Goal: Check status: Check status

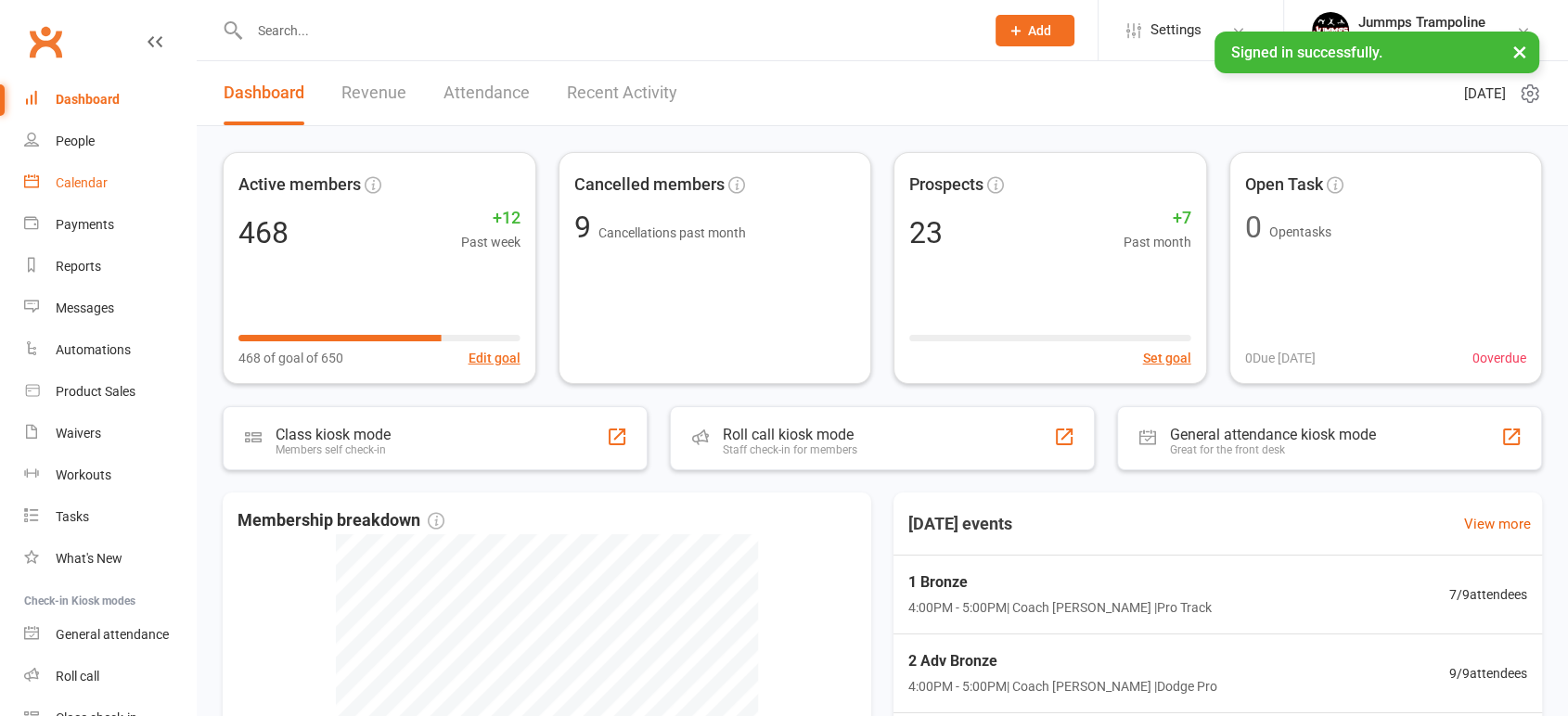
click at [93, 171] on link "Calendar" at bounding box center [110, 183] width 172 height 41
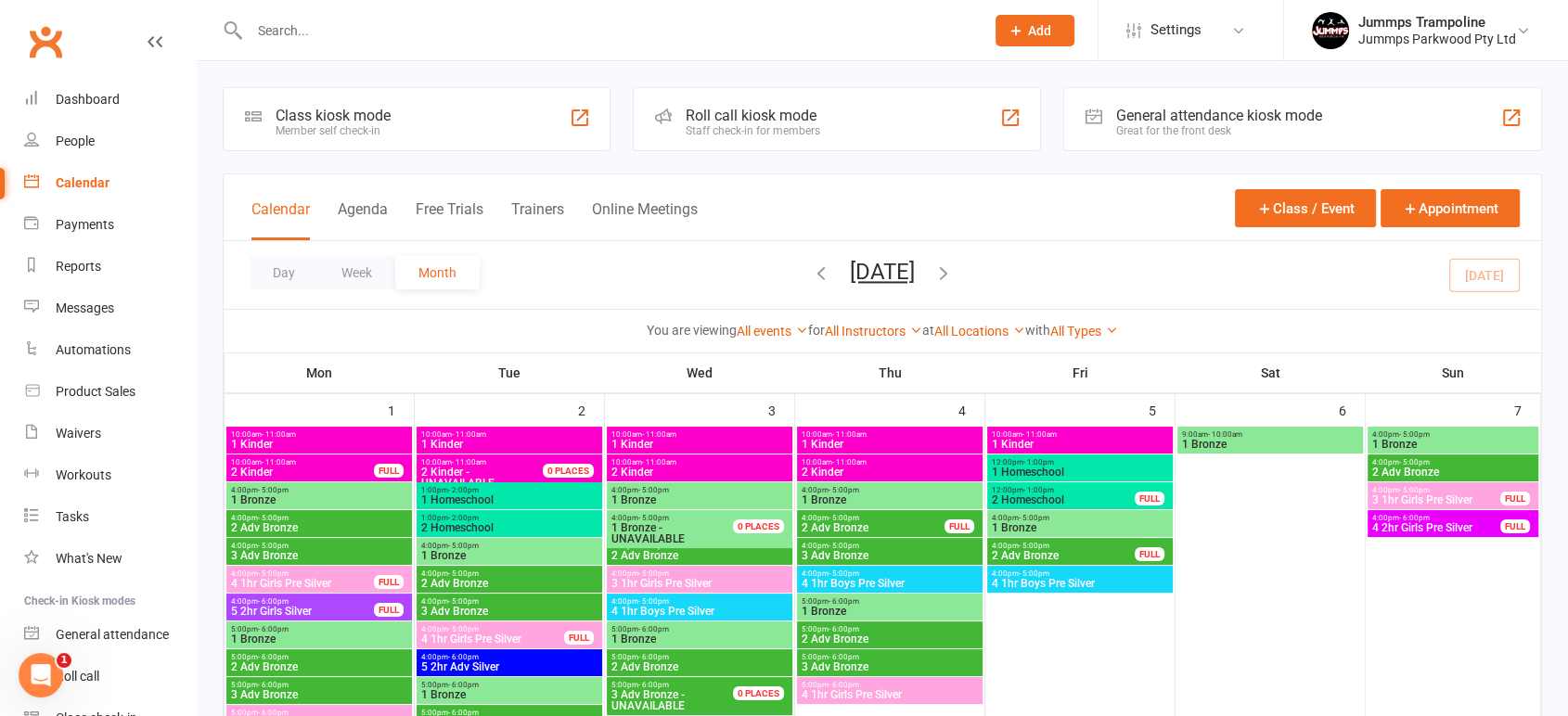
click at [954, 273] on icon "button" at bounding box center [943, 273] width 21 height 21
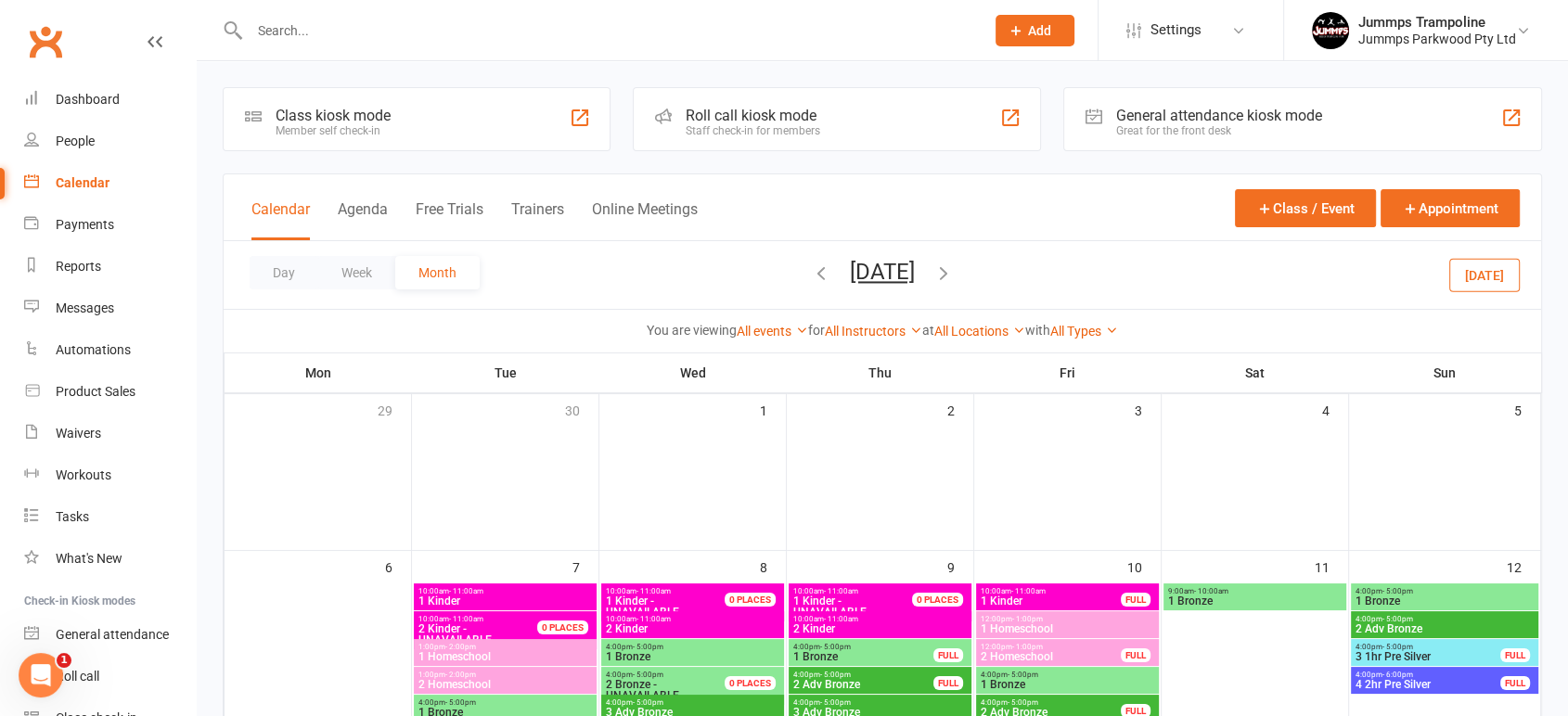
click at [811, 270] on icon "button" at bounding box center [821, 273] width 21 height 21
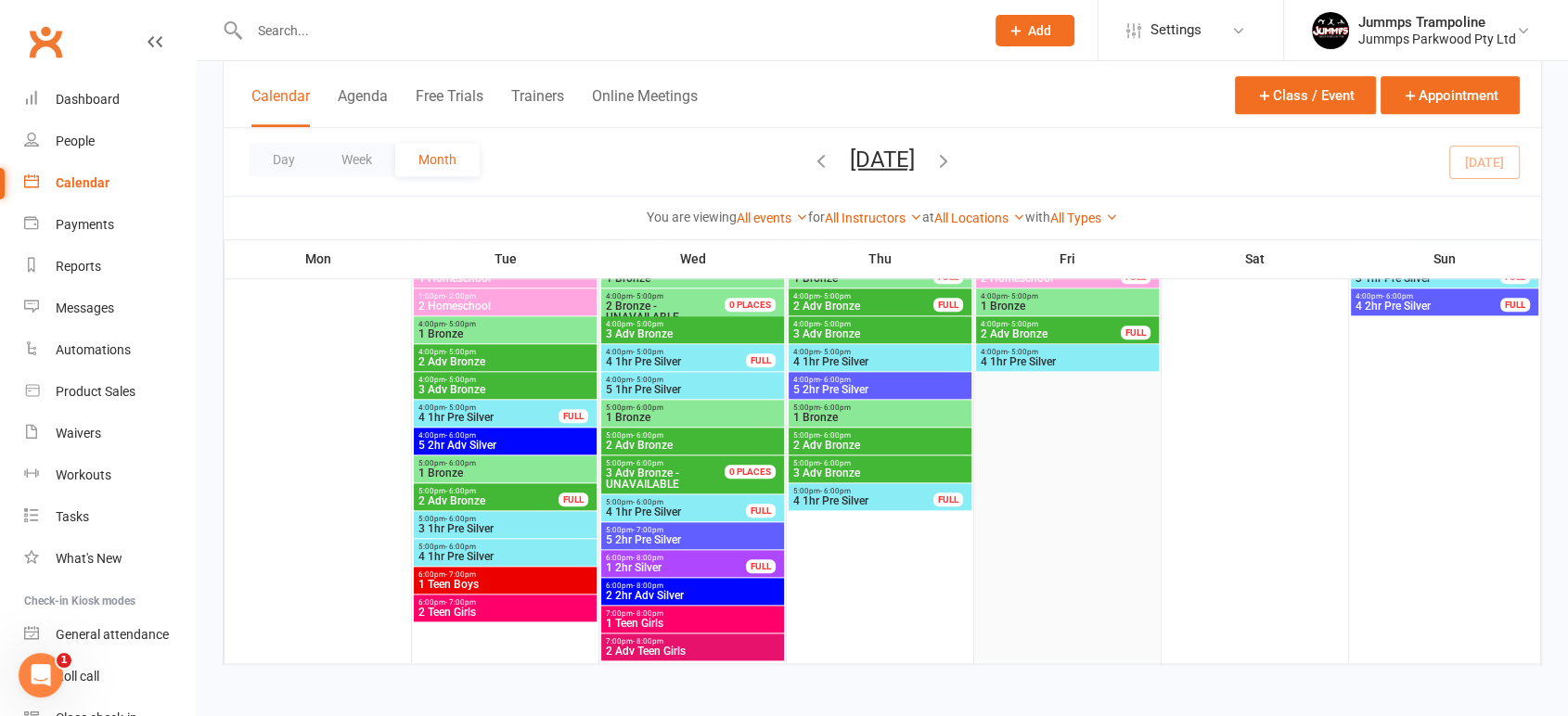
scroll to position [1845, 0]
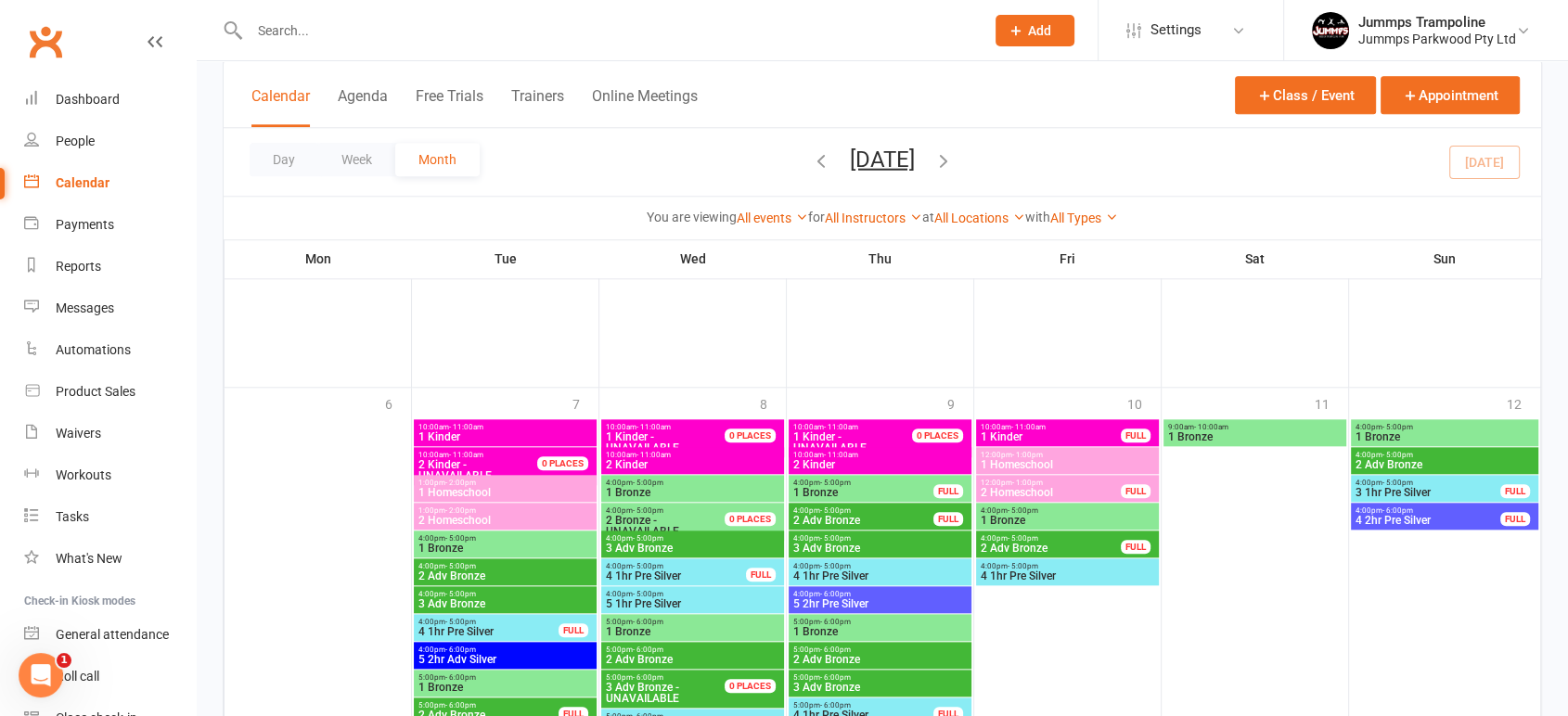
click at [954, 161] on icon "button" at bounding box center [943, 159] width 21 height 21
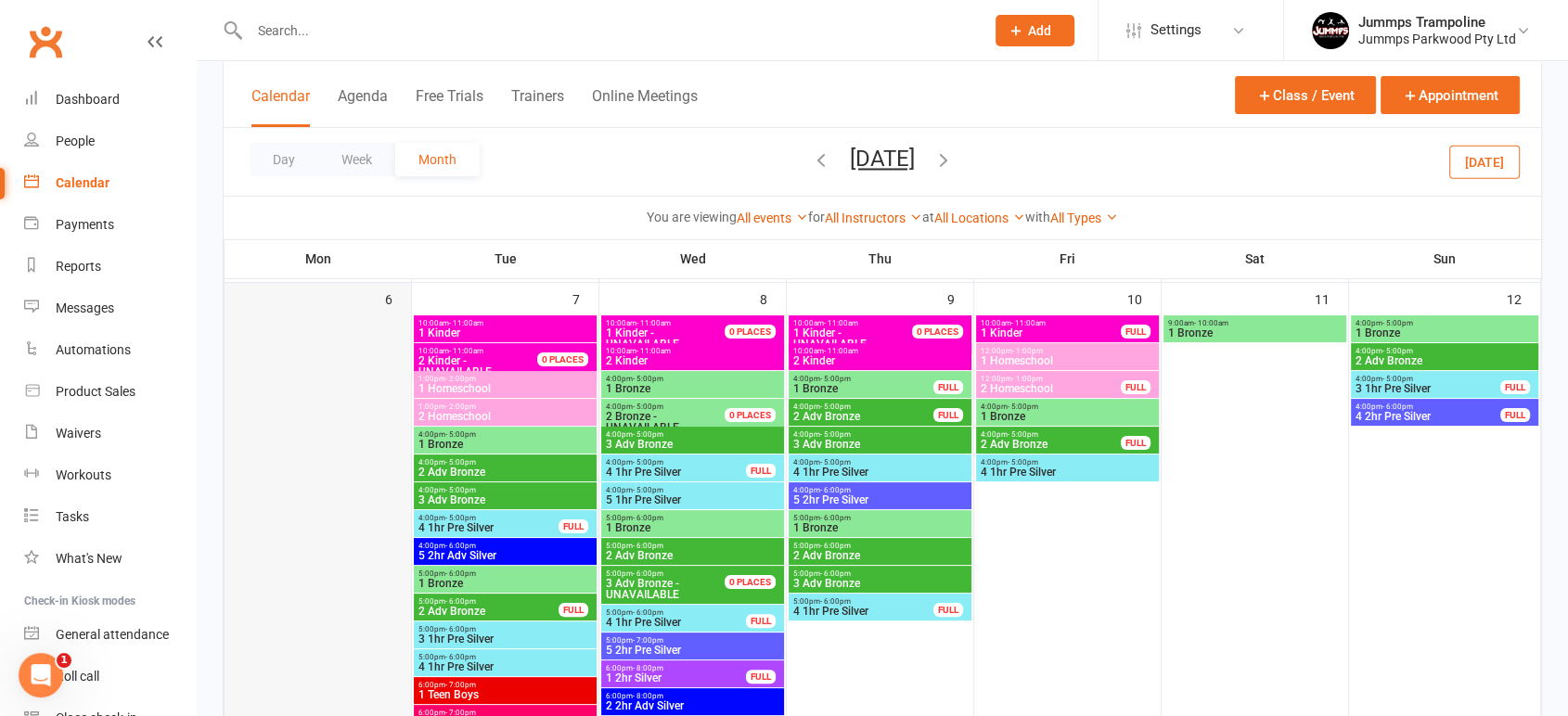
scroll to position [268, 0]
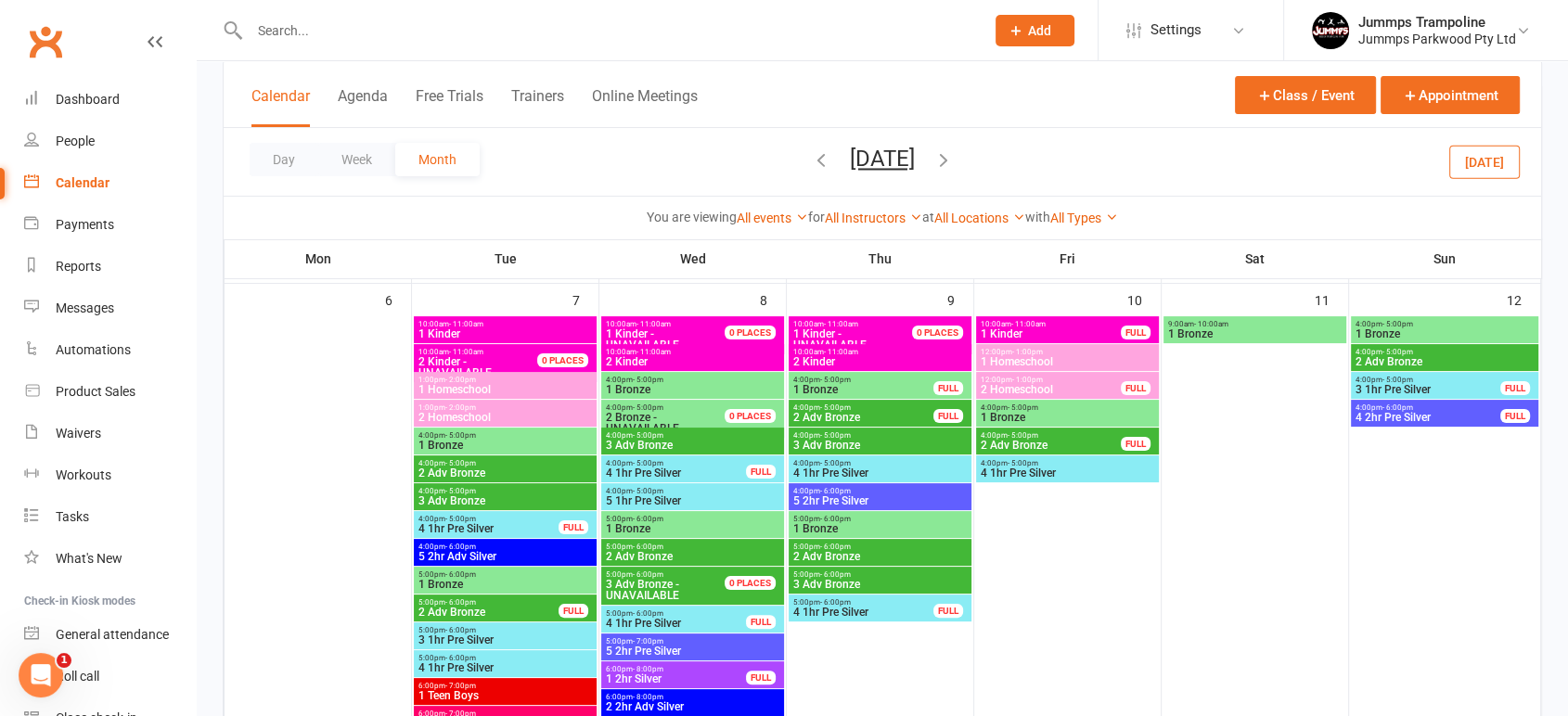
click at [471, 338] on span "1 Kinder" at bounding box center [506, 334] width 176 height 11
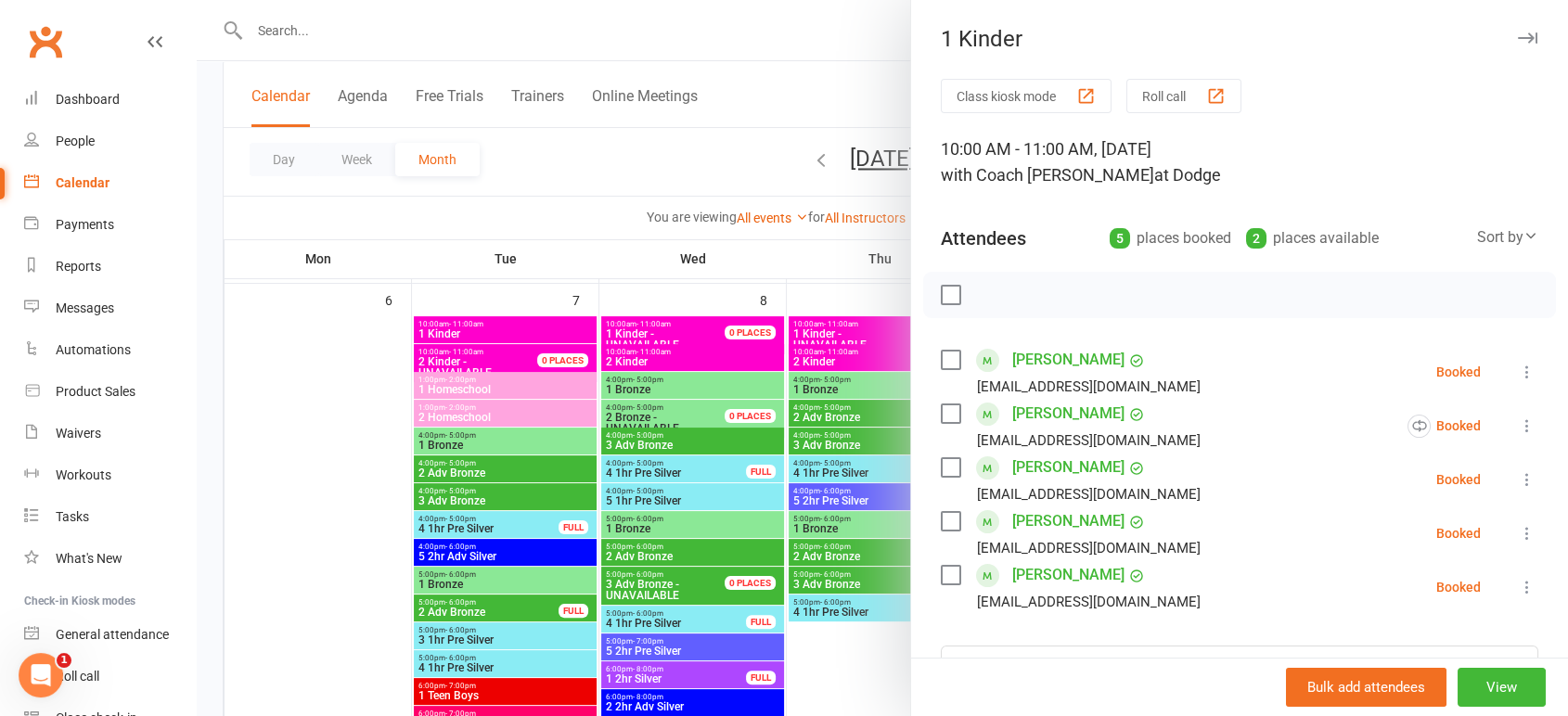
click at [492, 342] on div at bounding box center [882, 358] width 1372 height 716
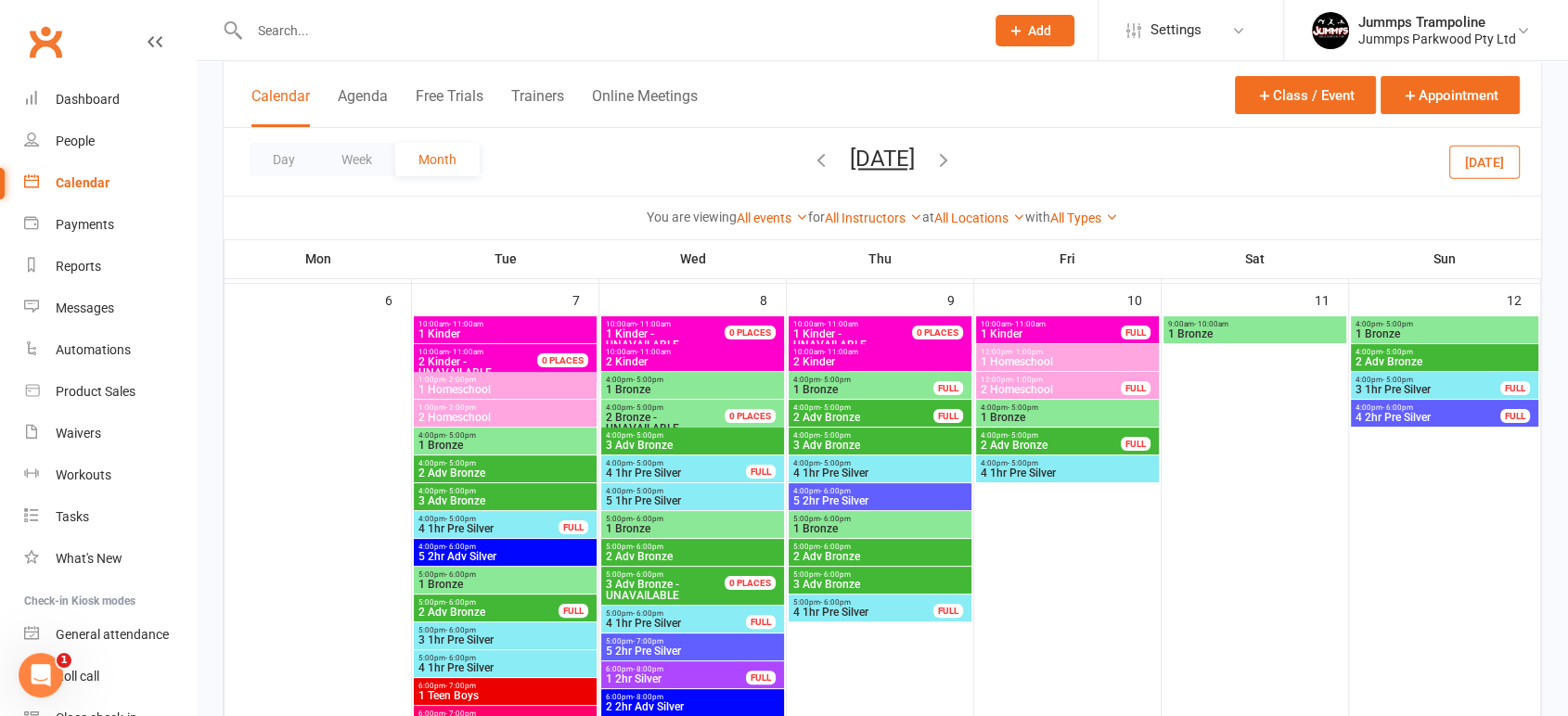
click at [488, 325] on span "10:00am - 11:00am" at bounding box center [506, 324] width 176 height 8
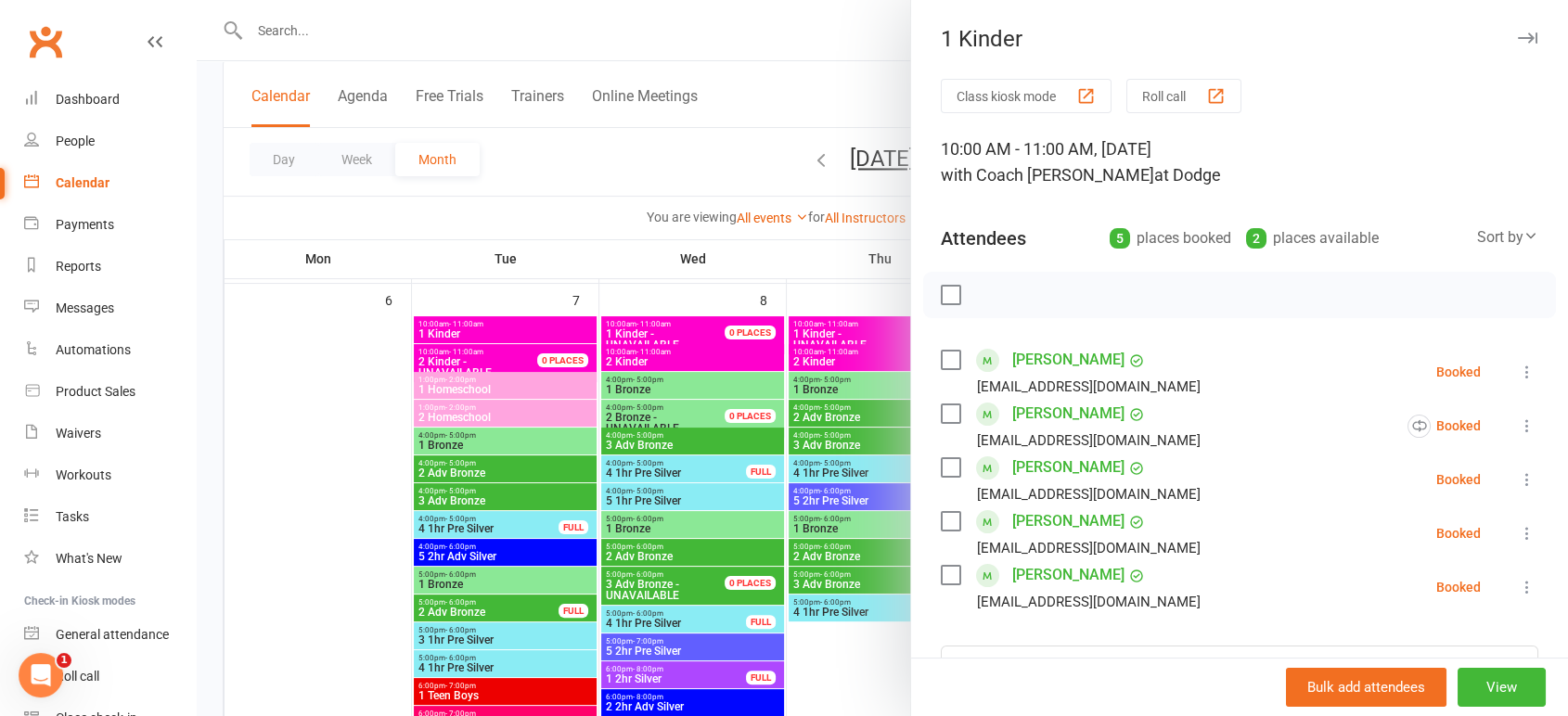
click at [471, 356] on div at bounding box center [882, 358] width 1372 height 716
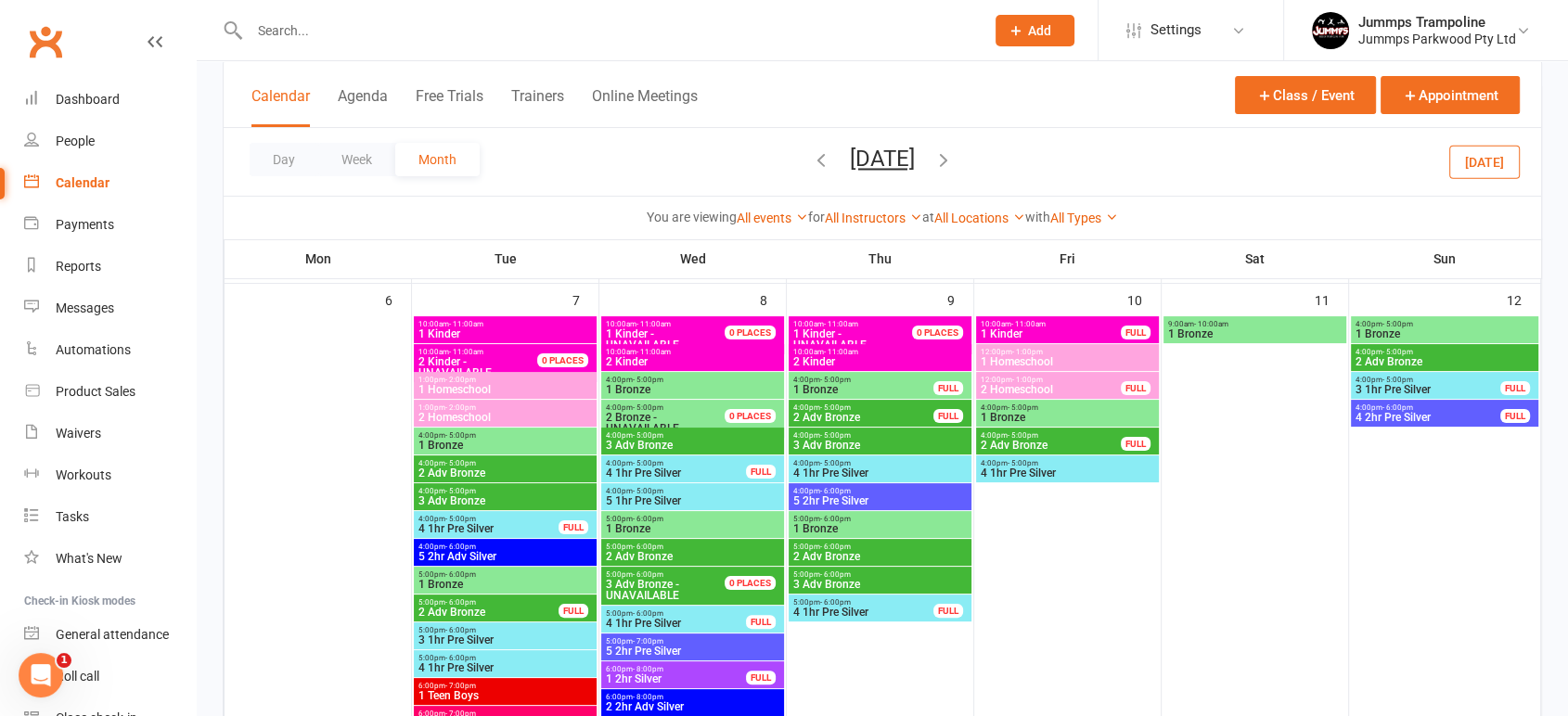
click at [487, 361] on span "2 Kinder - UNAVAILABLE" at bounding box center [489, 367] width 142 height 23
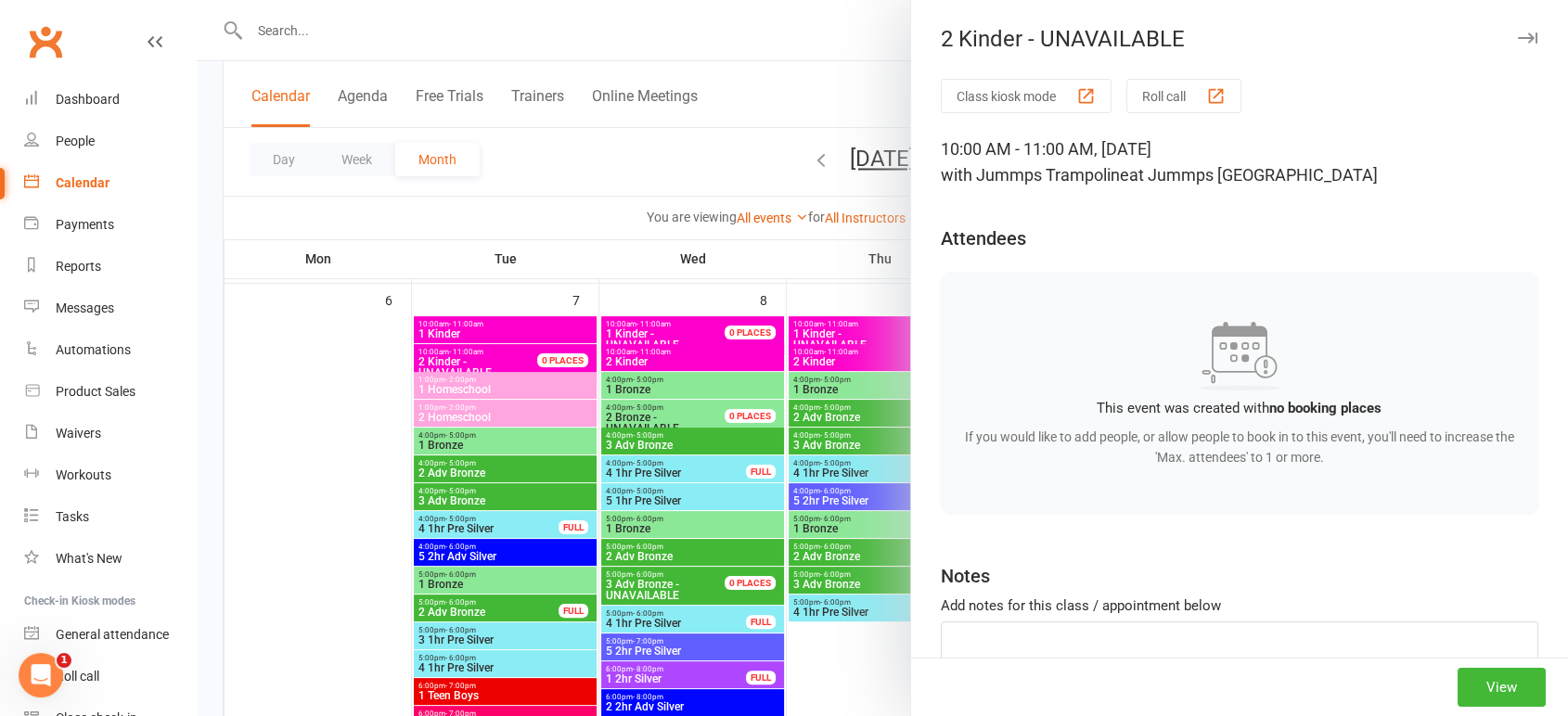
click at [429, 438] on div at bounding box center [882, 358] width 1372 height 716
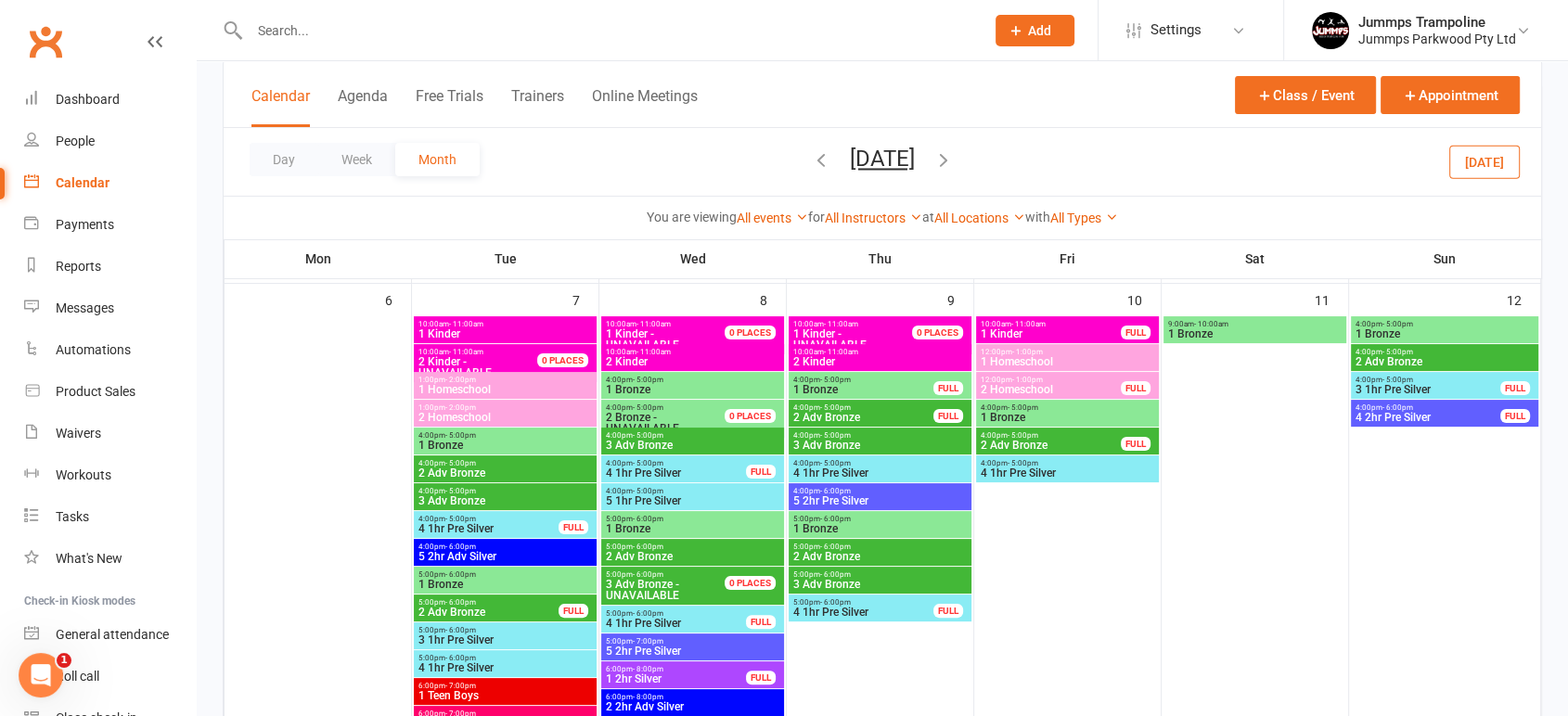
click at [505, 443] on span "1 Bronze" at bounding box center [506, 444] width 176 height 11
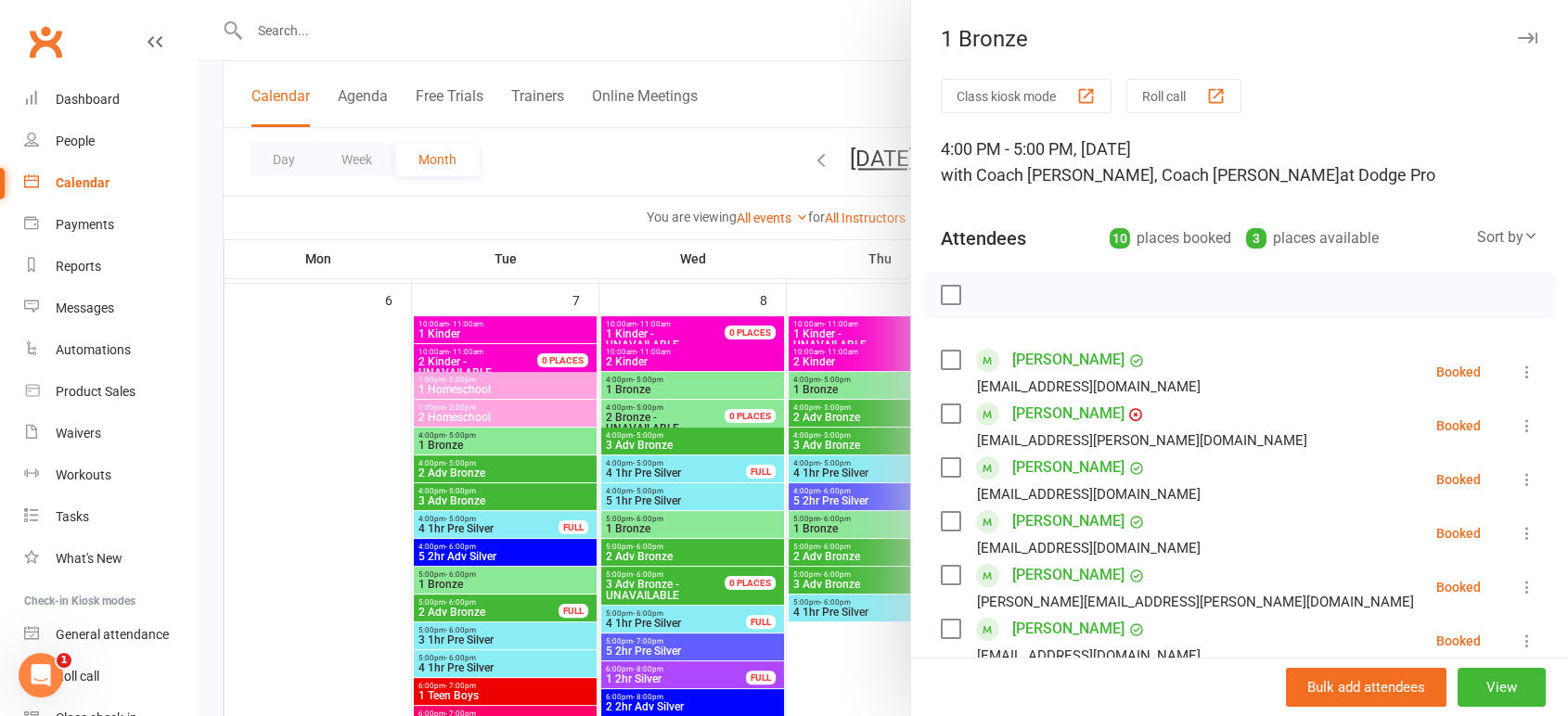
click at [483, 438] on div at bounding box center [882, 358] width 1372 height 716
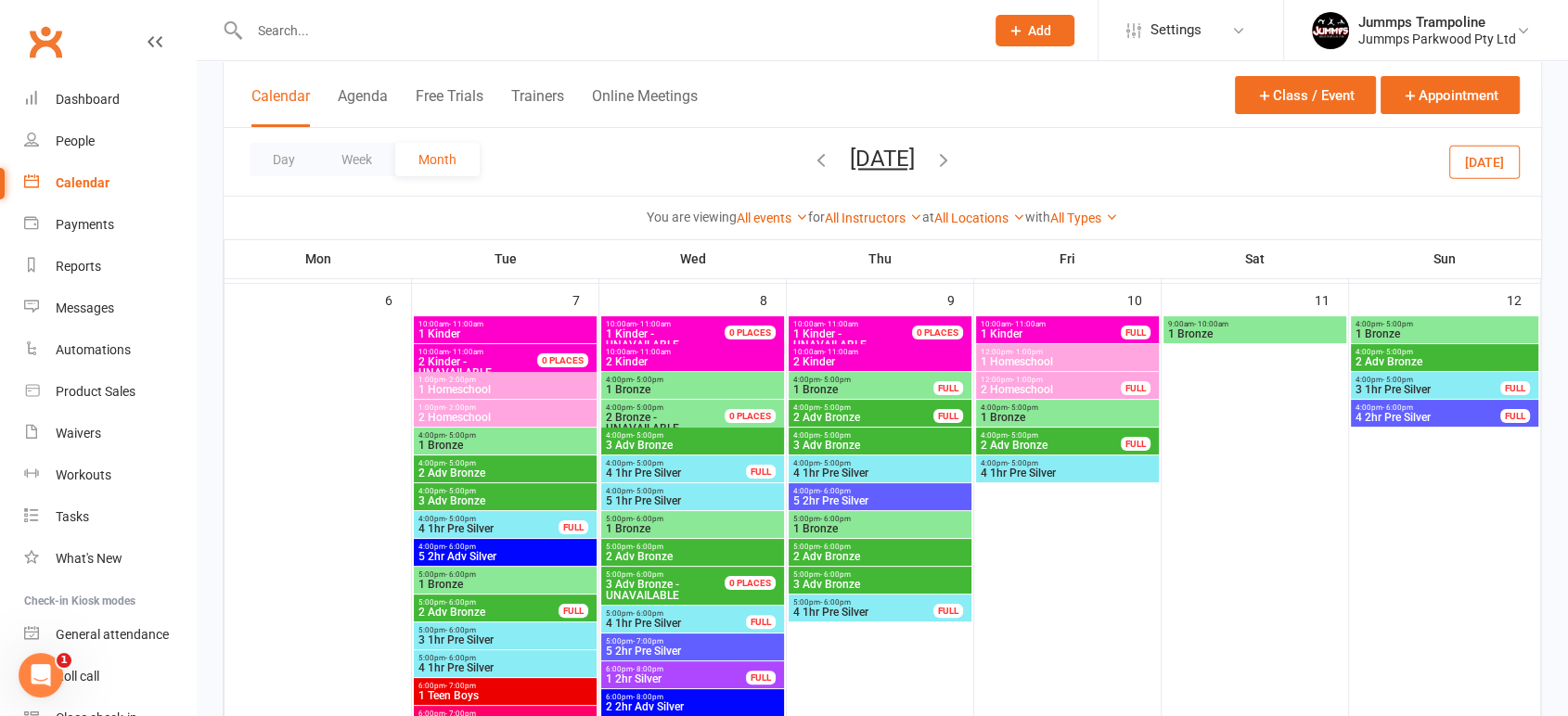
click at [642, 443] on span "3 Adv Bronze" at bounding box center [693, 444] width 176 height 11
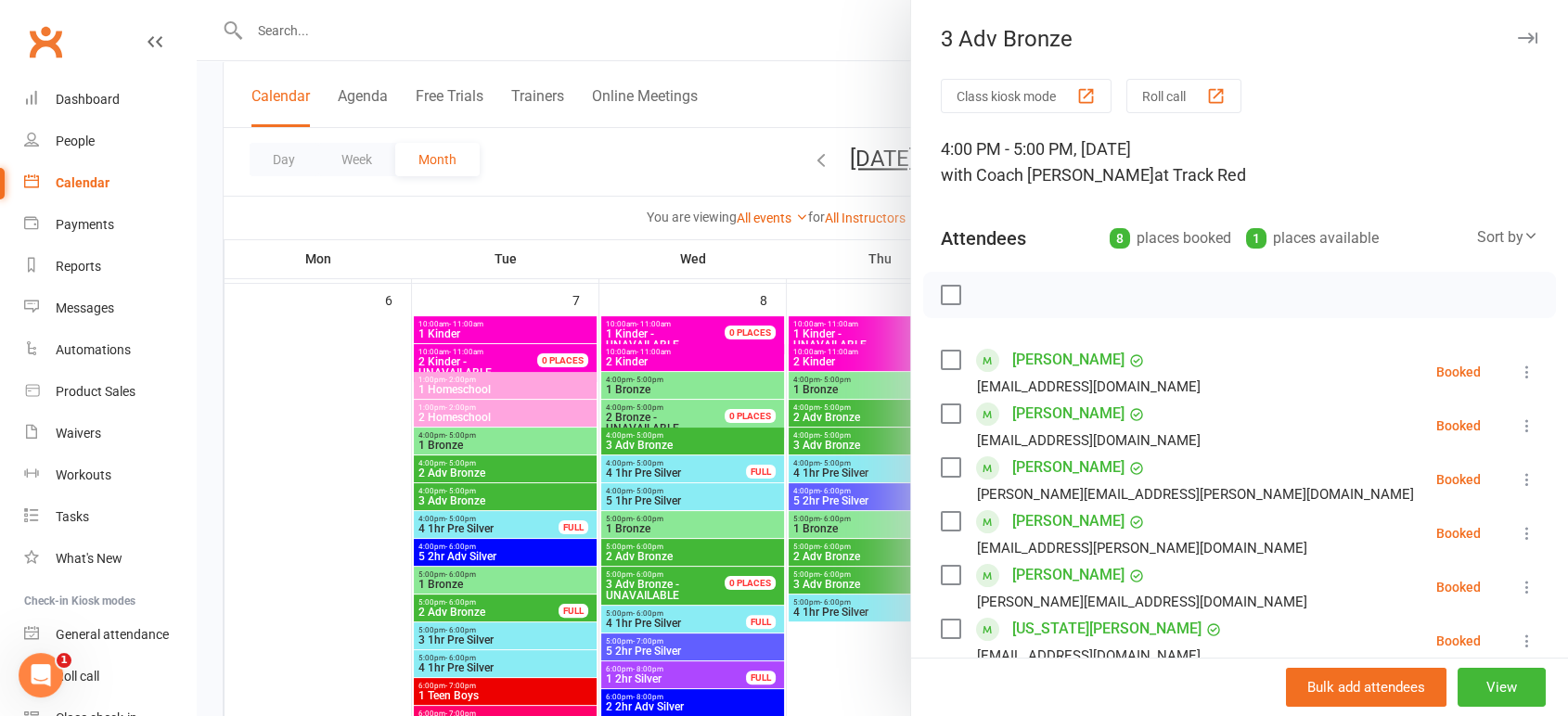
click at [830, 622] on div at bounding box center [882, 358] width 1372 height 716
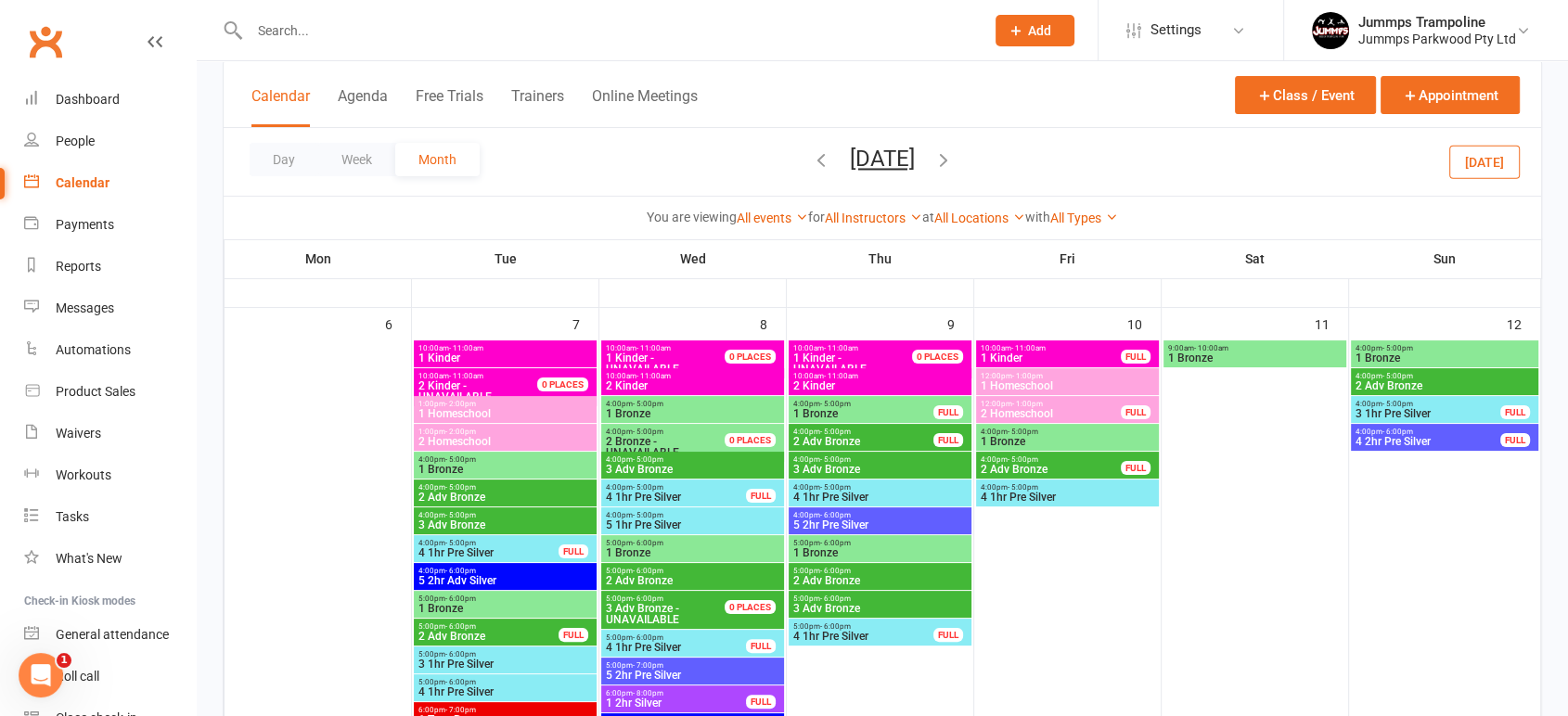
scroll to position [242, 0]
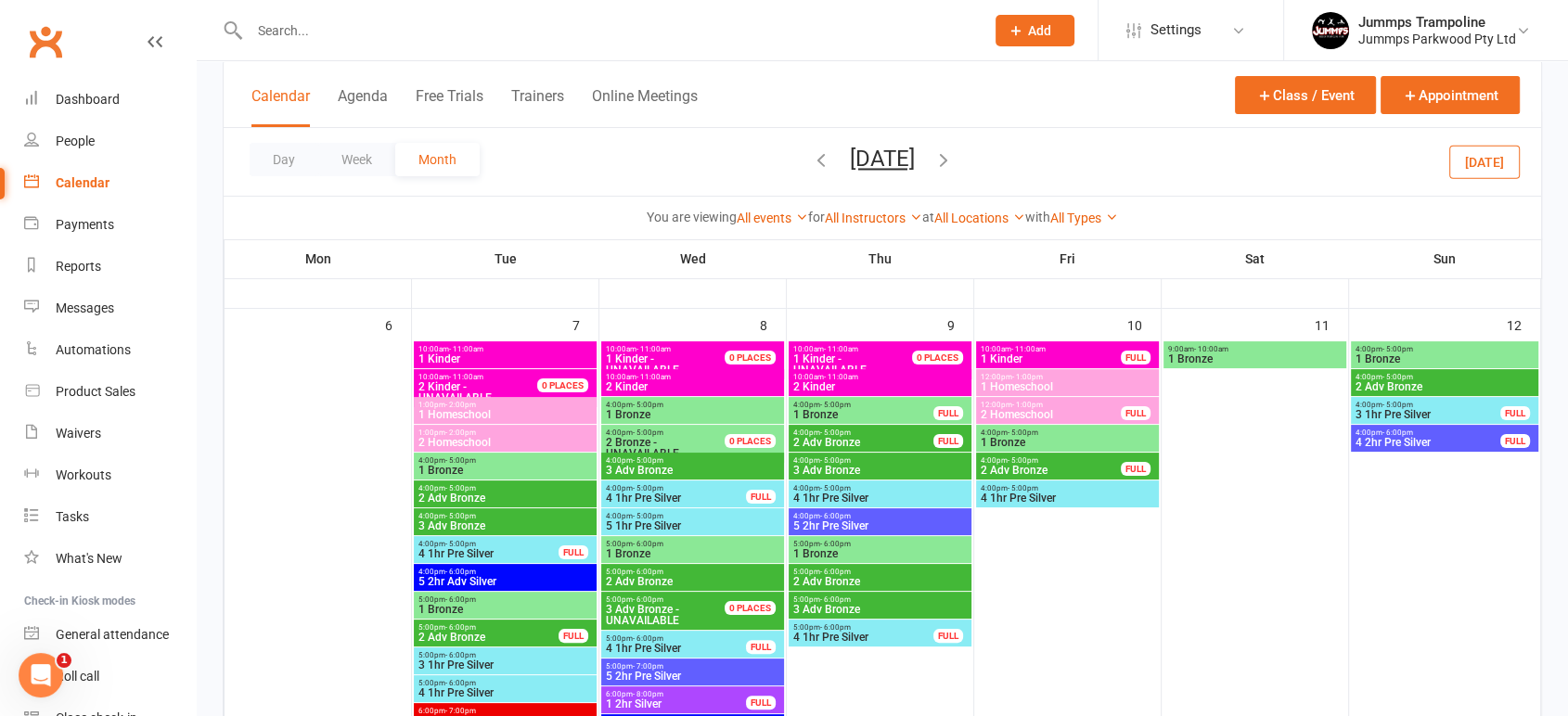
click at [840, 607] on span "3 Adv Bronze" at bounding box center [880, 609] width 176 height 11
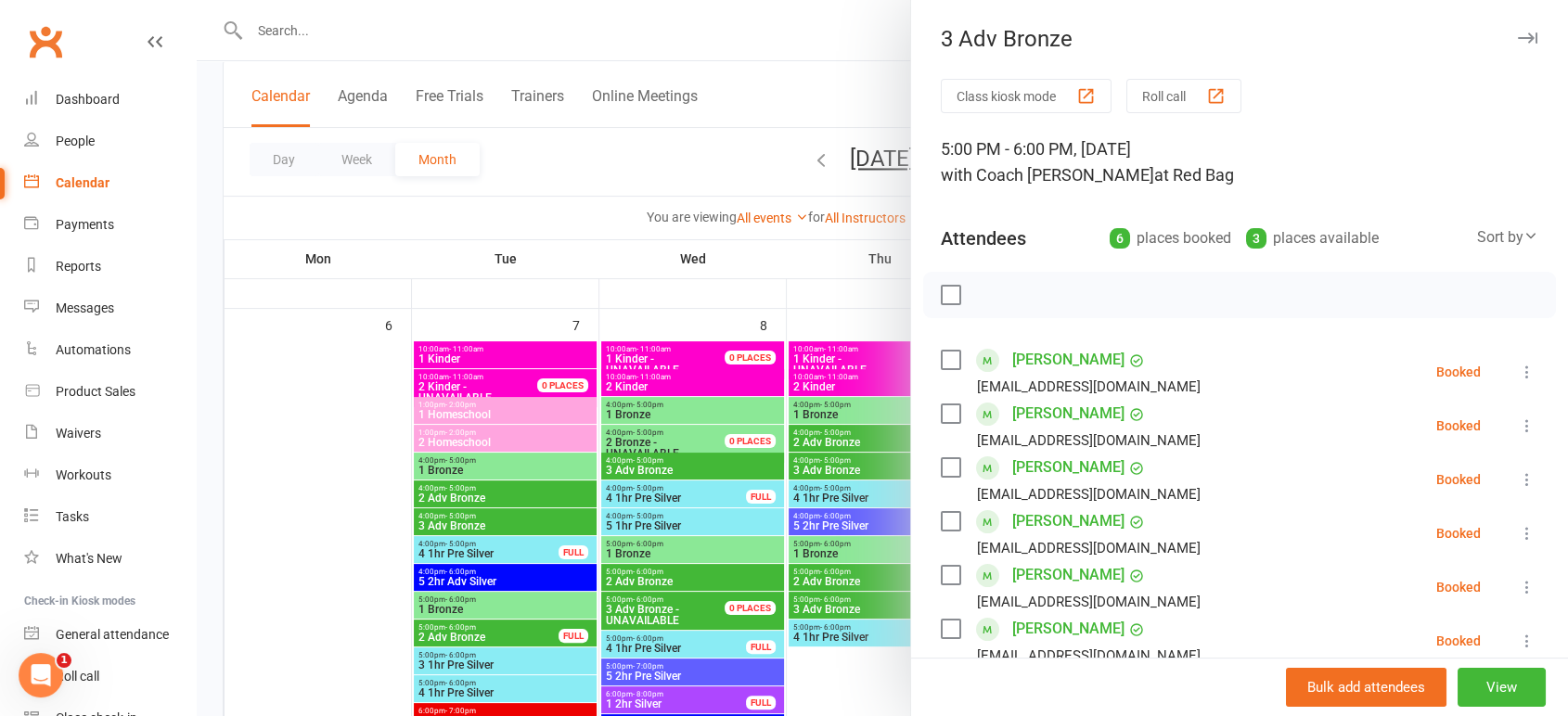
click at [825, 530] on div at bounding box center [882, 358] width 1372 height 716
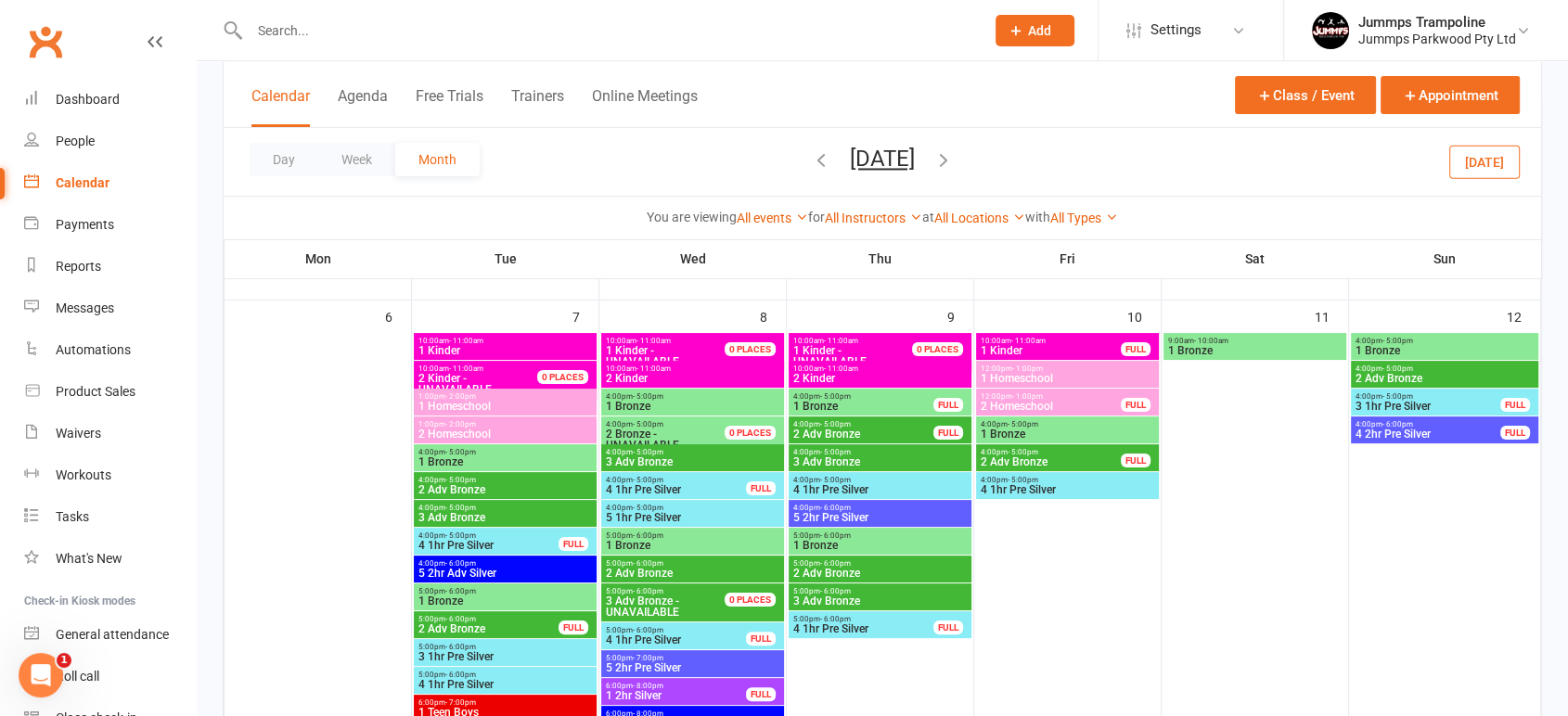
scroll to position [246, 0]
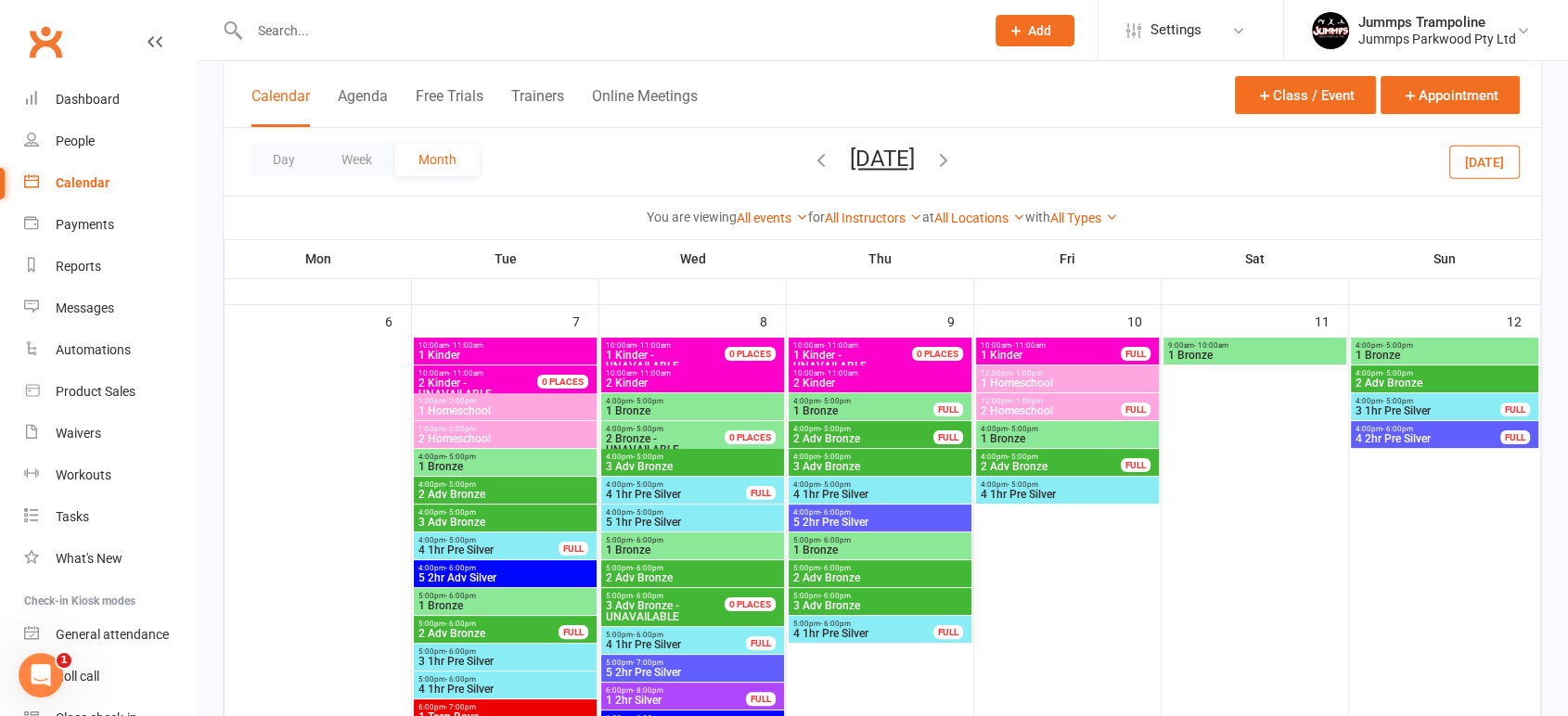
click at [834, 524] on span "5 2hr Pre Silver" at bounding box center [880, 521] width 176 height 11
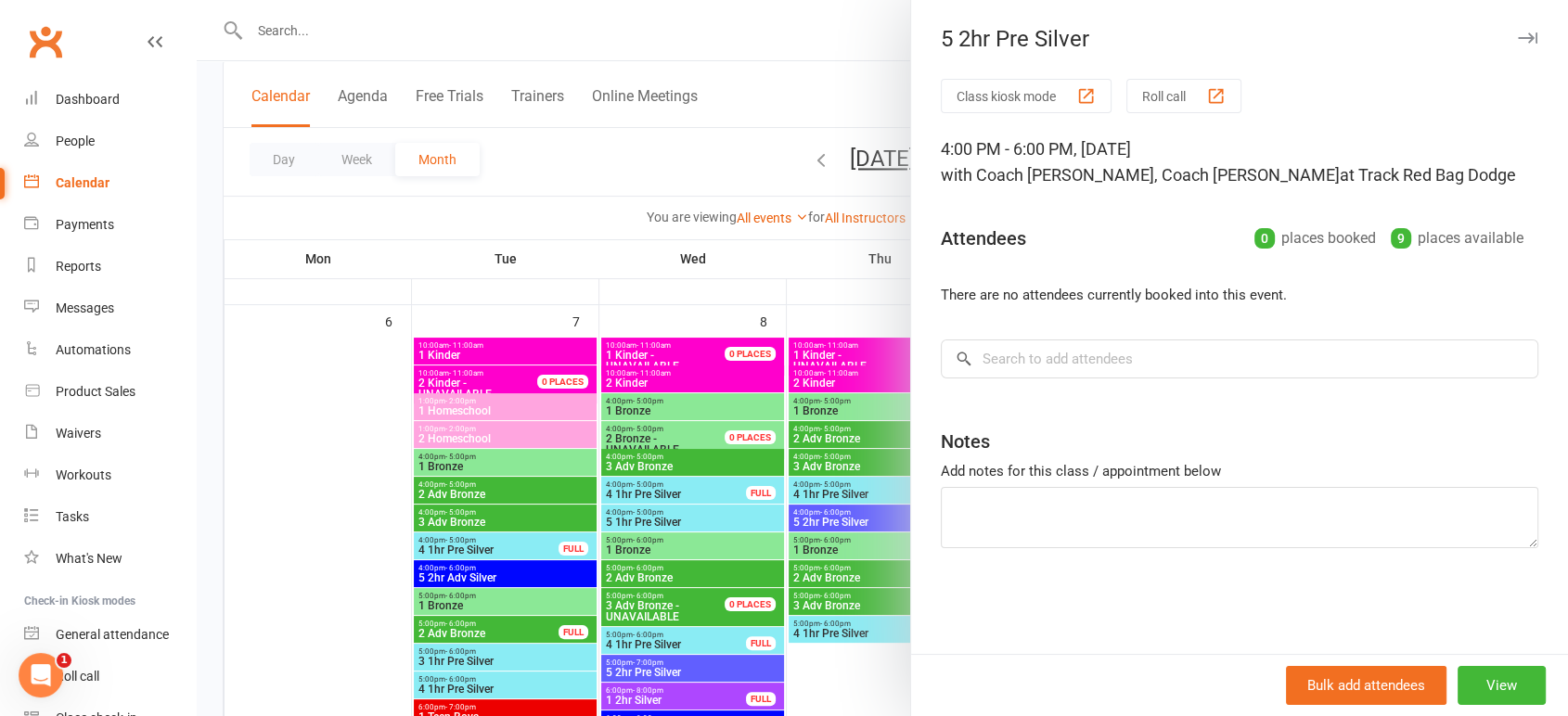
click at [779, 505] on div at bounding box center [882, 358] width 1372 height 716
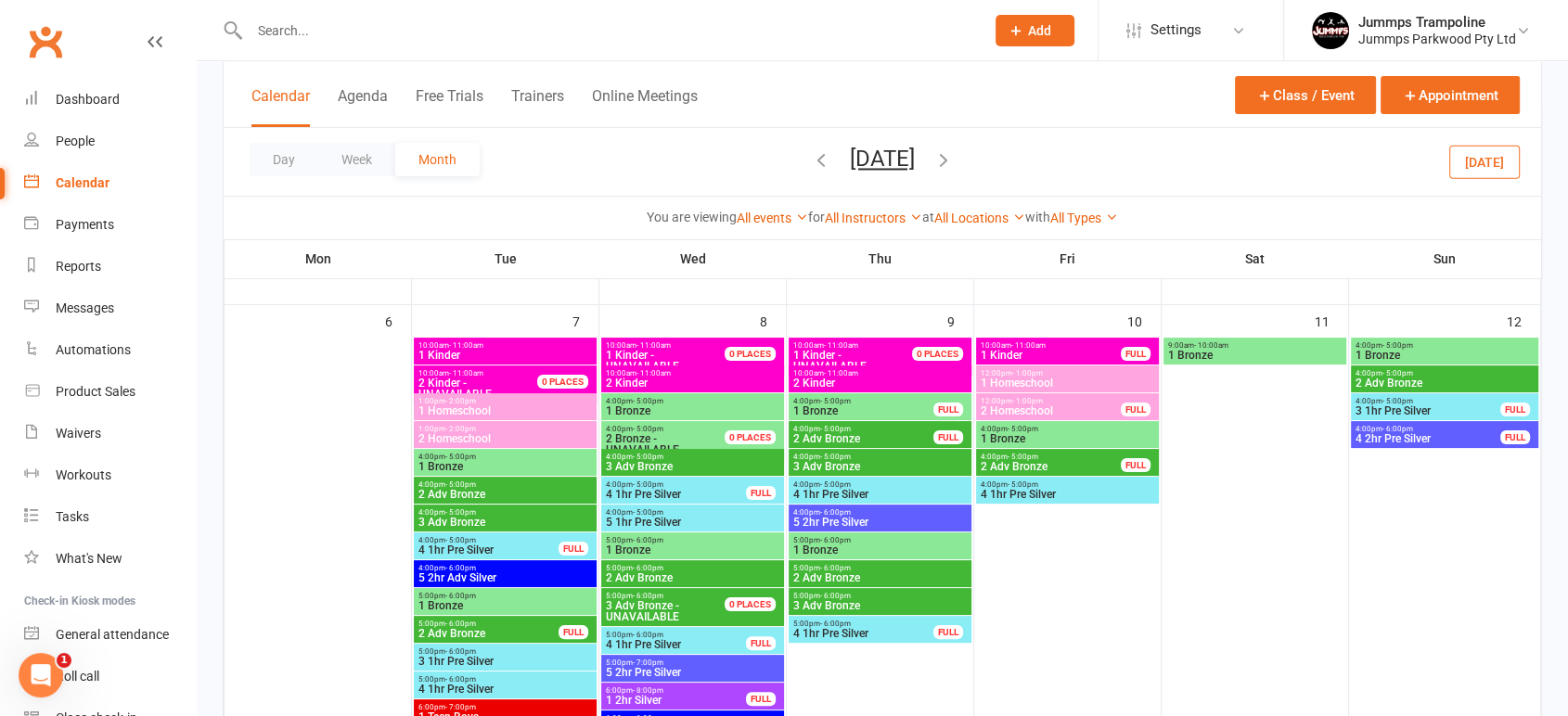
click at [834, 600] on span "3 Adv Bronze" at bounding box center [880, 605] width 176 height 11
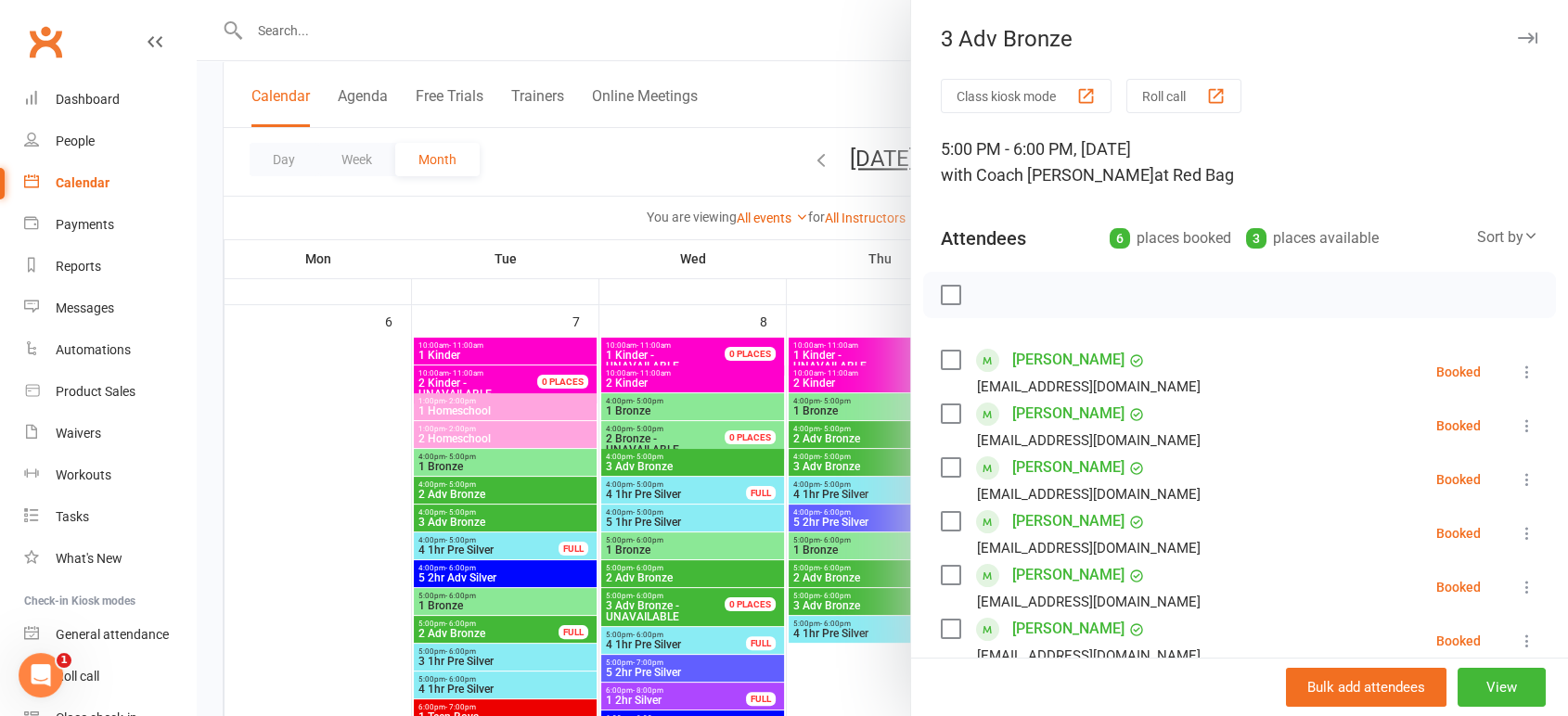
click at [730, 501] on div at bounding box center [882, 358] width 1372 height 716
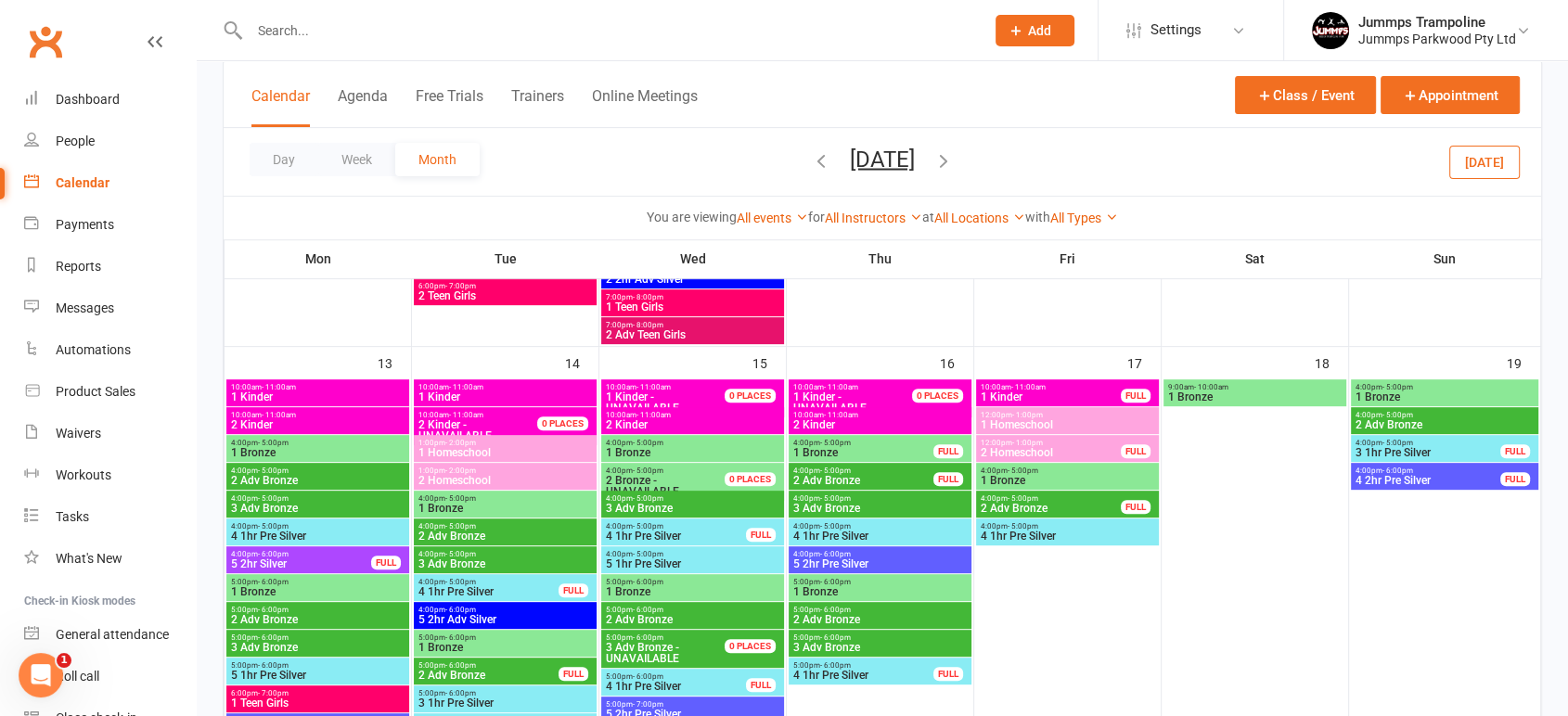
scroll to position [693, 0]
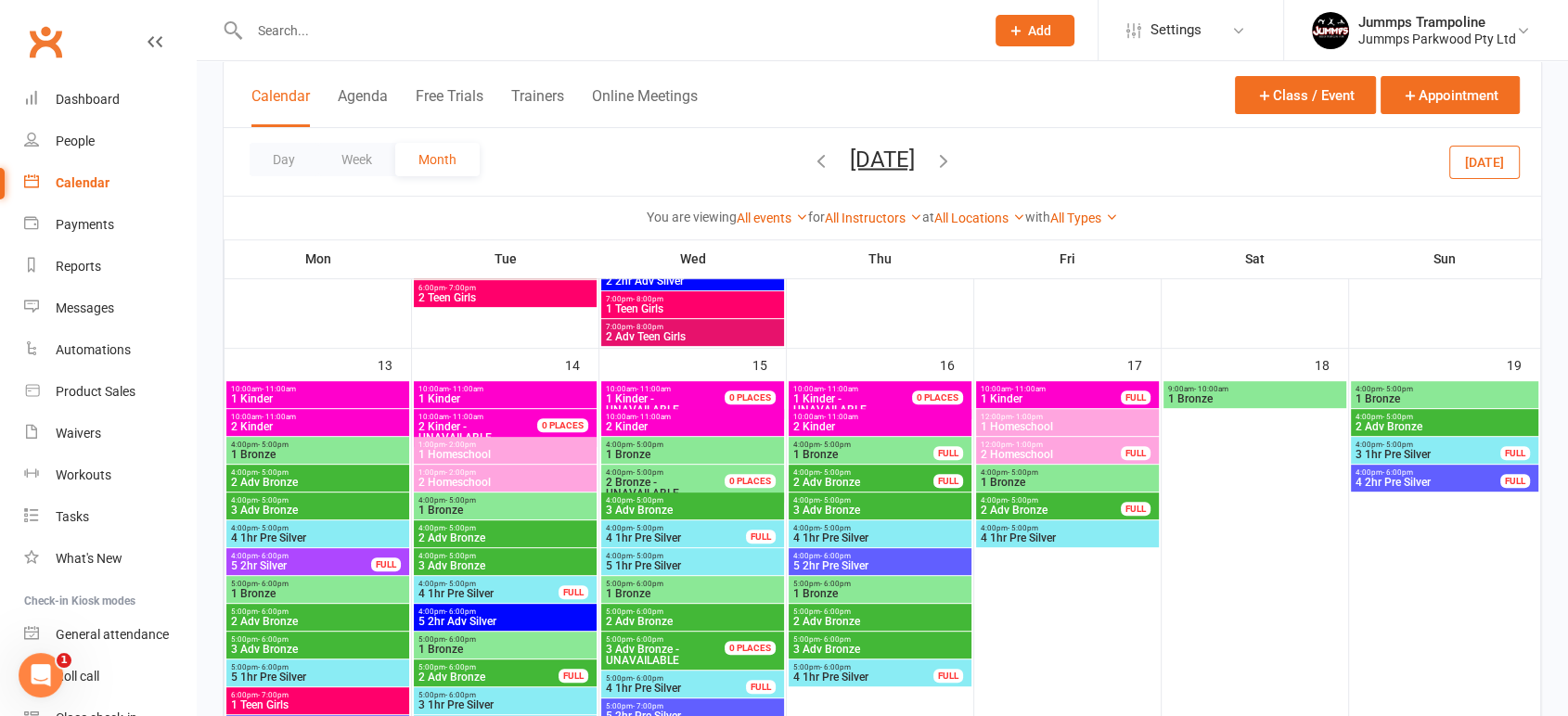
click at [891, 489] on div "4:00pm - 5:00pm 2 Adv Bronze FULL" at bounding box center [880, 478] width 183 height 27
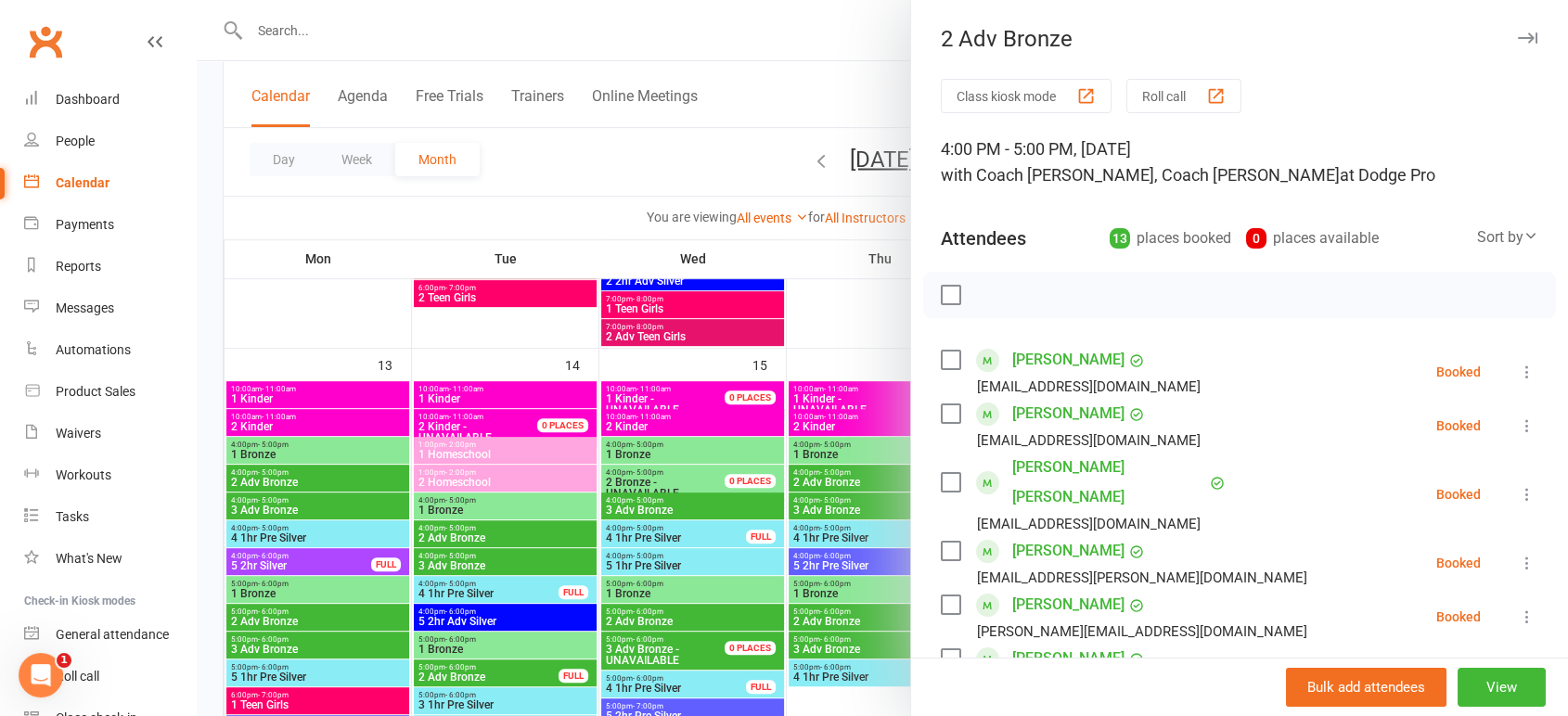
click at [842, 515] on div at bounding box center [882, 358] width 1372 height 716
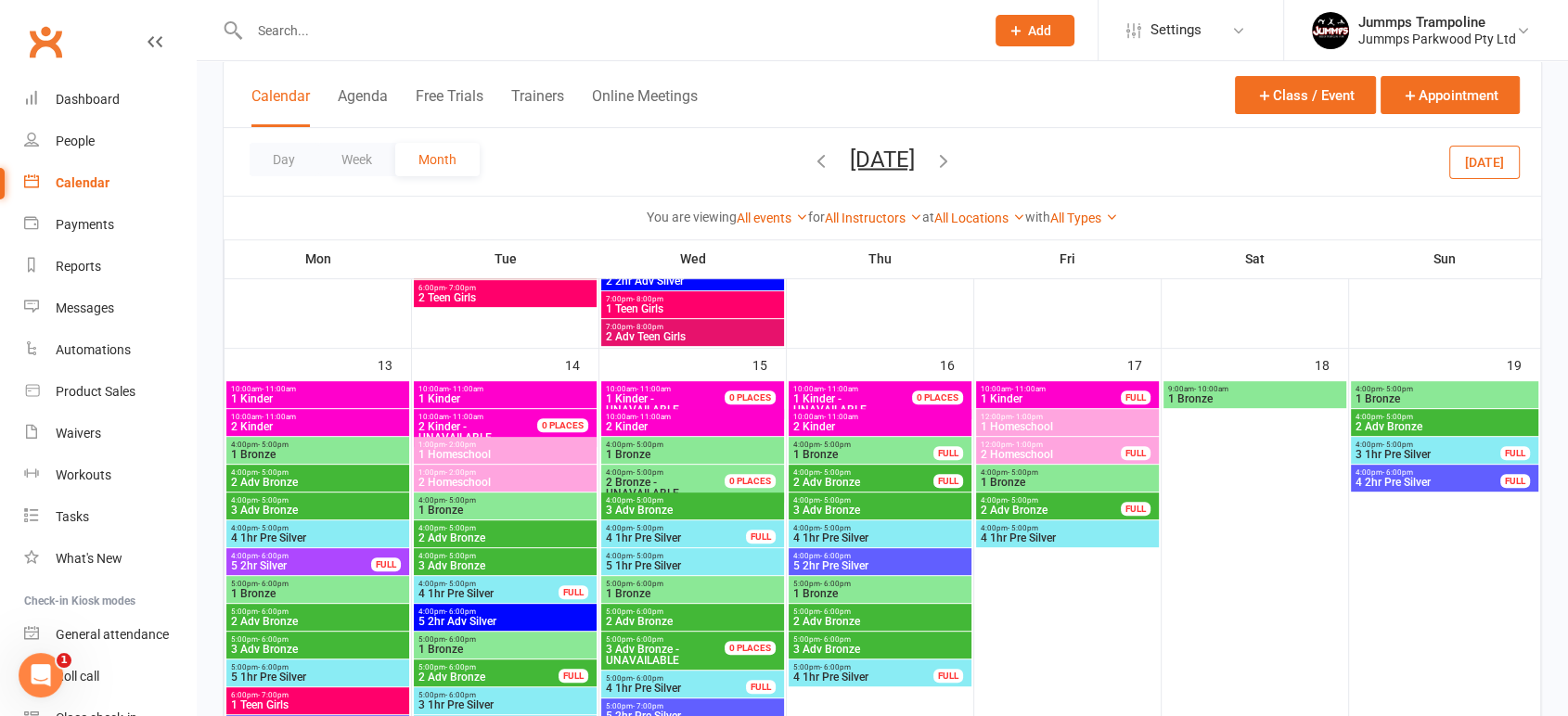
click at [829, 645] on span "3 Adv Bronze" at bounding box center [880, 649] width 176 height 11
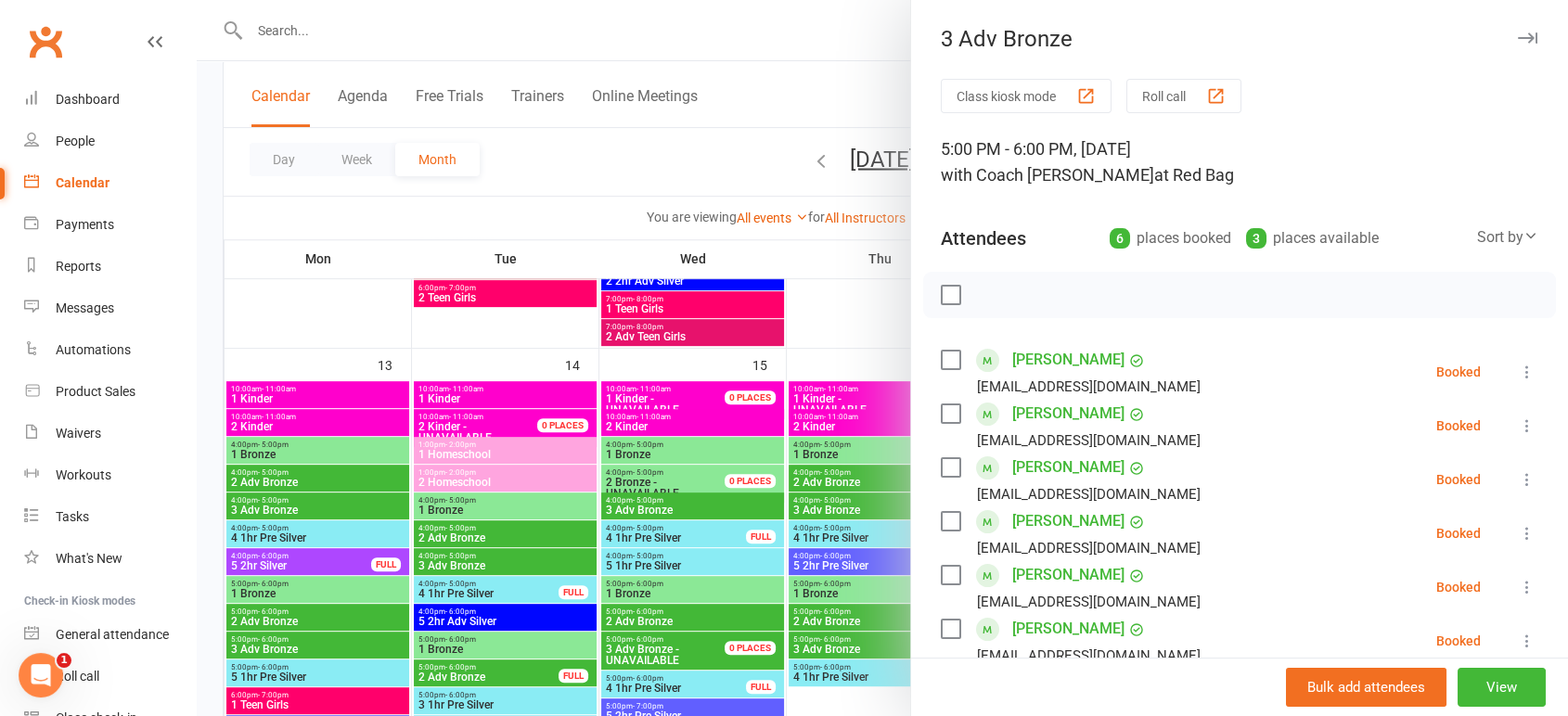
click at [714, 568] on div at bounding box center [882, 358] width 1372 height 716
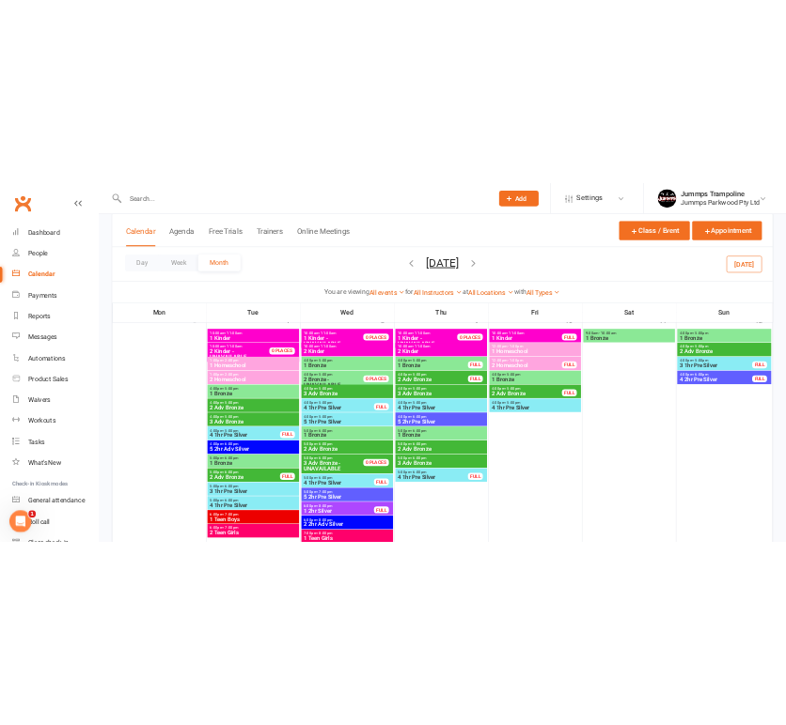
scroll to position [300, 0]
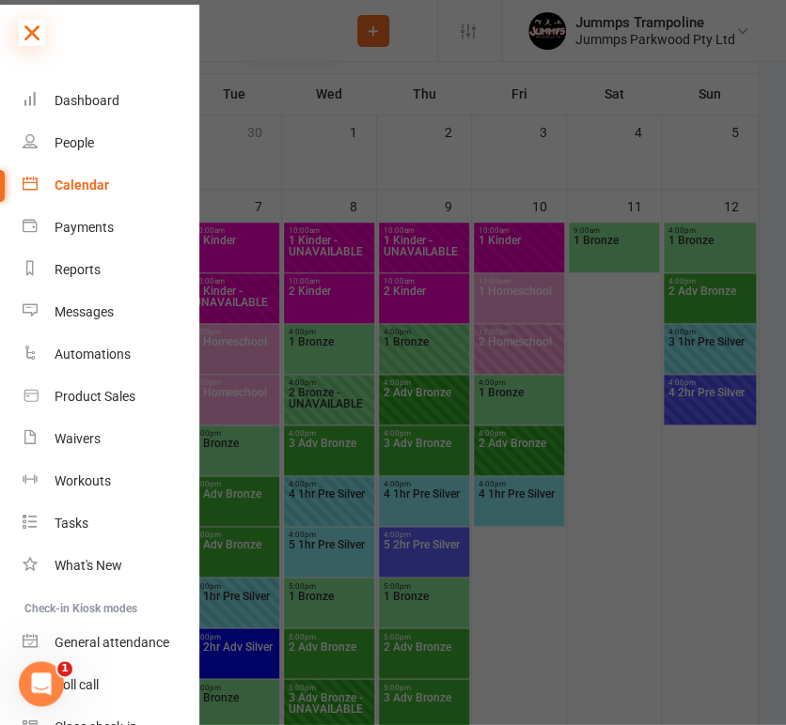
click at [33, 36] on icon at bounding box center [32, 33] width 26 height 26
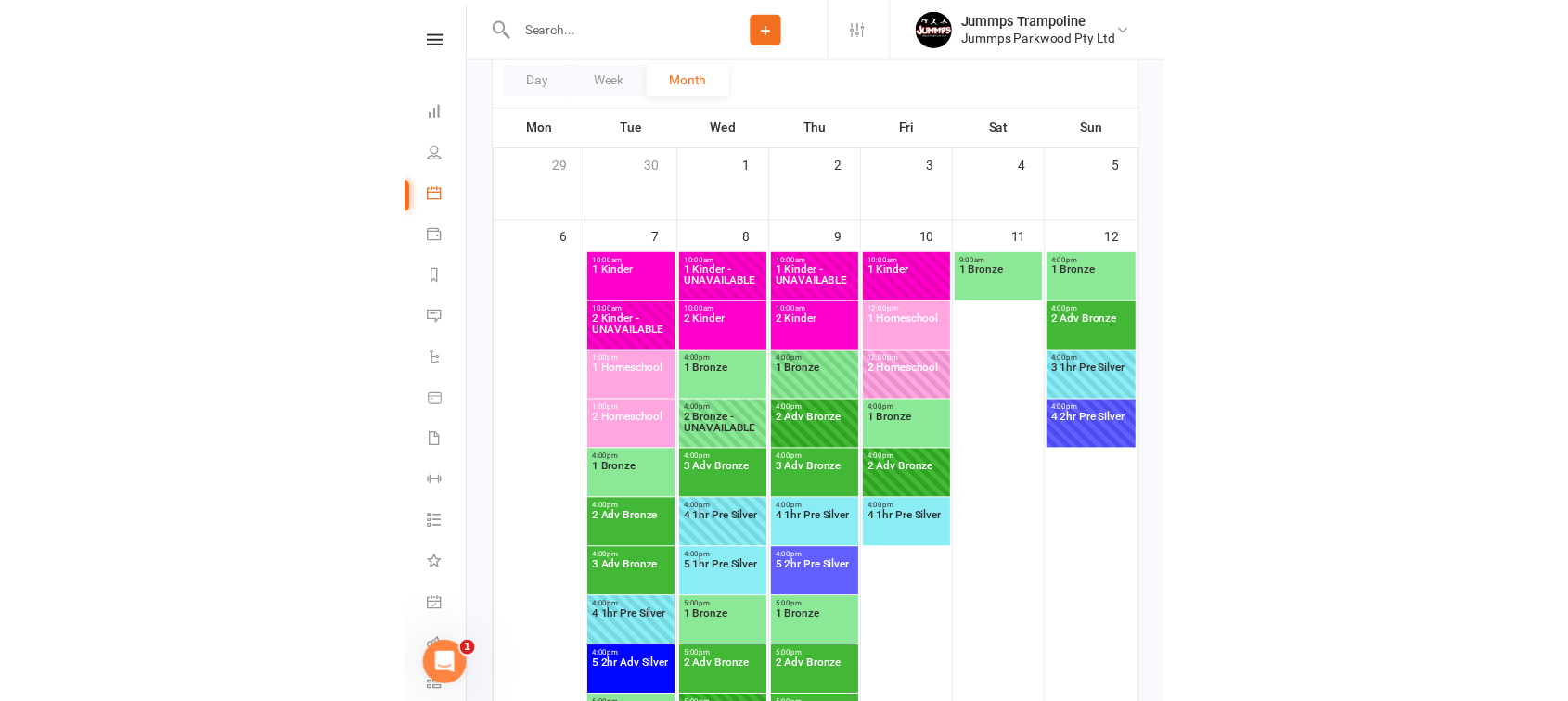
scroll to position [336, 0]
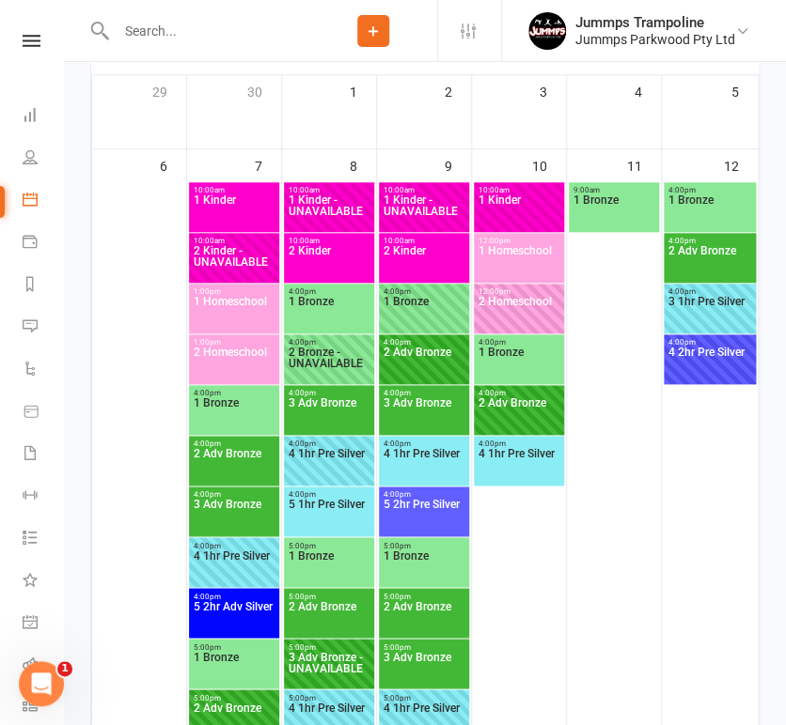
click at [248, 410] on span "1 Bronze" at bounding box center [234, 414] width 83 height 34
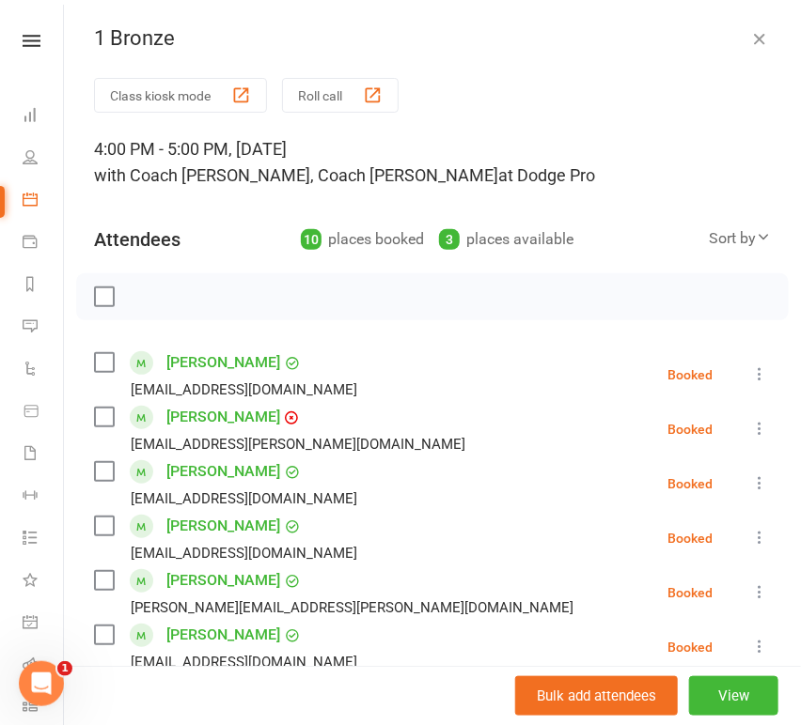
click at [750, 35] on icon "button" at bounding box center [759, 38] width 19 height 19
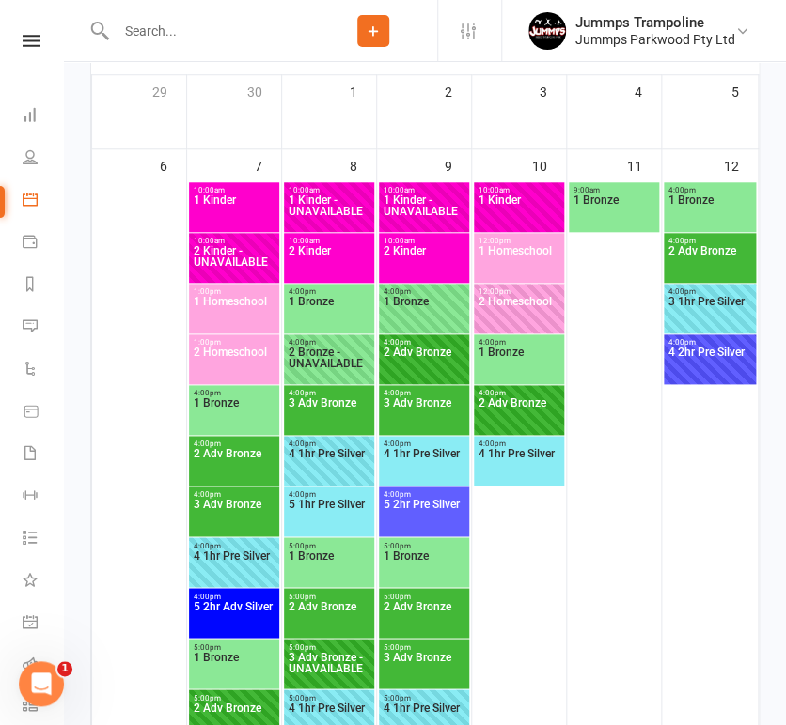
click at [233, 408] on span "1 Bronze" at bounding box center [234, 414] width 83 height 34
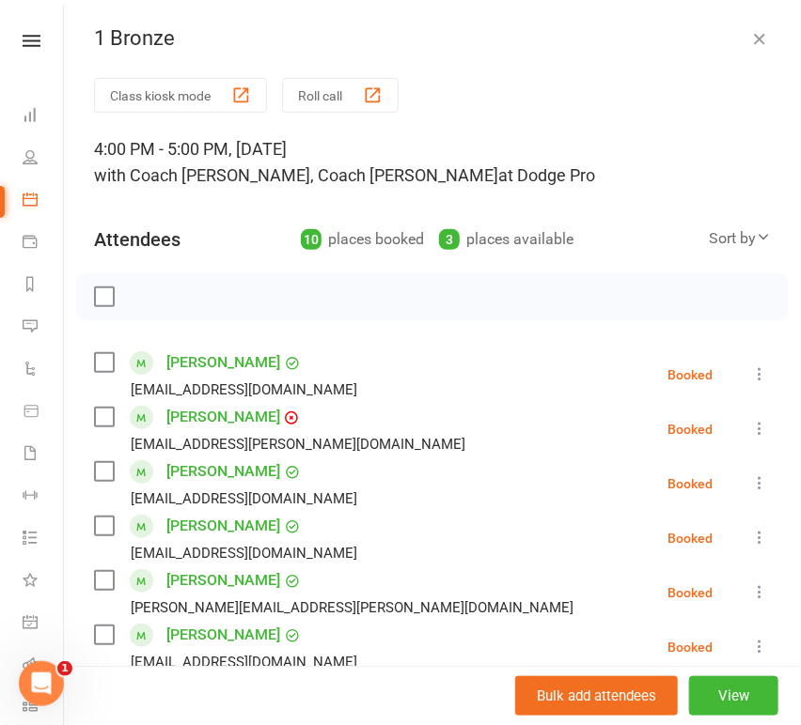
click at [750, 37] on icon "button" at bounding box center [759, 38] width 19 height 19
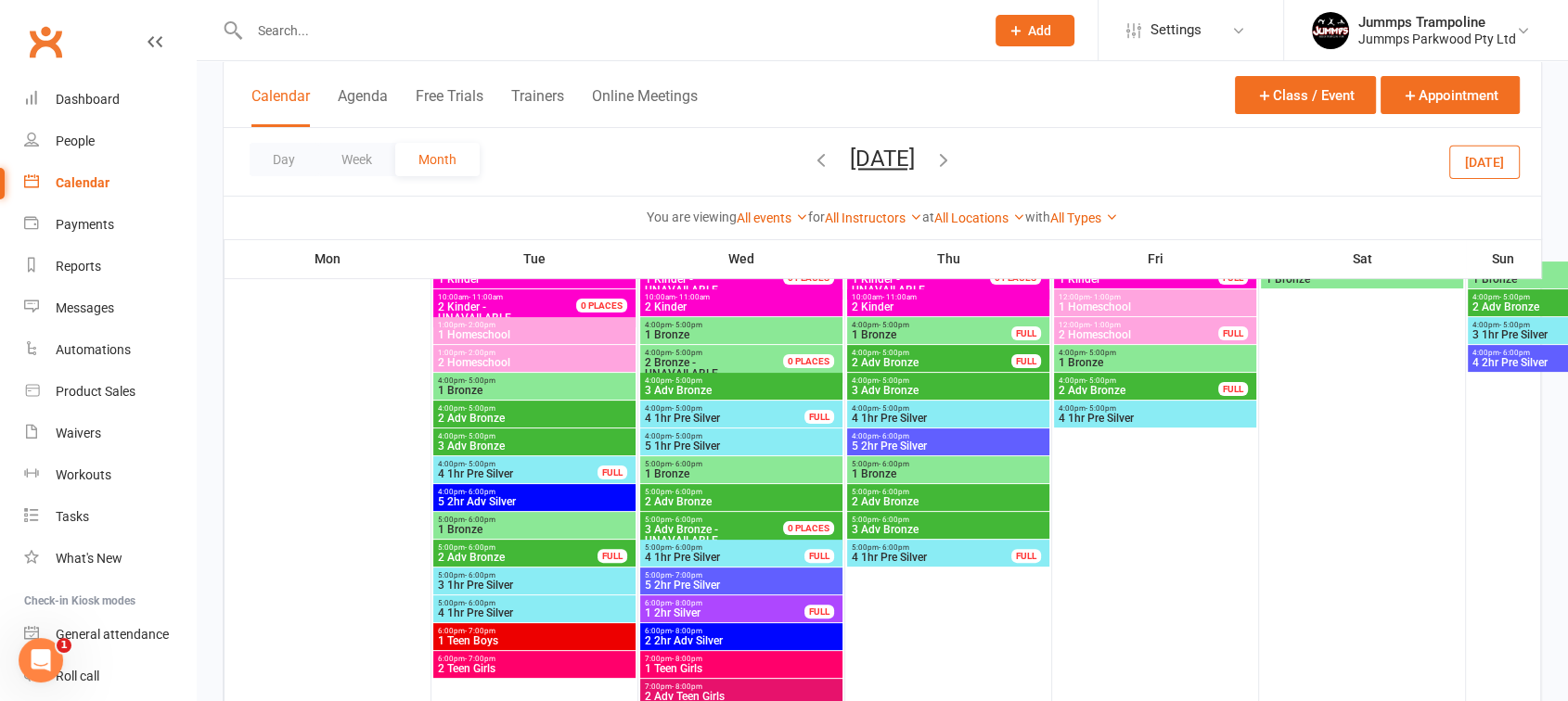
click at [550, 415] on span "2 Adv Bronze" at bounding box center [534, 418] width 195 height 11
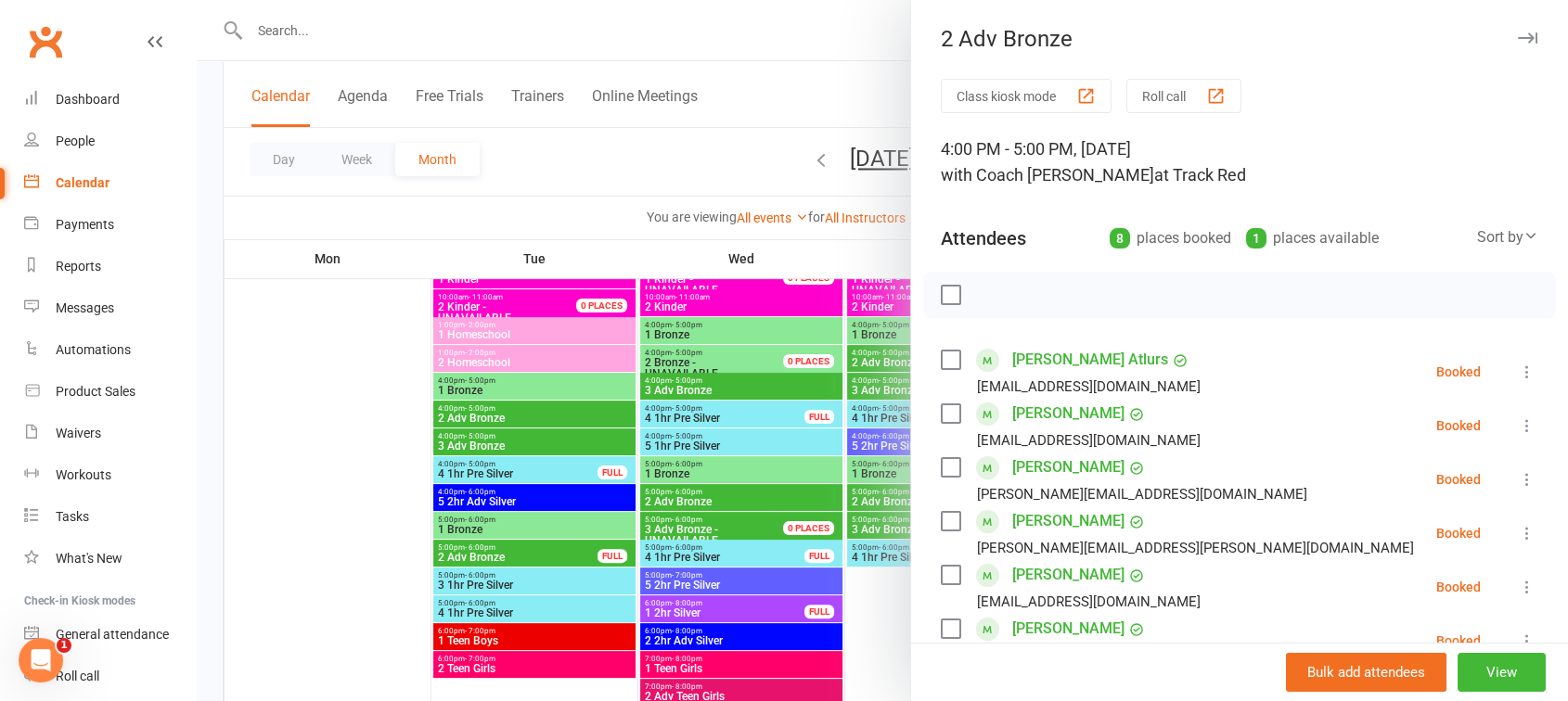
click at [608, 452] on div at bounding box center [882, 350] width 1372 height 701
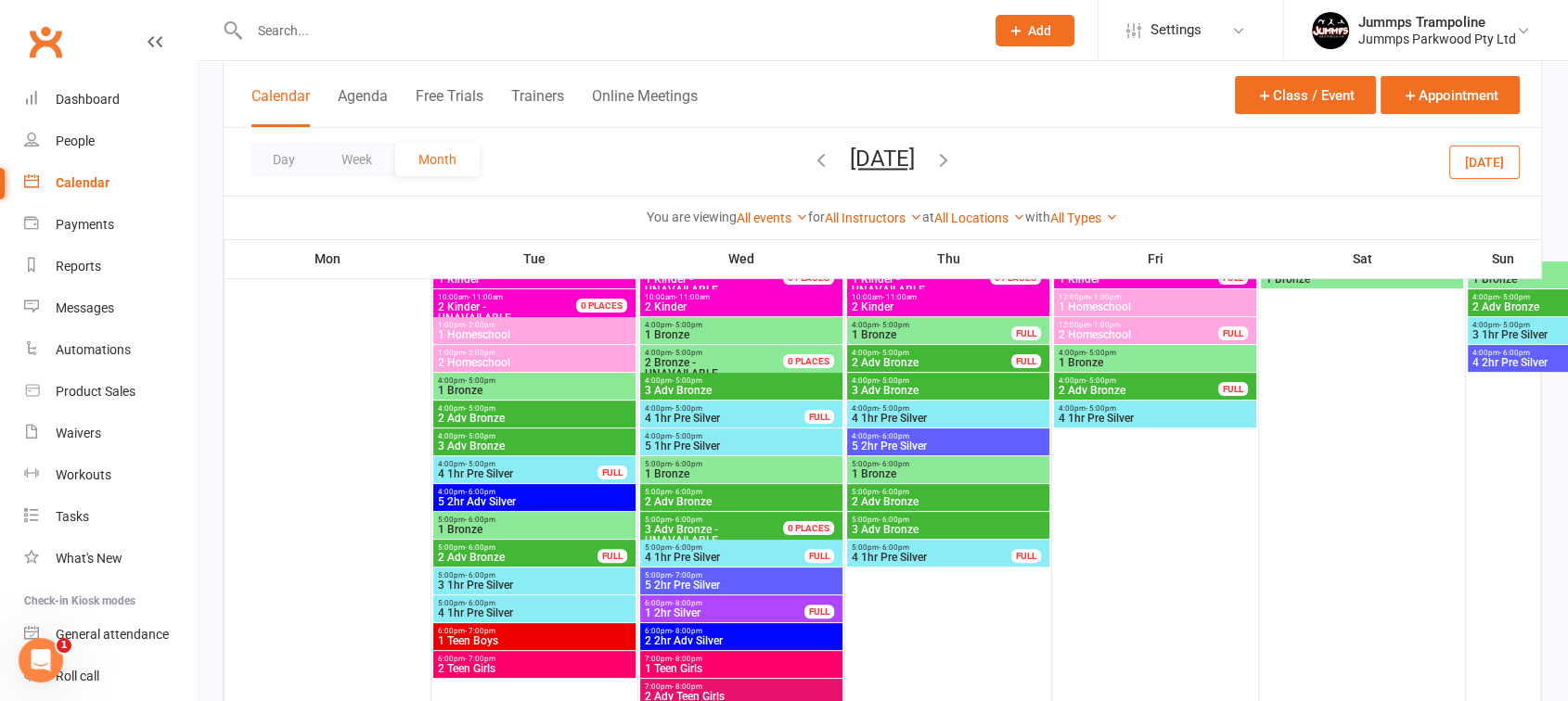
click at [580, 437] on span "4:00pm - 5:00pm" at bounding box center [534, 436] width 195 height 8
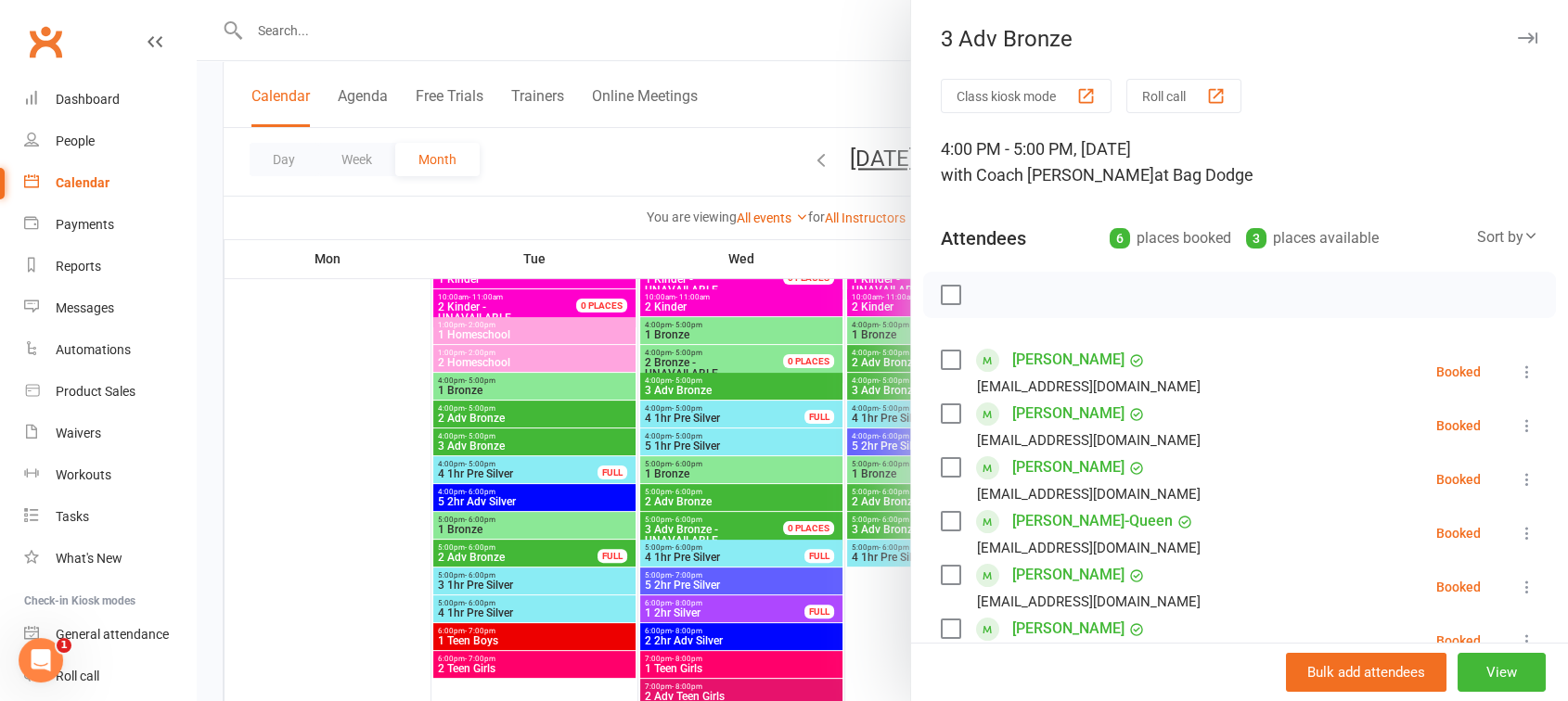
click at [580, 437] on div at bounding box center [882, 350] width 1372 height 701
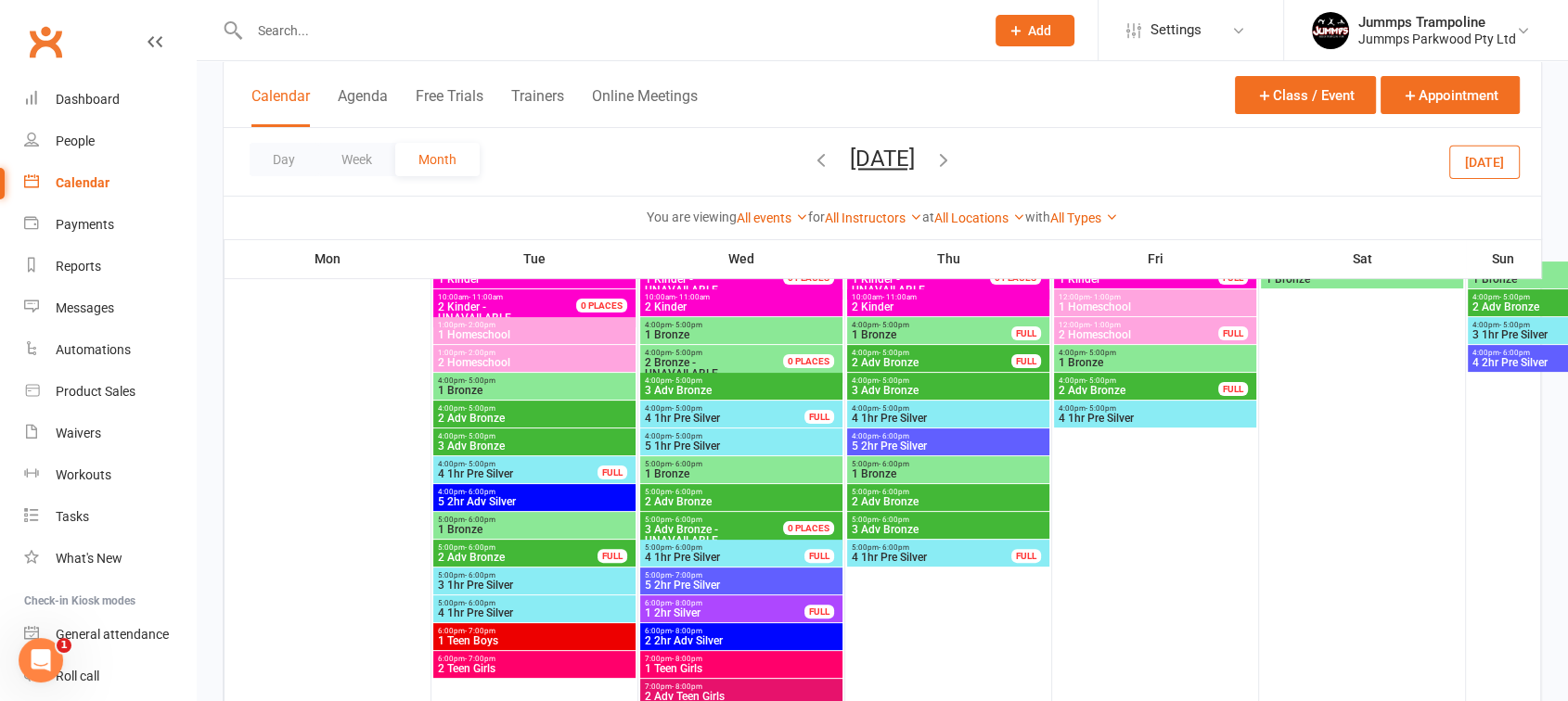
click at [527, 466] on span "4:00pm - 5:00pm" at bounding box center [517, 464] width 161 height 8
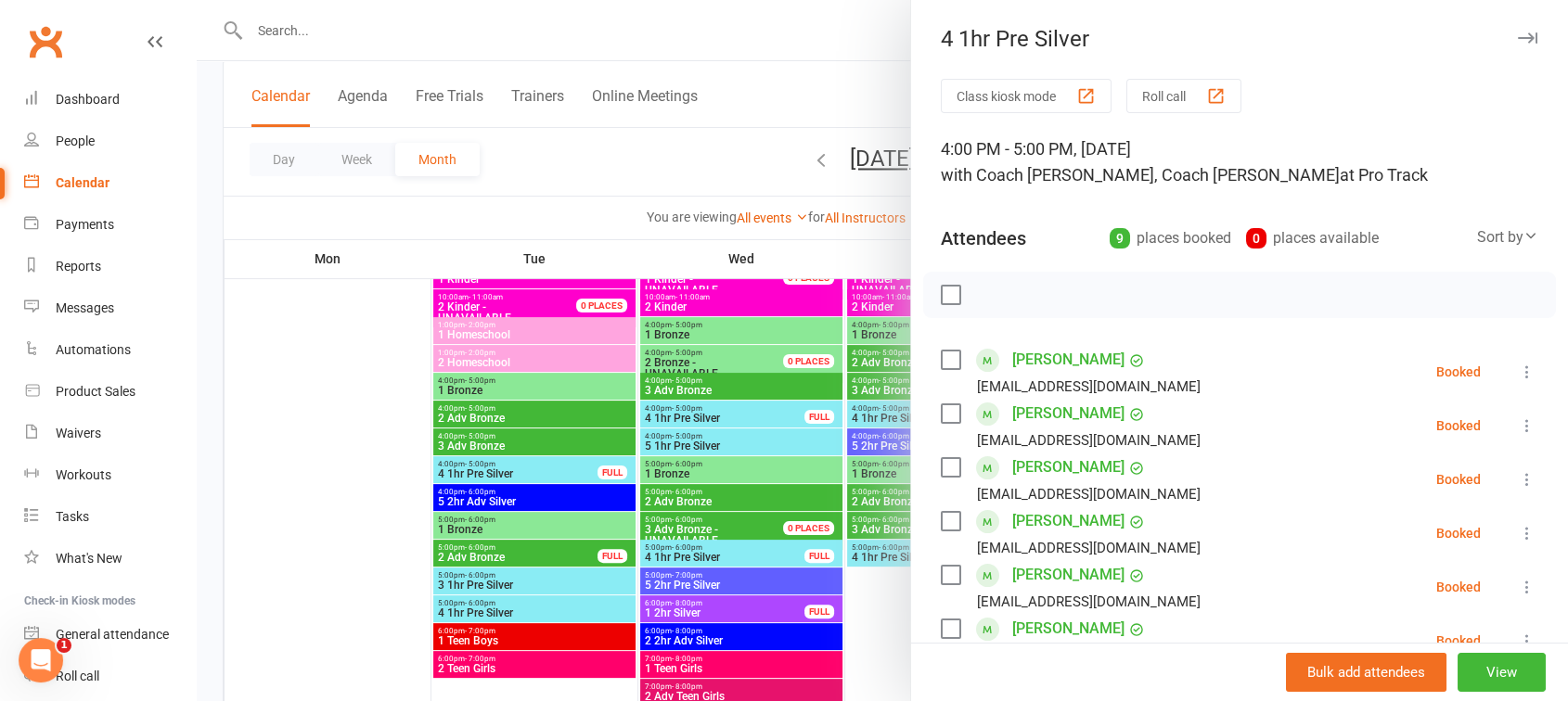
click at [535, 408] on div at bounding box center [882, 350] width 1372 height 701
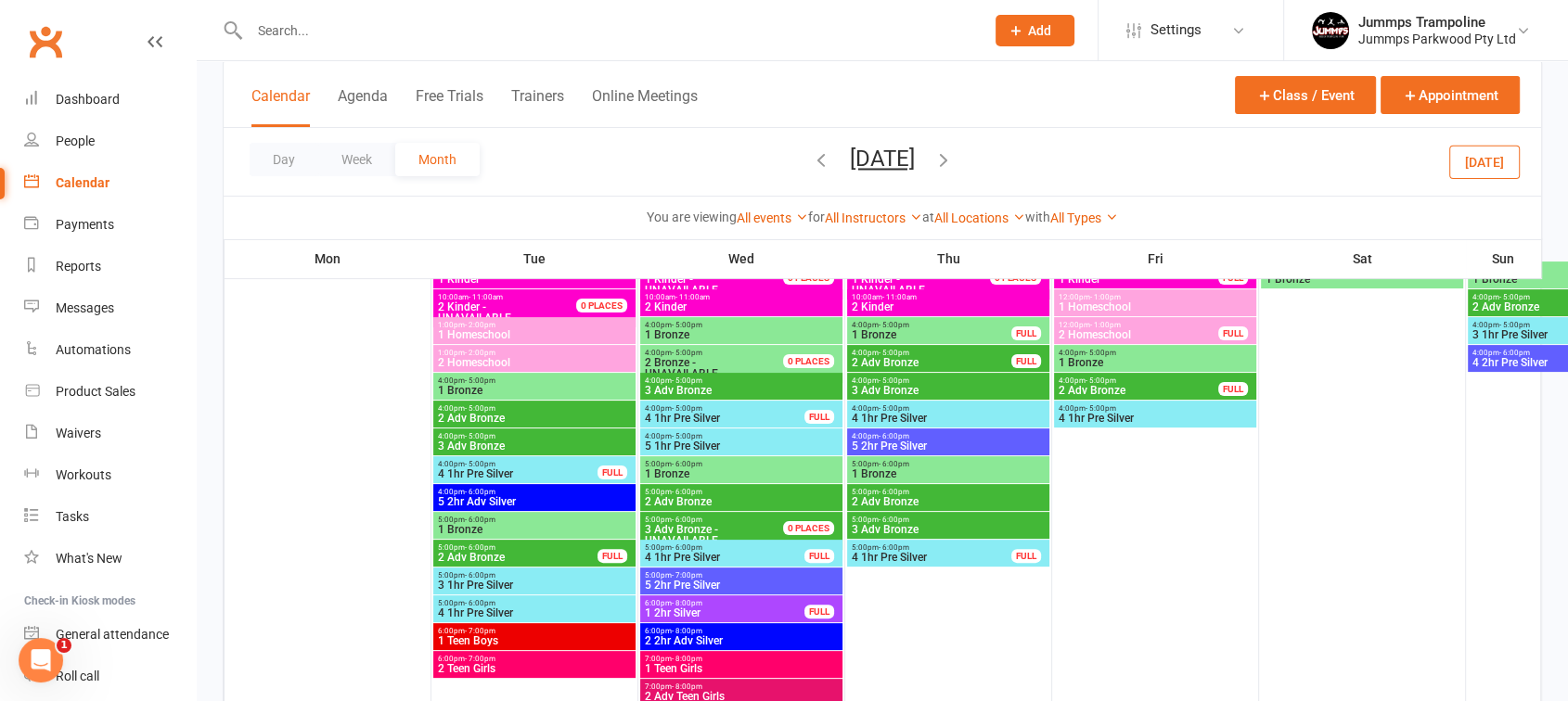
click at [488, 453] on div "4:00pm - 5:00pm 3 Adv Bronze" at bounding box center [534, 441] width 202 height 27
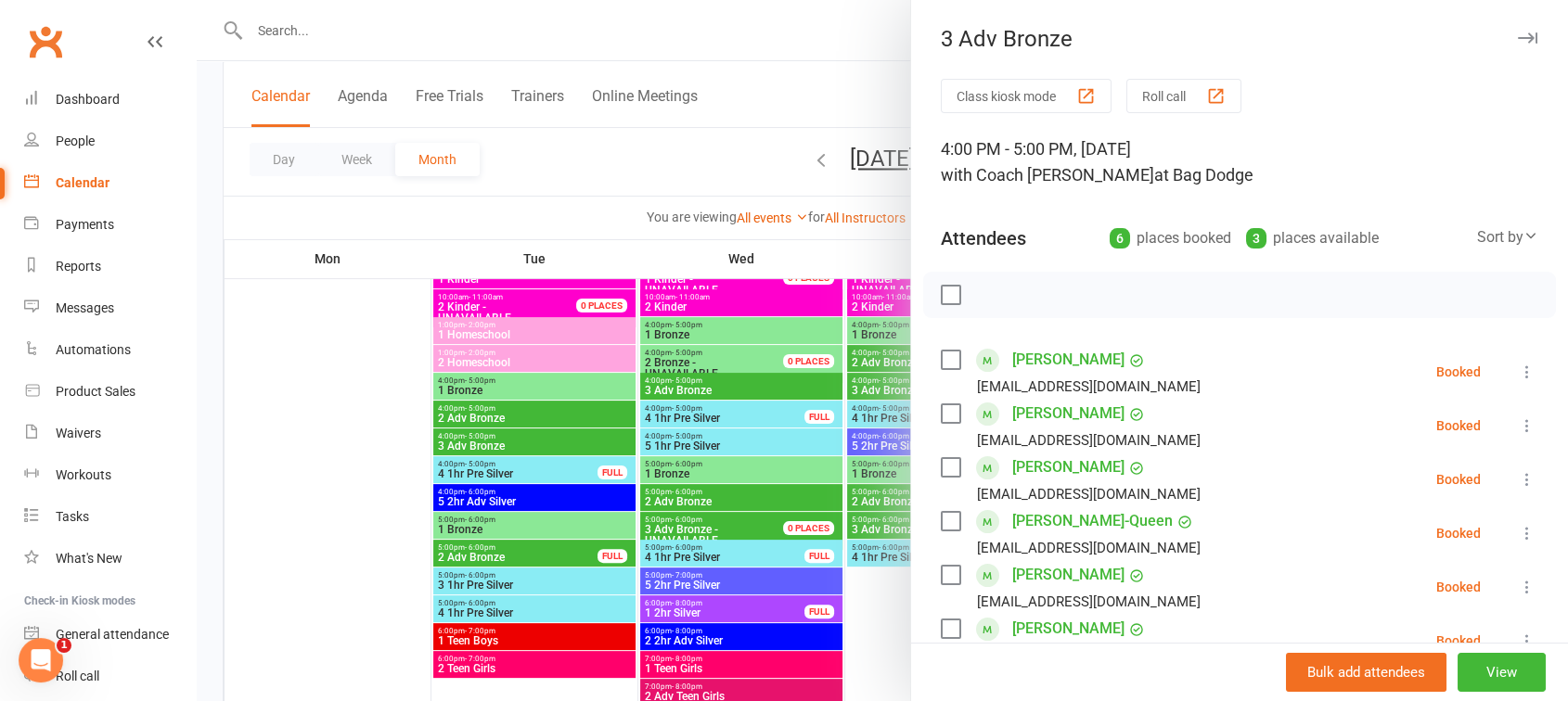
click at [484, 467] on div at bounding box center [882, 350] width 1372 height 701
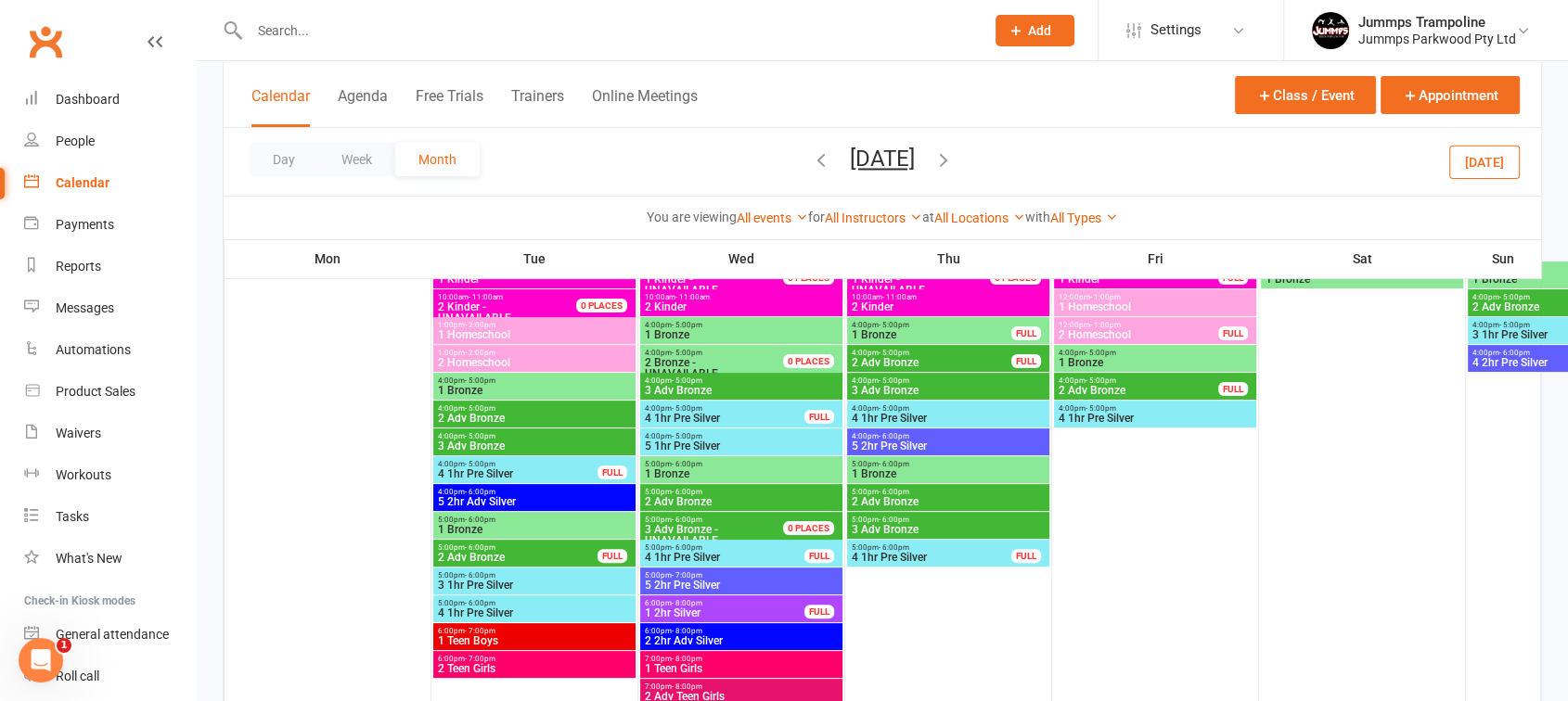
click at [517, 477] on span "4 1hr Pre Silver" at bounding box center [517, 474] width 161 height 11
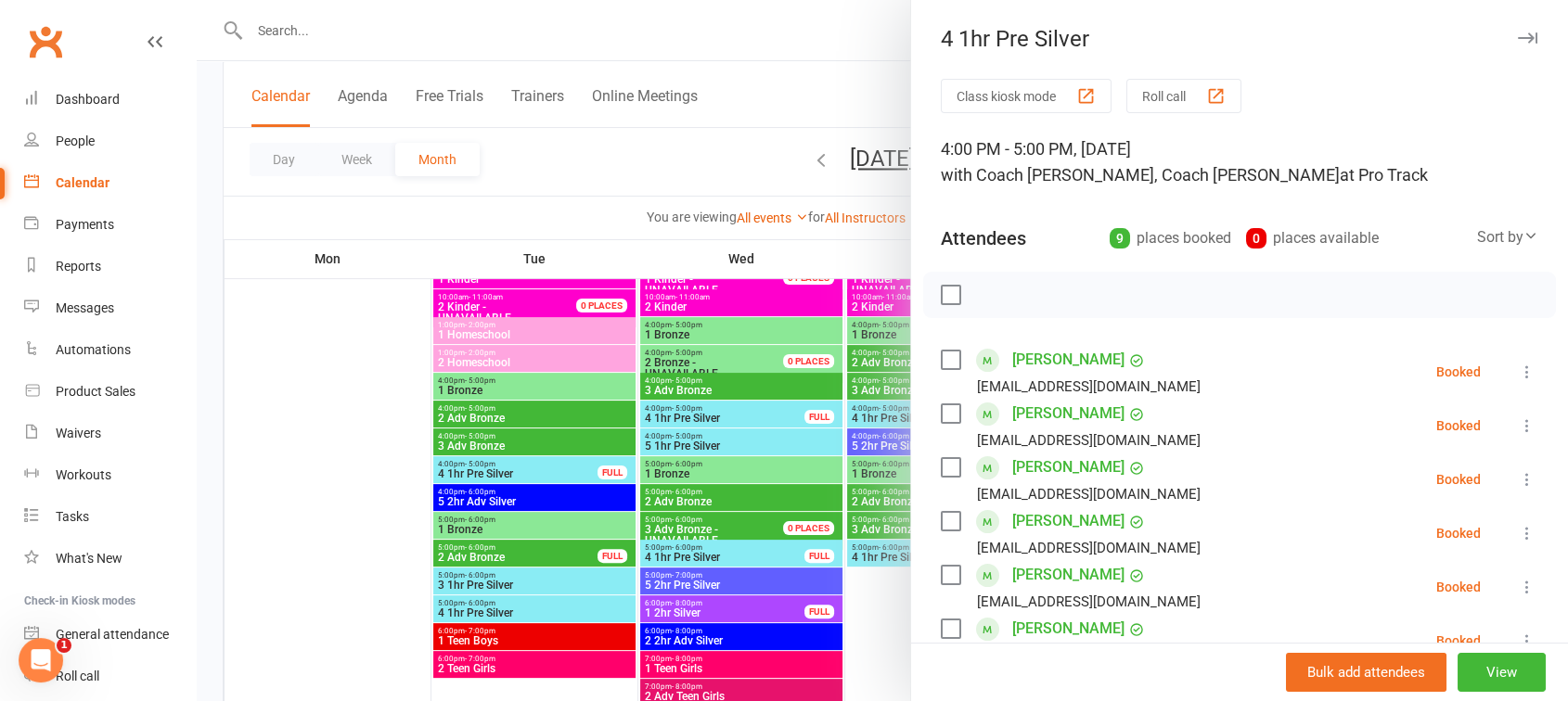
click at [500, 422] on div at bounding box center [882, 350] width 1372 height 701
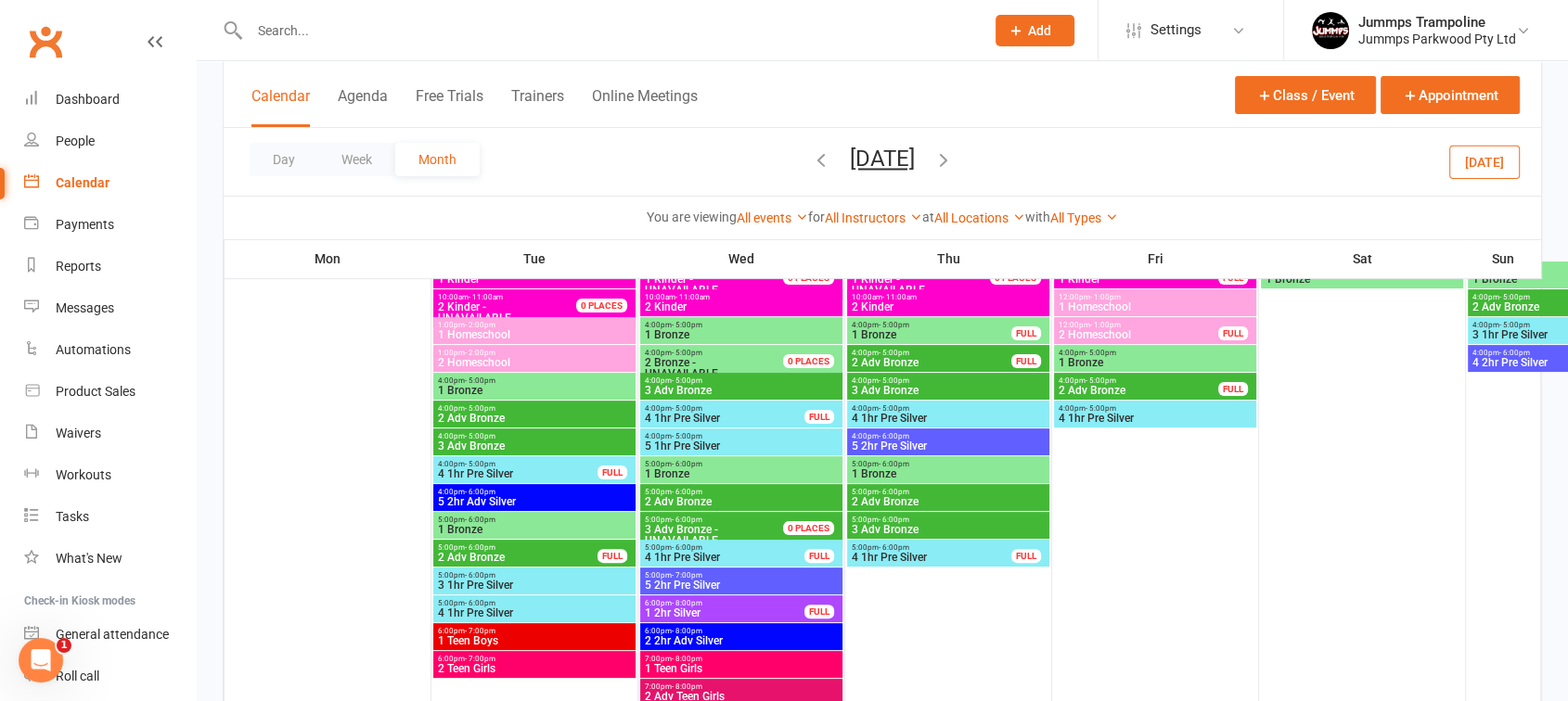
click at [459, 506] on span "5 2hr Adv Silver" at bounding box center [534, 502] width 195 height 11
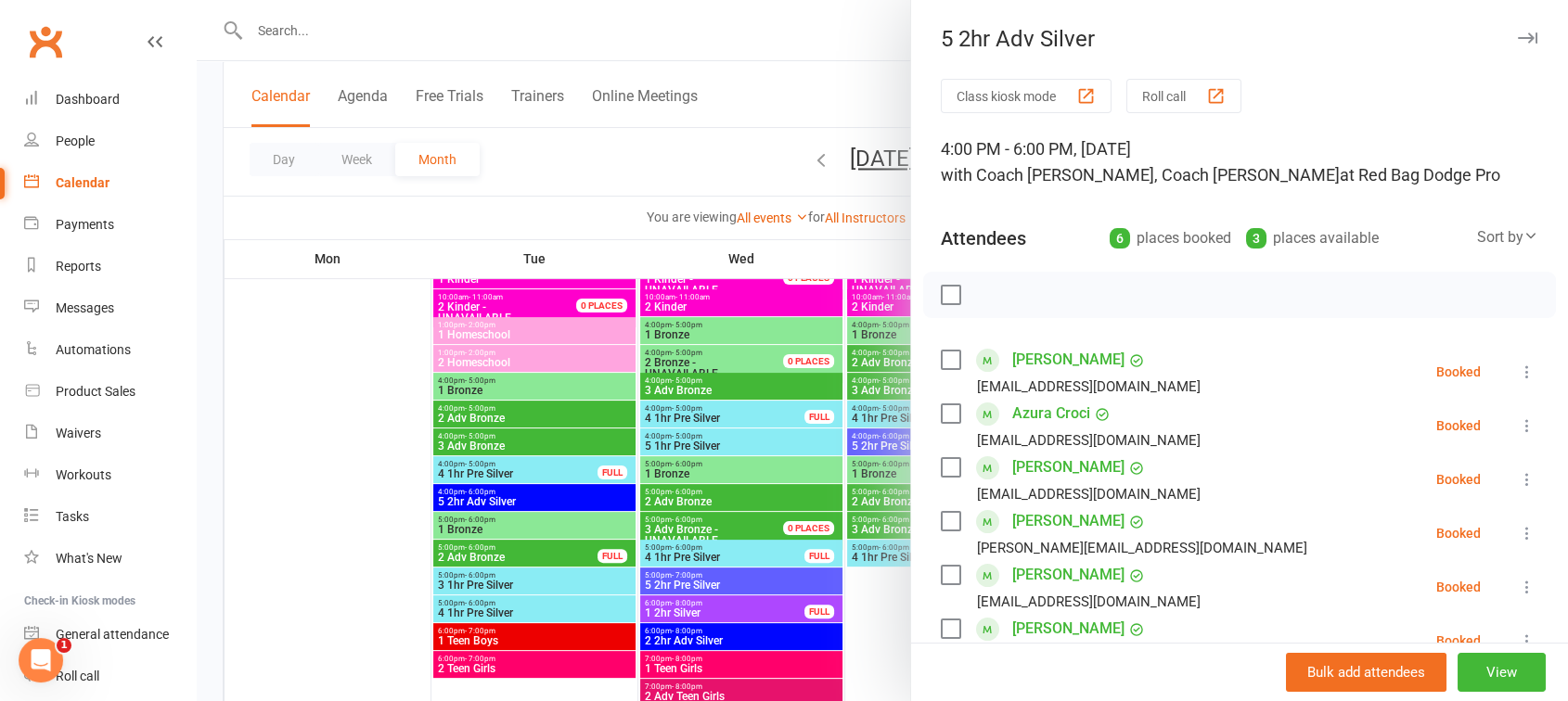
click at [522, 523] on div at bounding box center [882, 350] width 1372 height 701
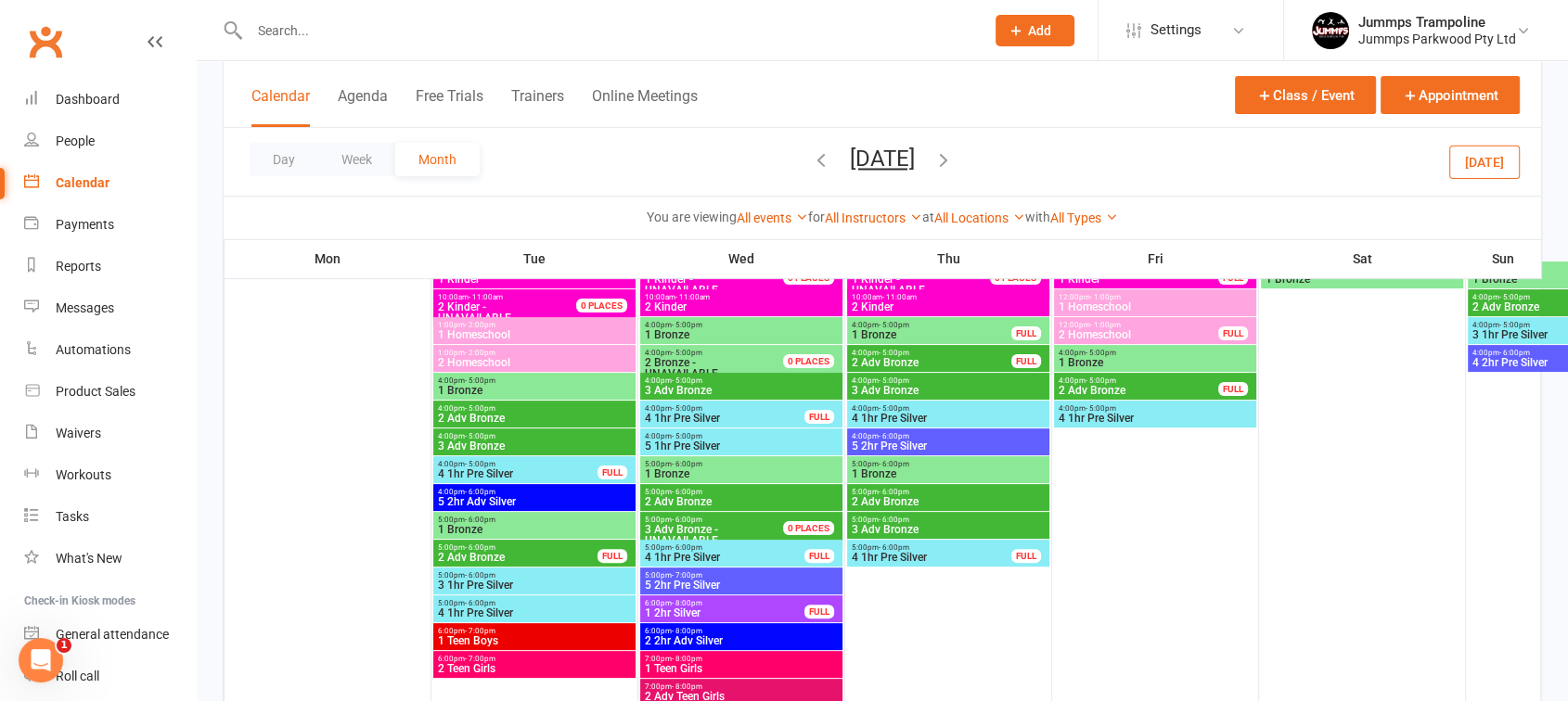
click at [527, 526] on span "1 Bronze" at bounding box center [534, 529] width 195 height 11
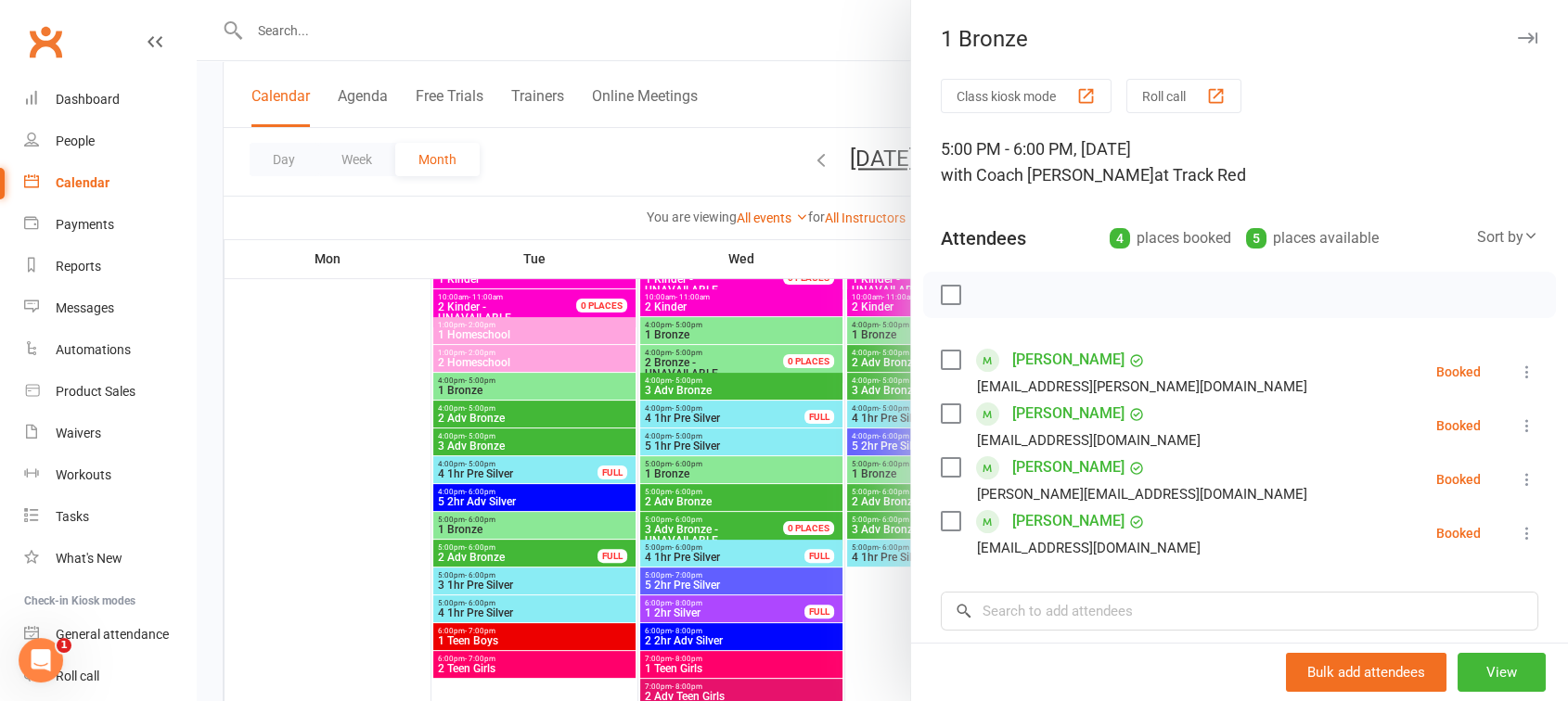
click at [517, 496] on div at bounding box center [882, 350] width 1372 height 701
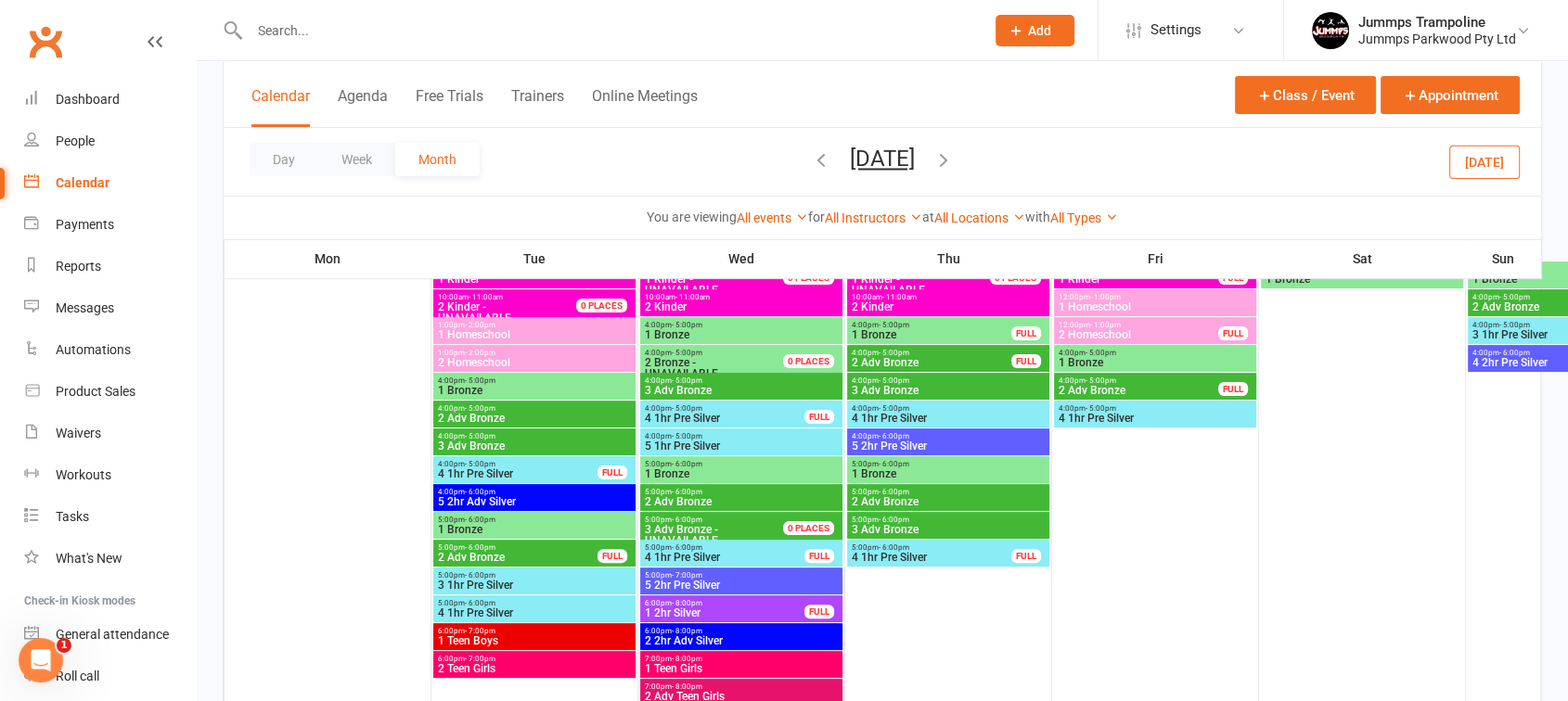
click at [484, 556] on span "2 Adv Bronze" at bounding box center [517, 557] width 161 height 11
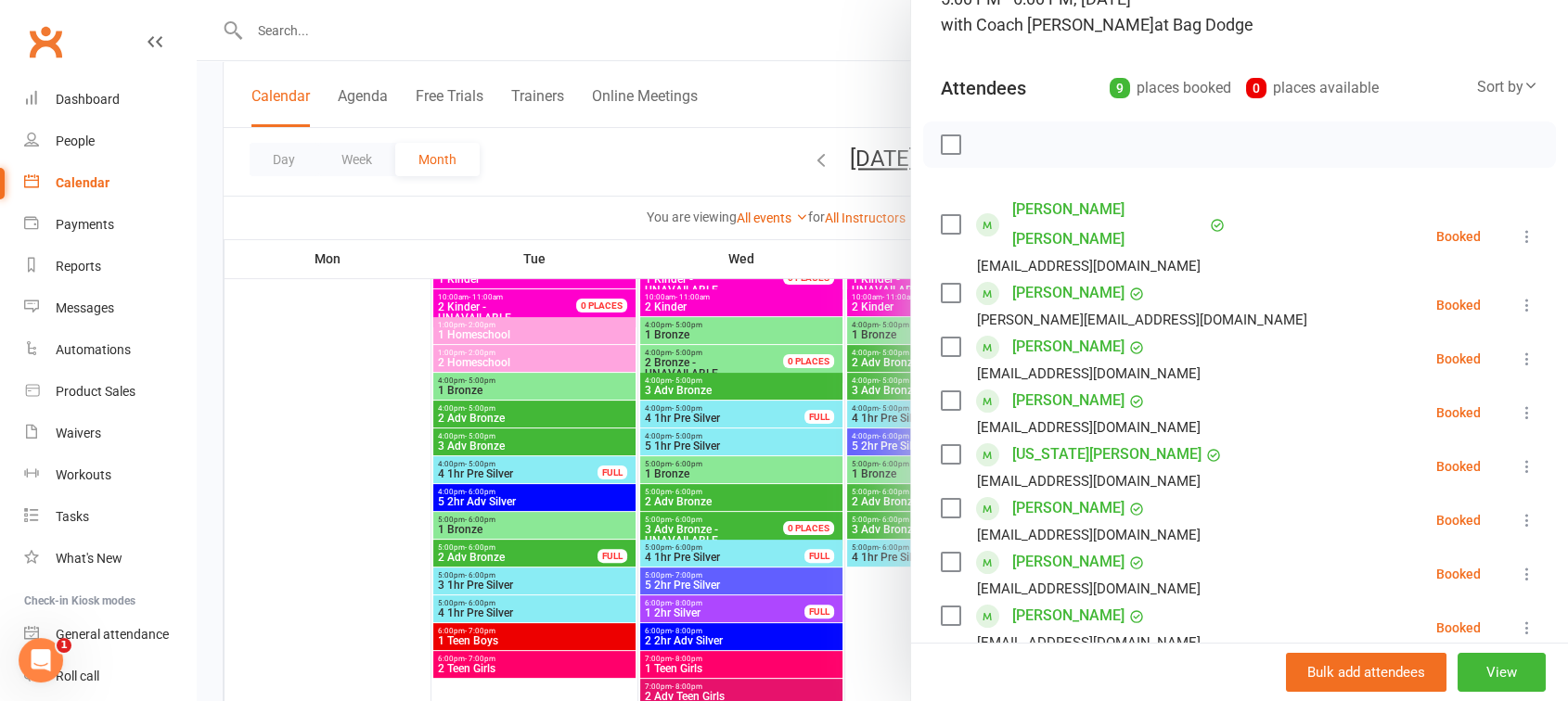
scroll to position [2, 0]
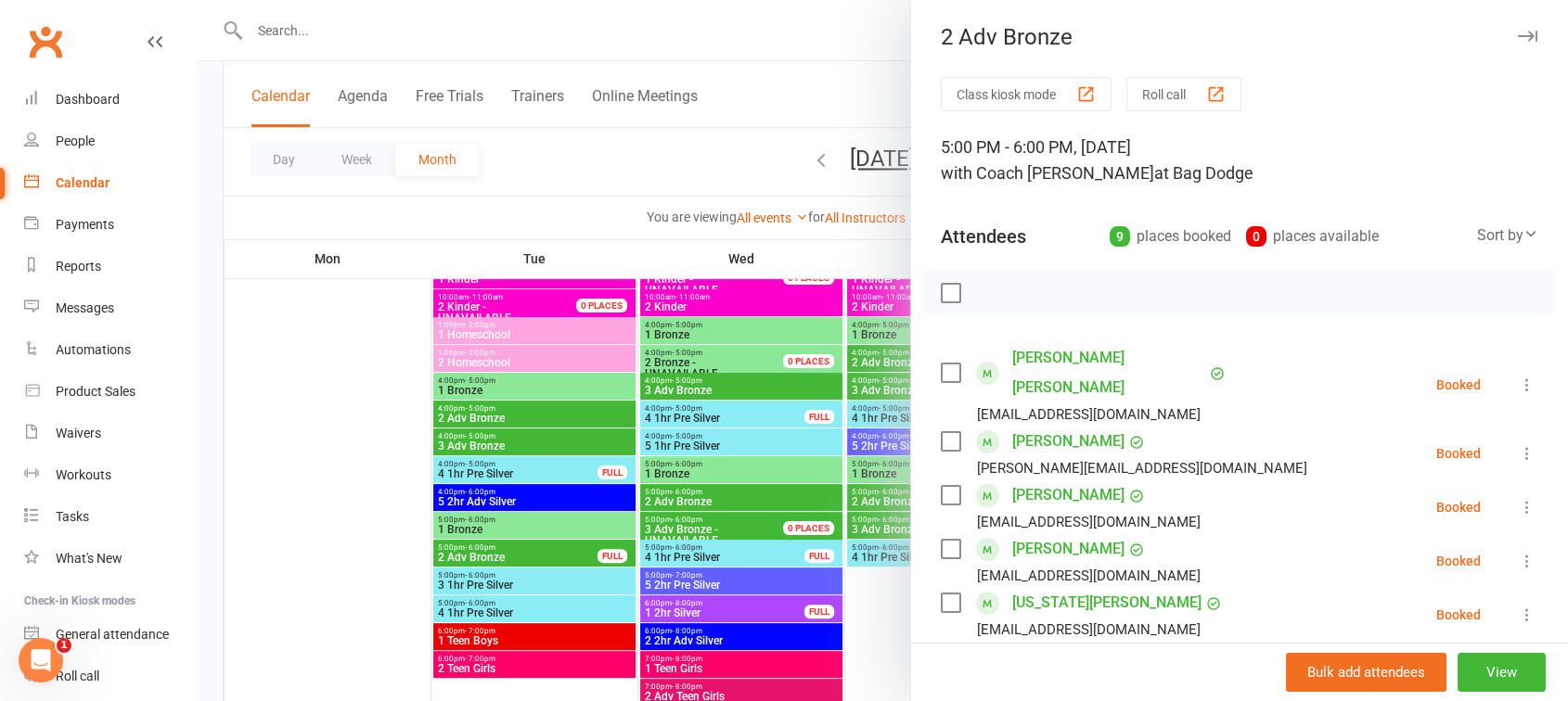
click at [633, 520] on div at bounding box center [882, 350] width 1372 height 701
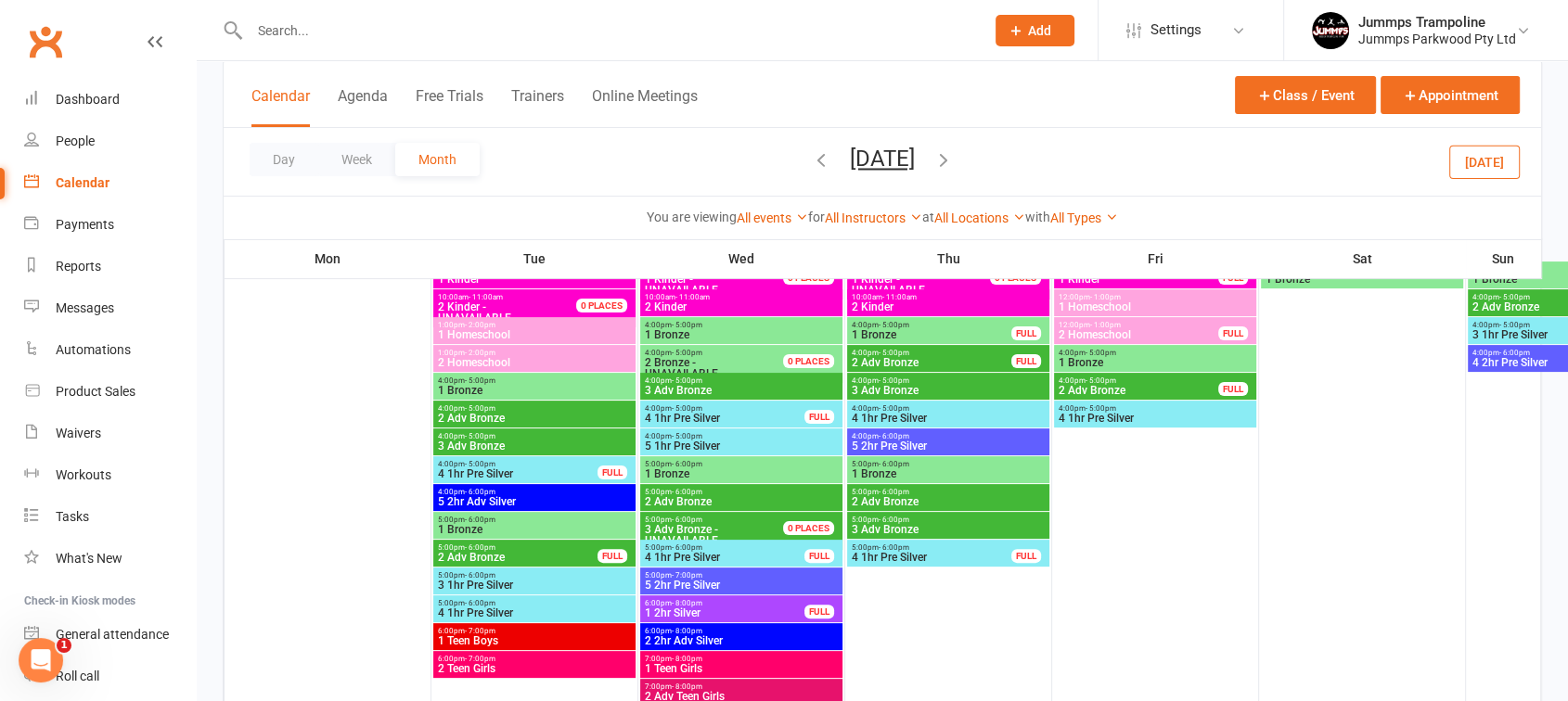
click at [537, 554] on span "2 Adv Bronze" at bounding box center [517, 557] width 161 height 11
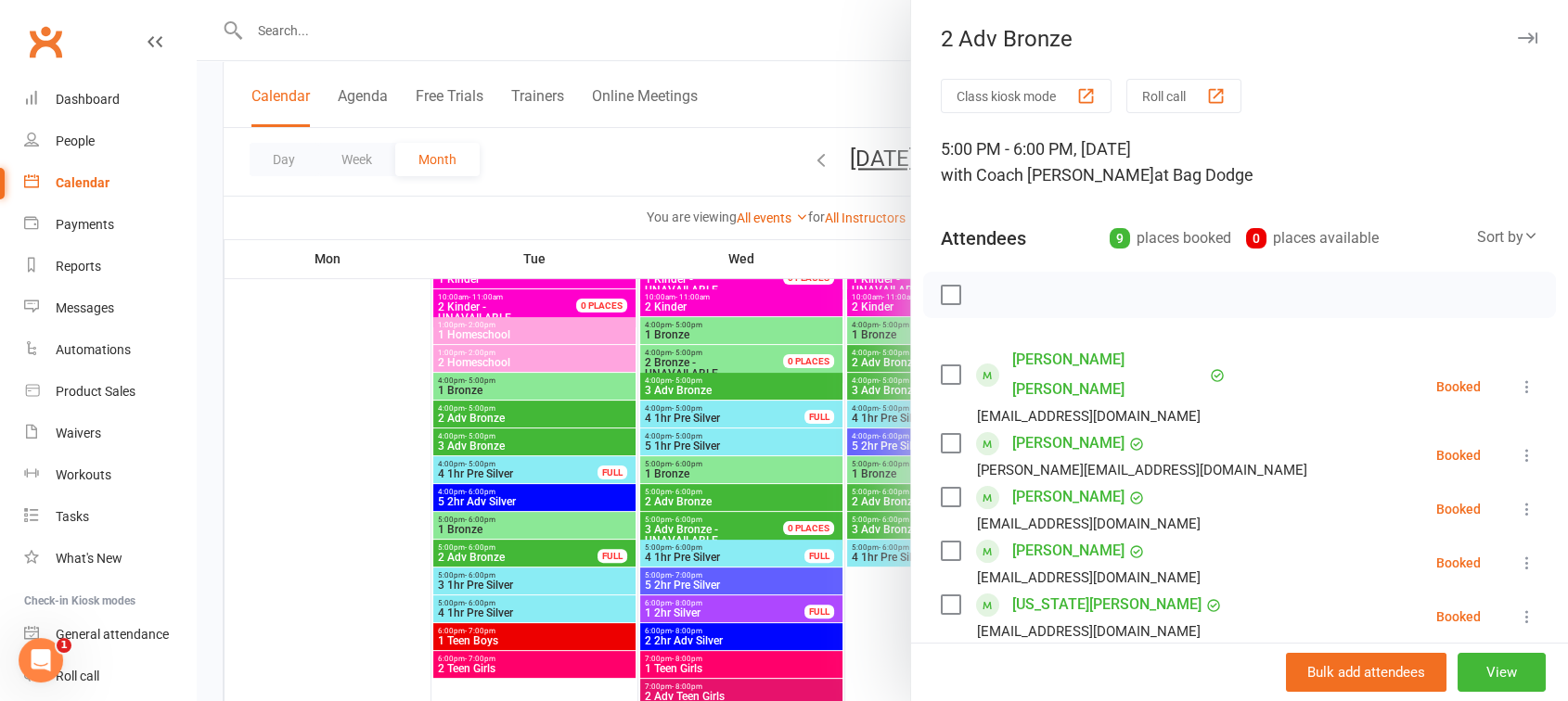
click at [483, 548] on div at bounding box center [882, 350] width 1372 height 701
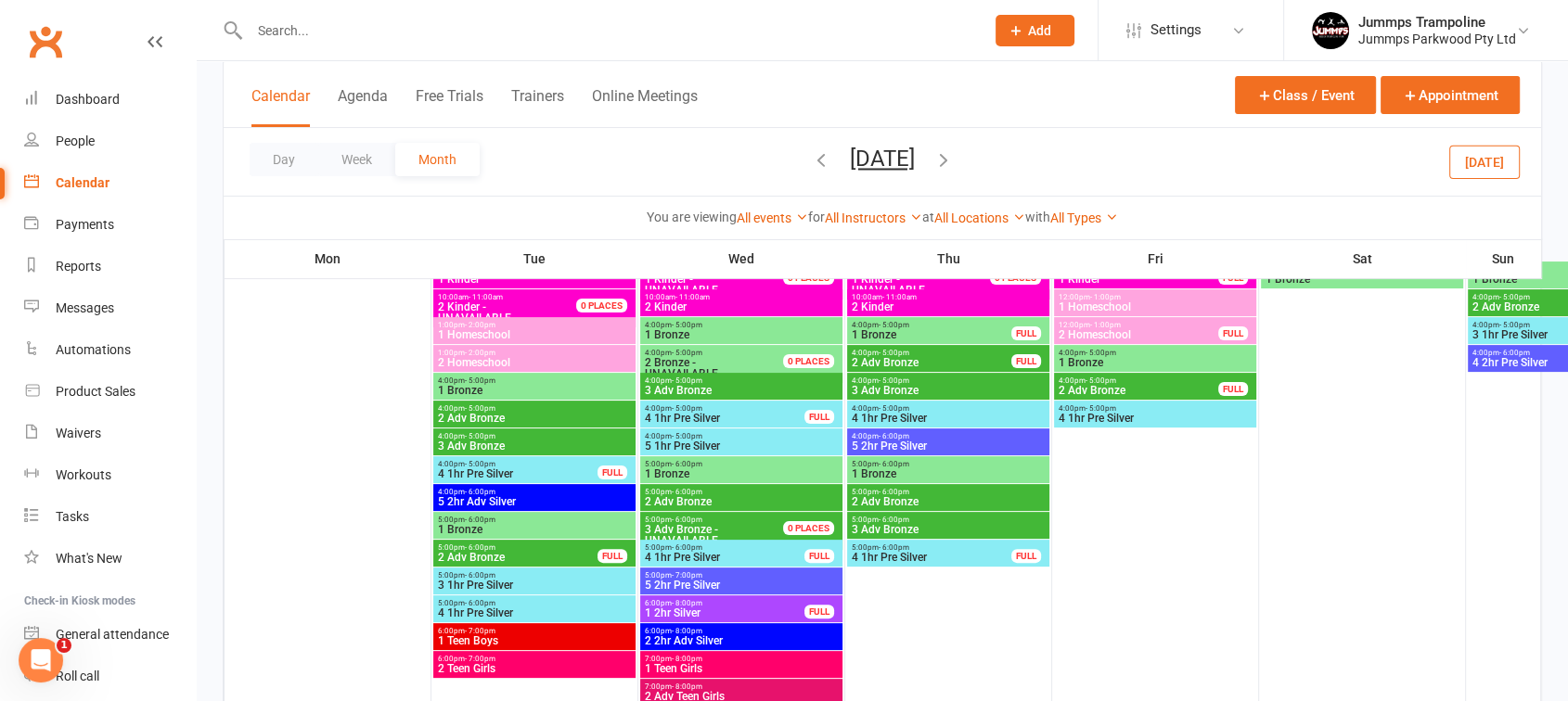
click at [481, 580] on span "3 1hr Pre Silver" at bounding box center [534, 584] width 195 height 11
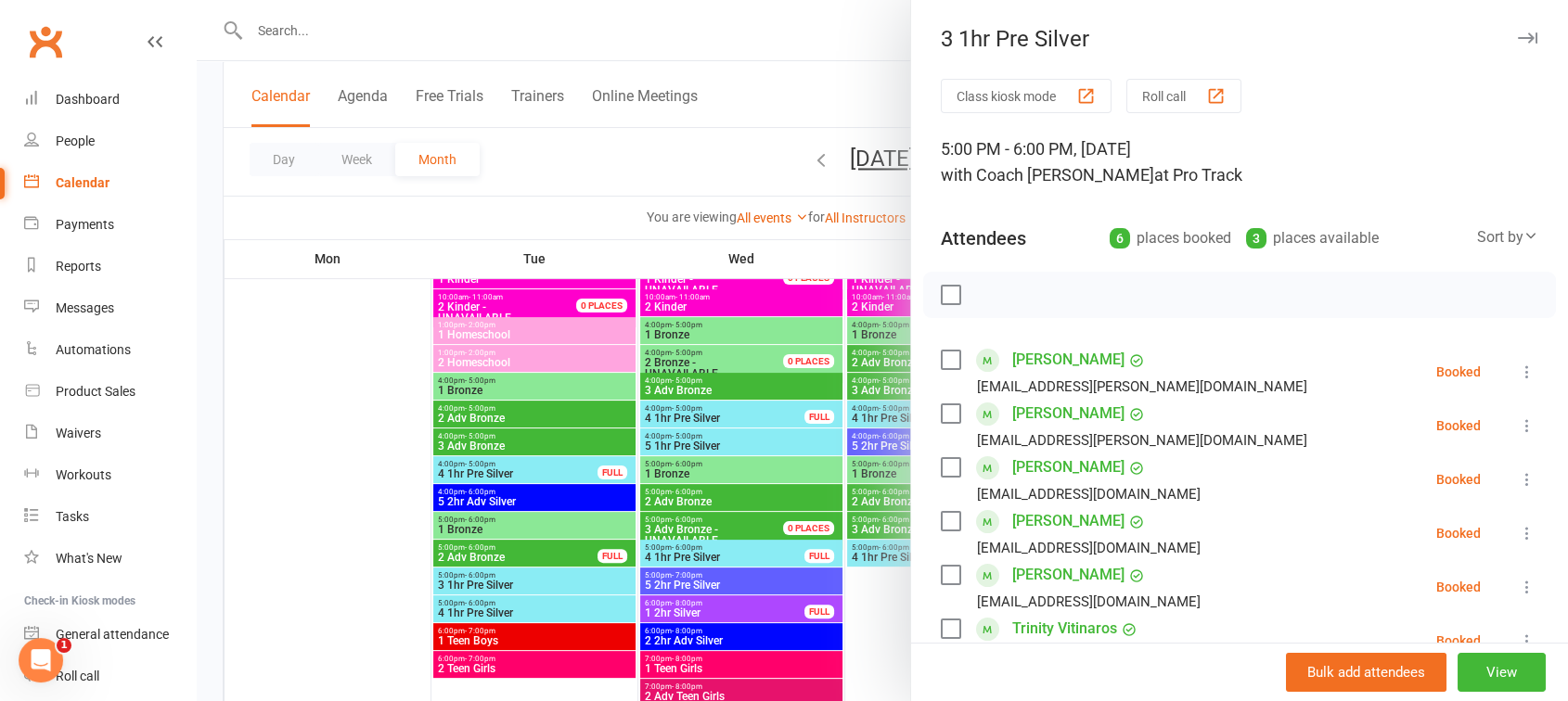
click at [677, 524] on div at bounding box center [882, 350] width 1372 height 701
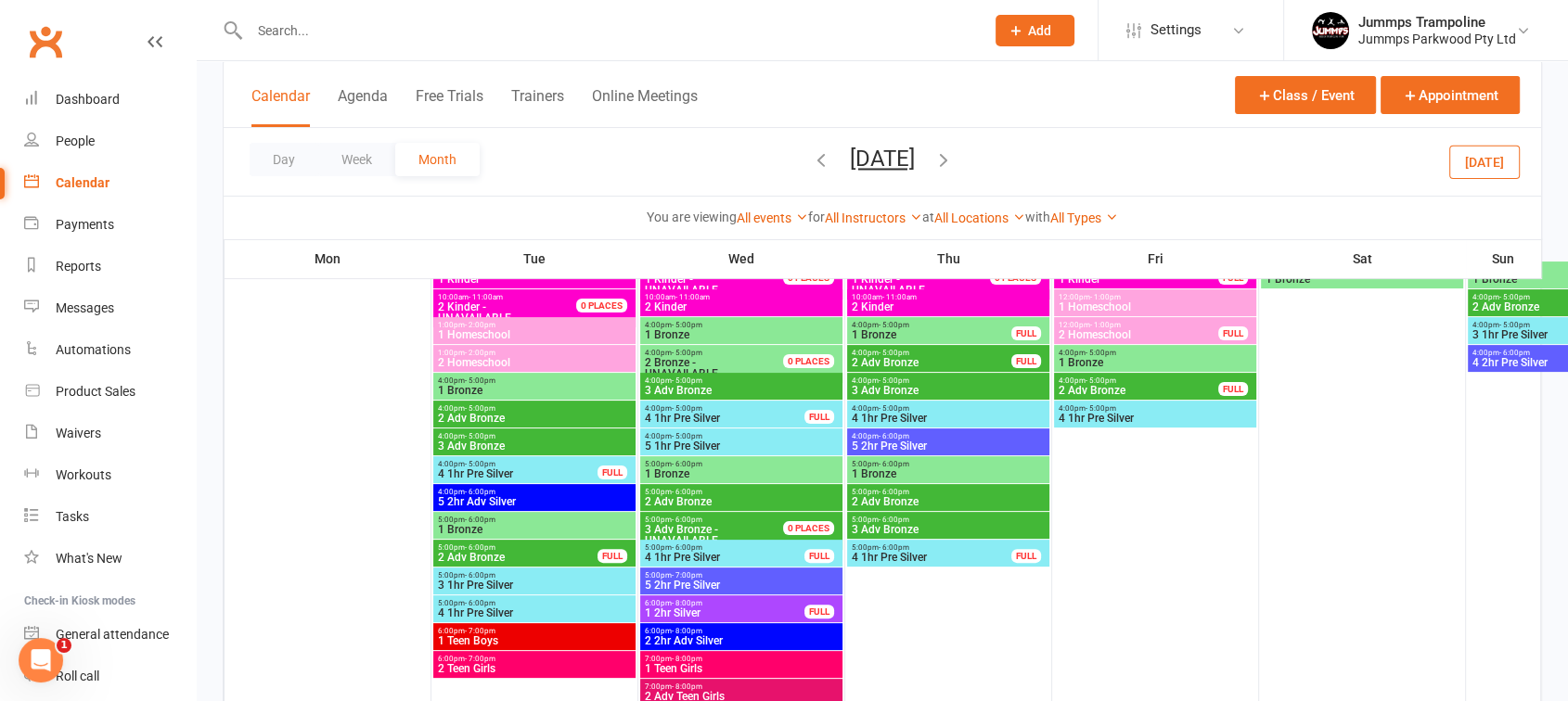
click at [539, 585] on span "3 1hr Pre Silver" at bounding box center [534, 584] width 195 height 11
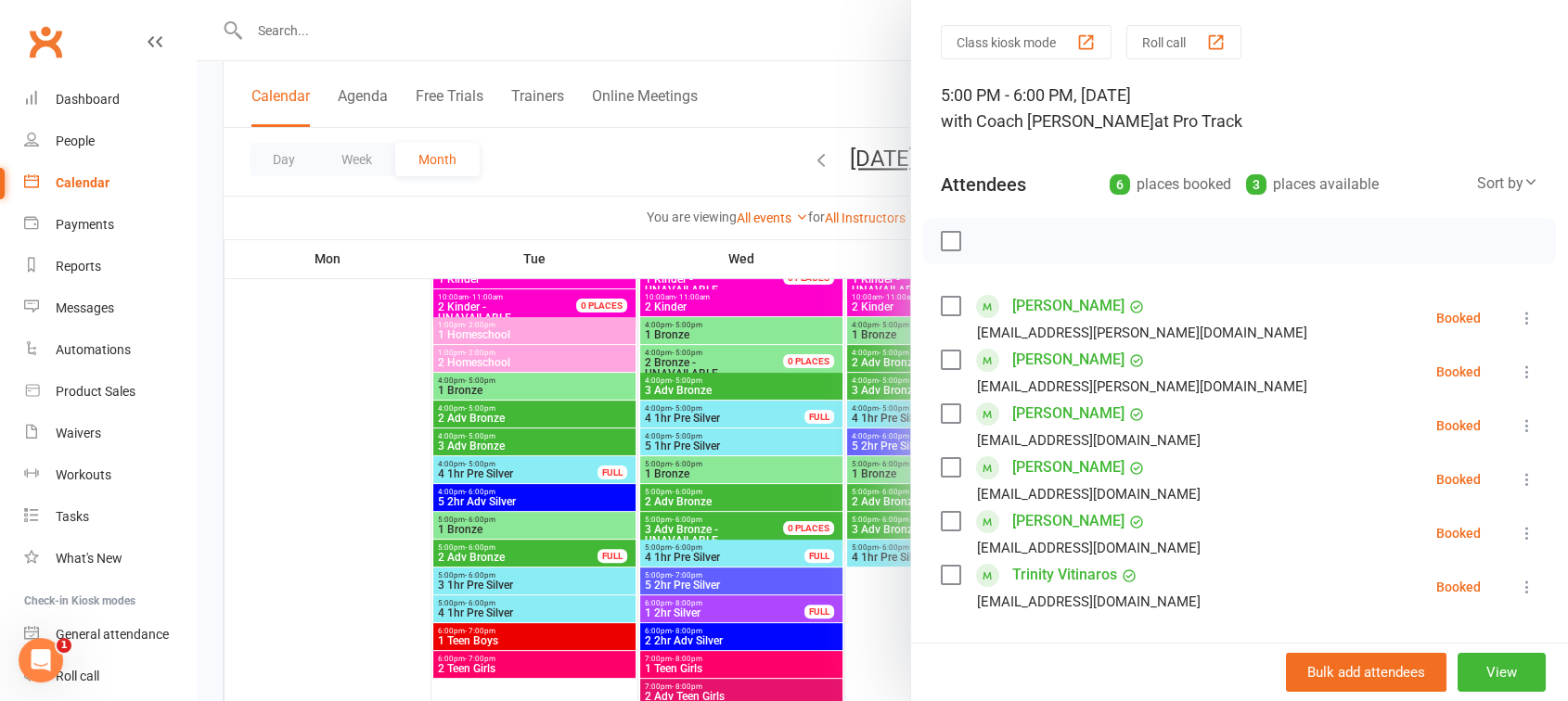
scroll to position [50, 0]
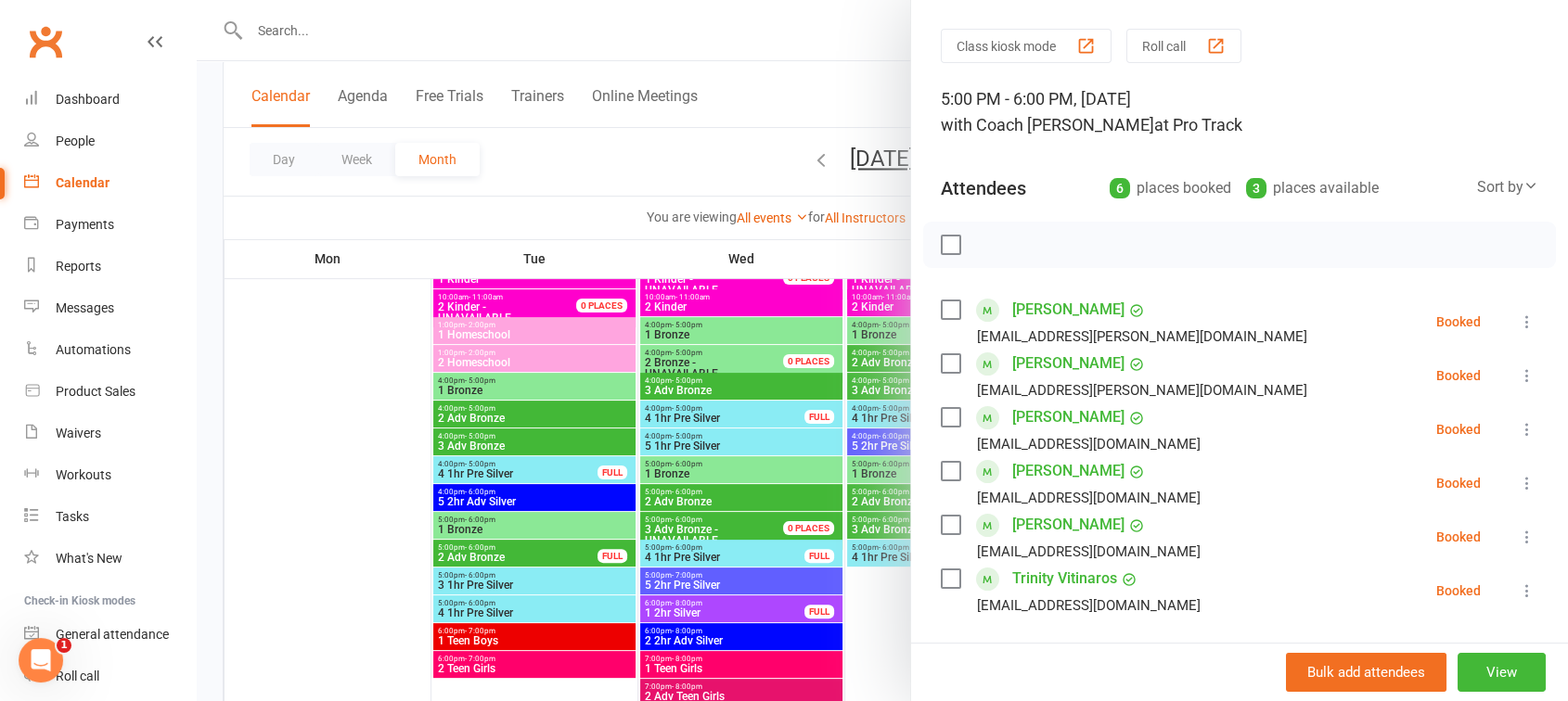
click at [564, 581] on div at bounding box center [882, 350] width 1372 height 701
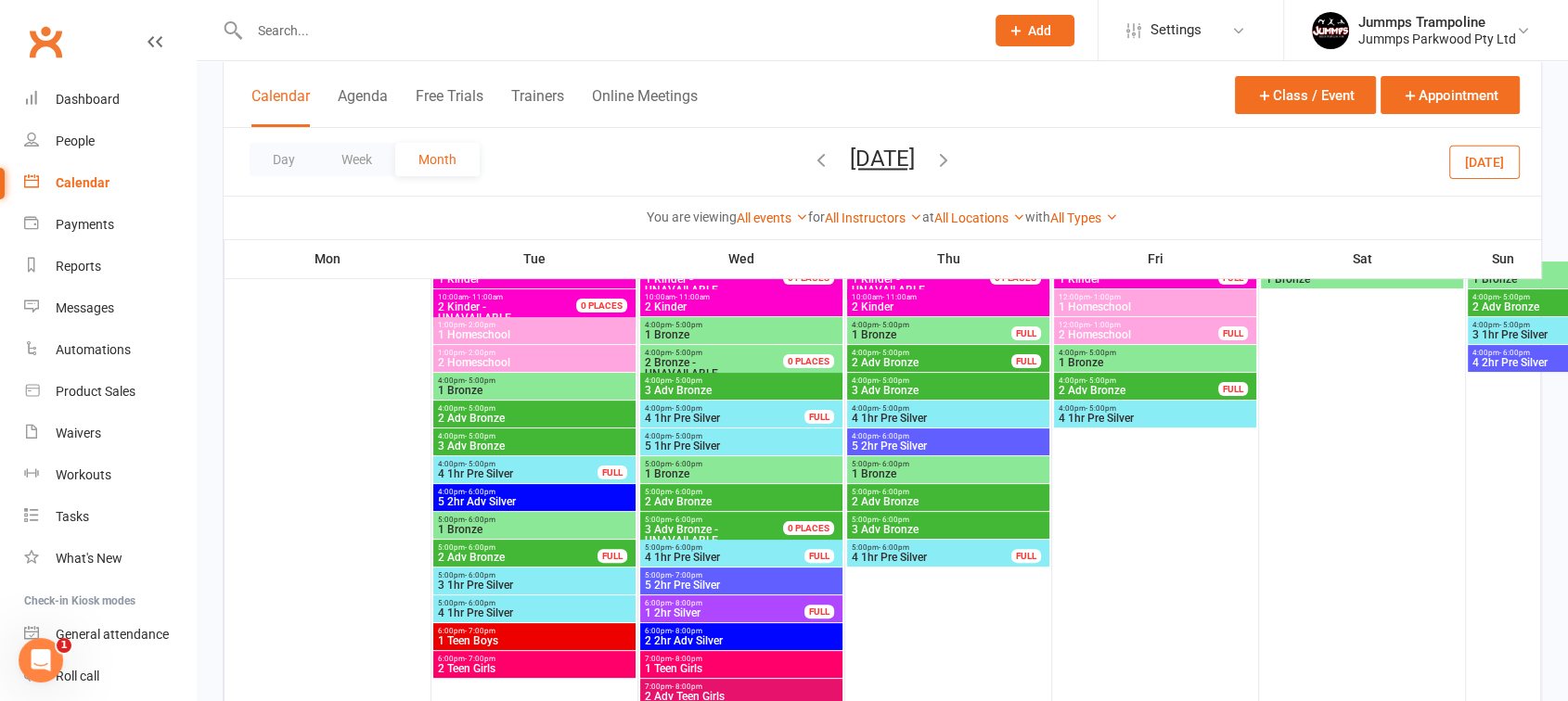
click at [515, 584] on span "3 1hr Pre Silver" at bounding box center [534, 584] width 195 height 11
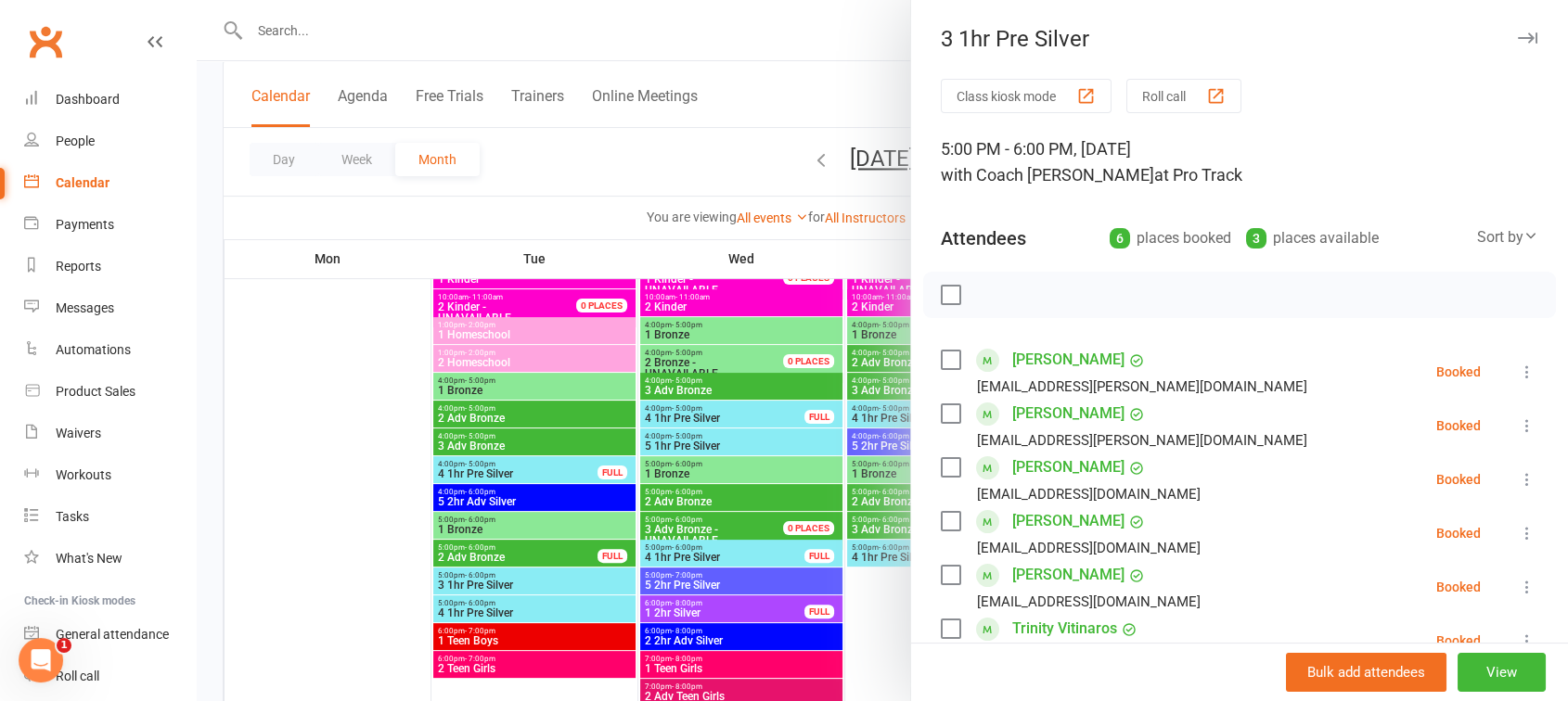
click at [572, 605] on div at bounding box center [882, 350] width 1372 height 701
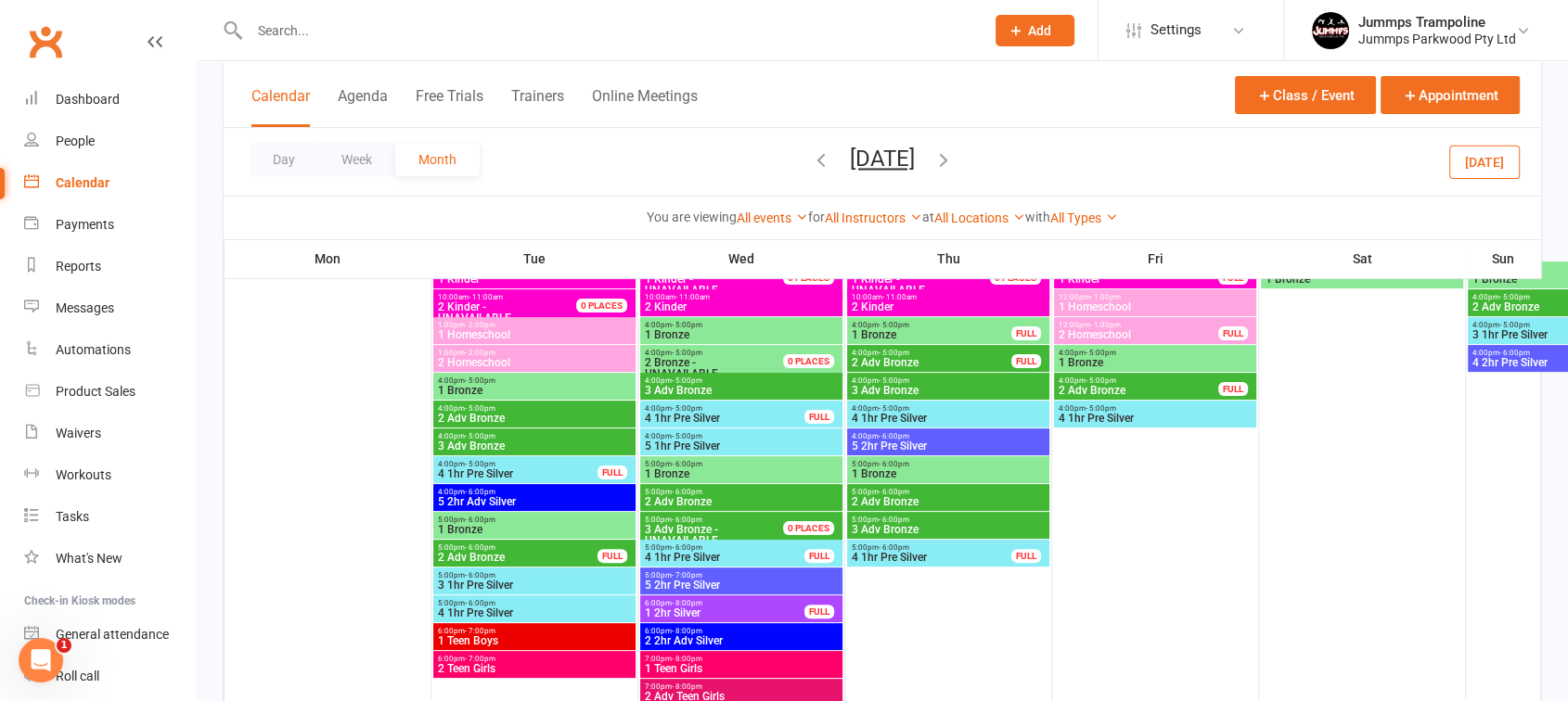
click at [506, 613] on span "4 1hr Pre Silver" at bounding box center [534, 612] width 195 height 11
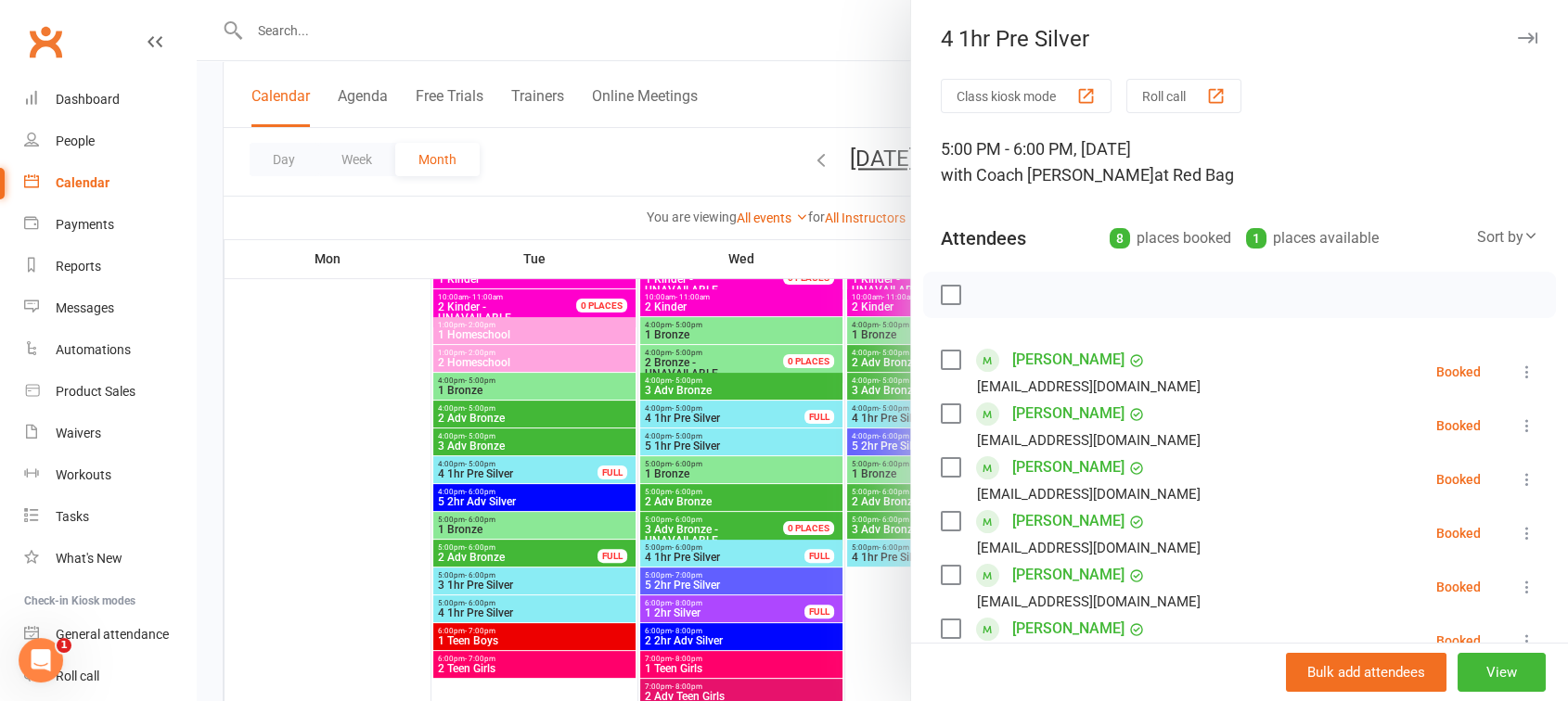
click at [488, 640] on div at bounding box center [882, 350] width 1372 height 701
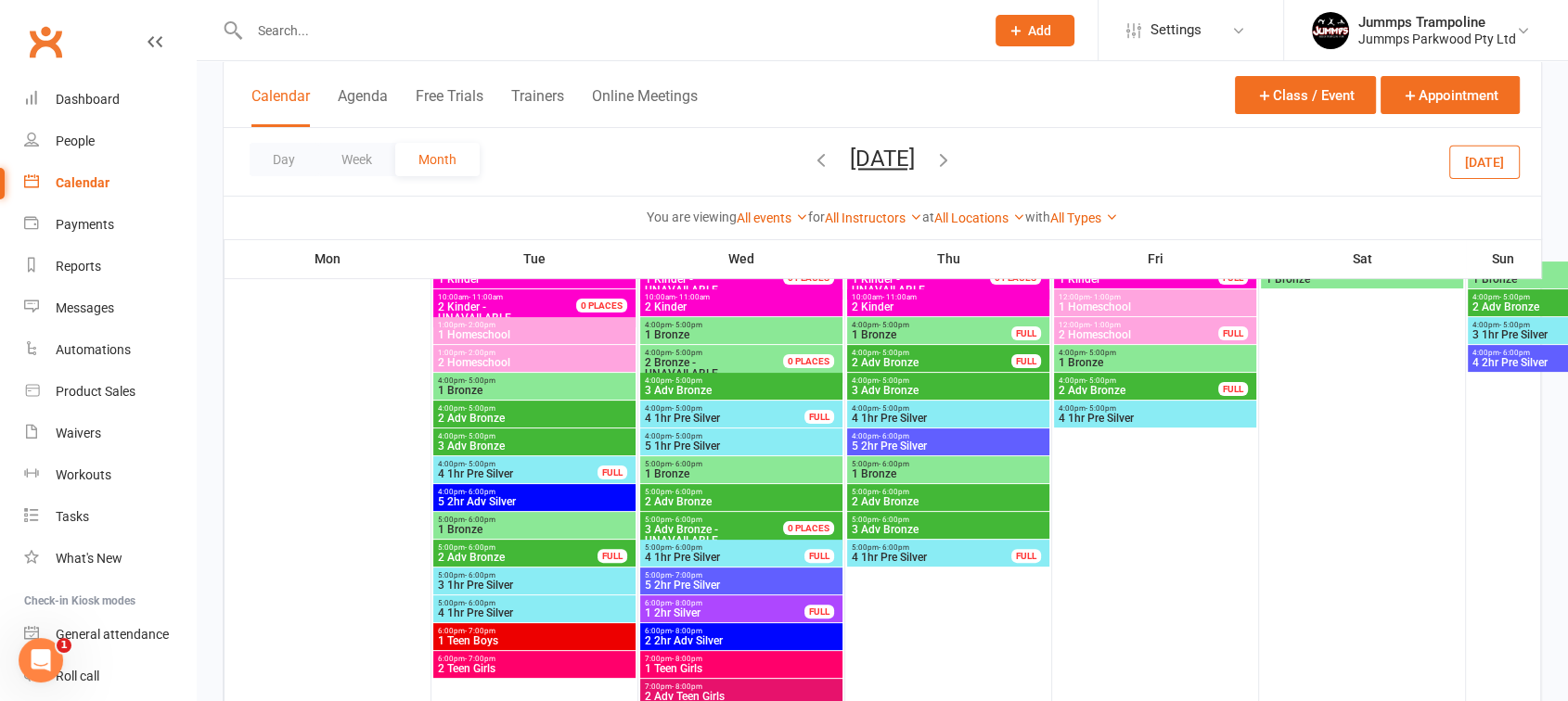
click at [537, 639] on span "1 Teen Boys" at bounding box center [534, 641] width 195 height 11
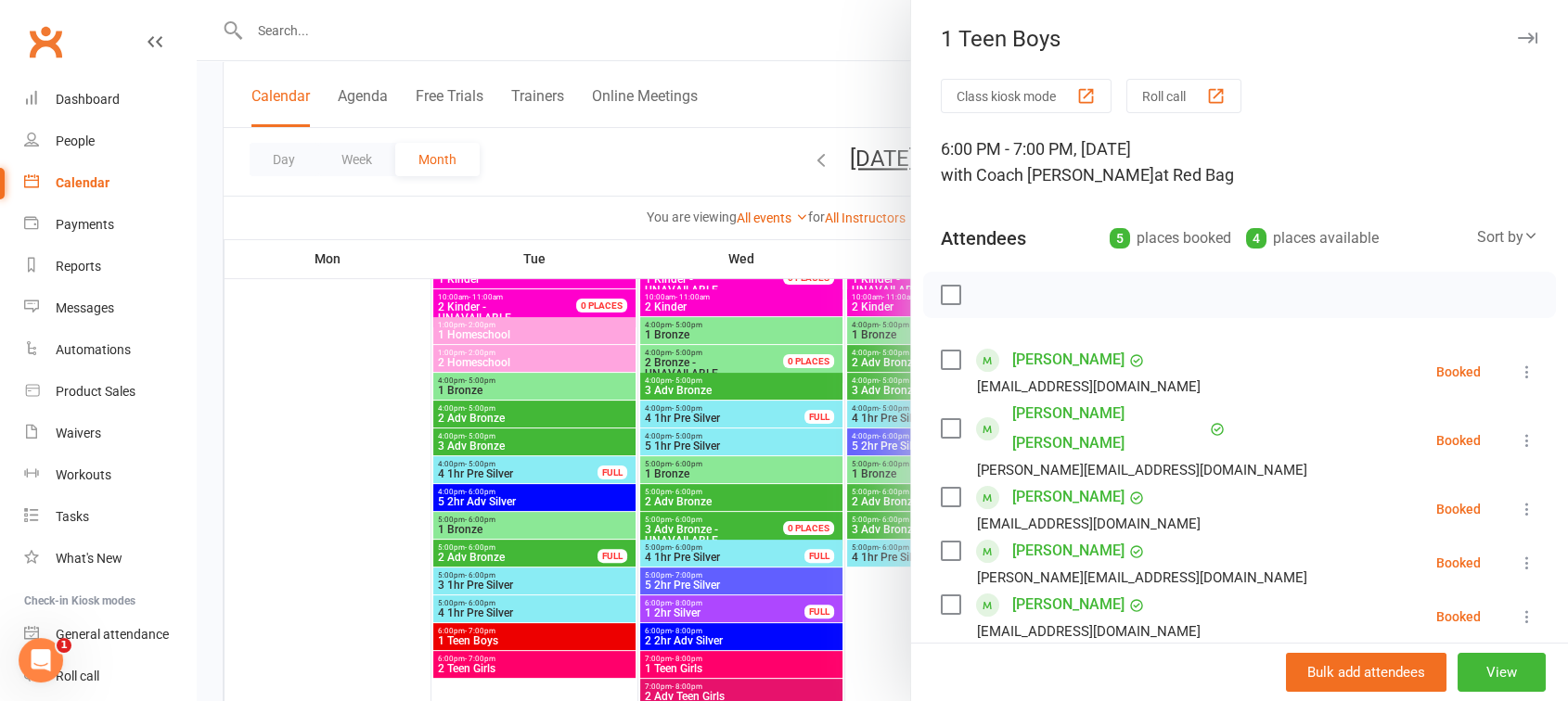
click at [420, 614] on div at bounding box center [882, 350] width 1372 height 701
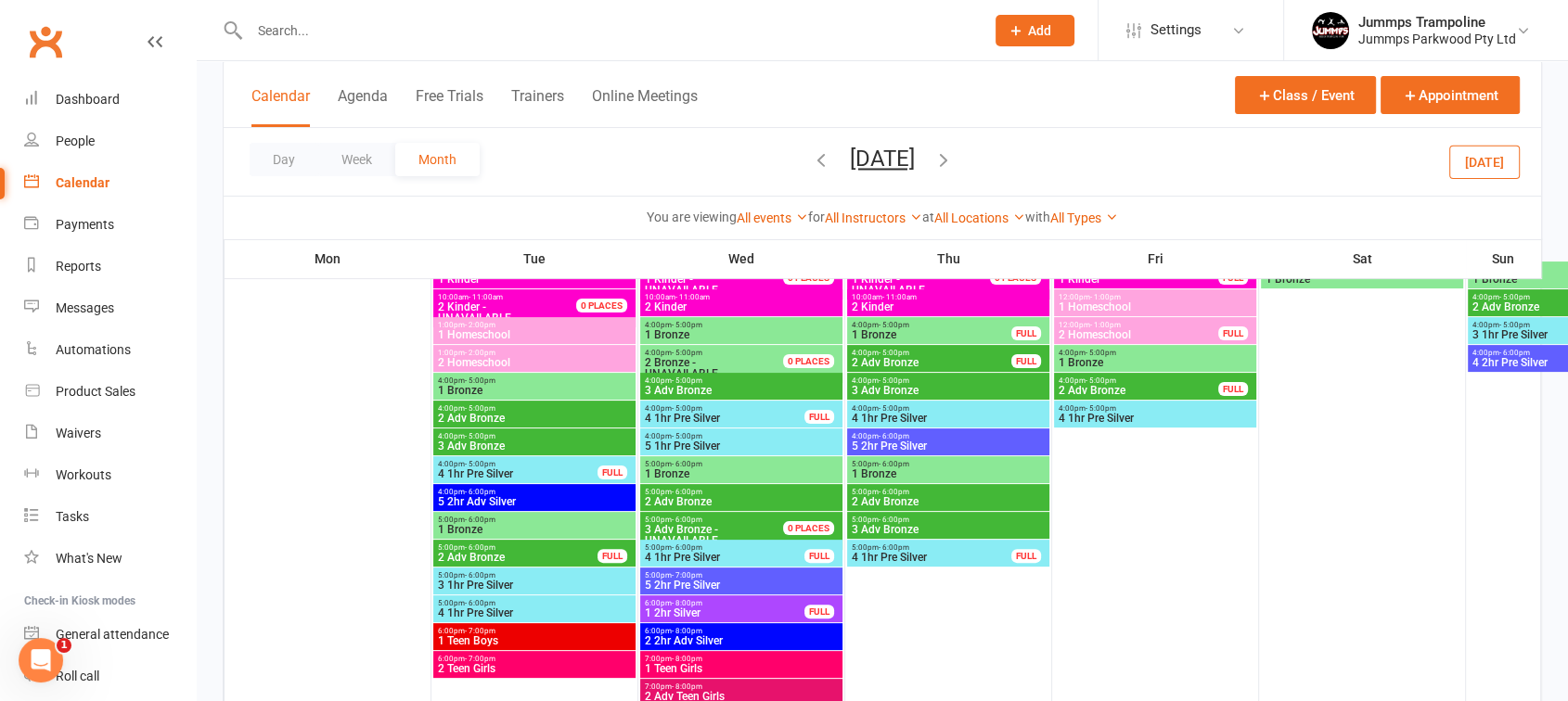
click at [542, 661] on span "6:00pm - 7:00pm" at bounding box center [534, 659] width 195 height 8
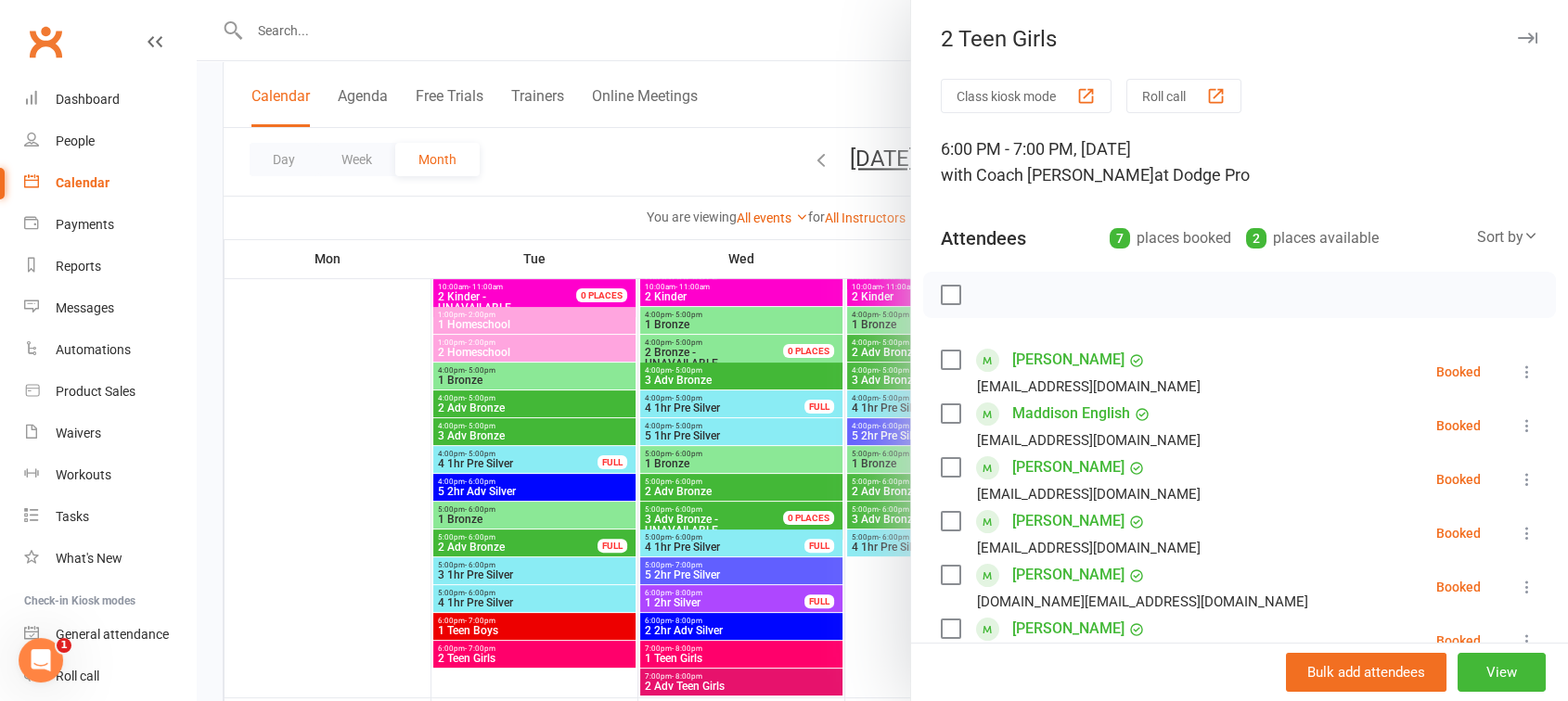
scroll to position [346, 0]
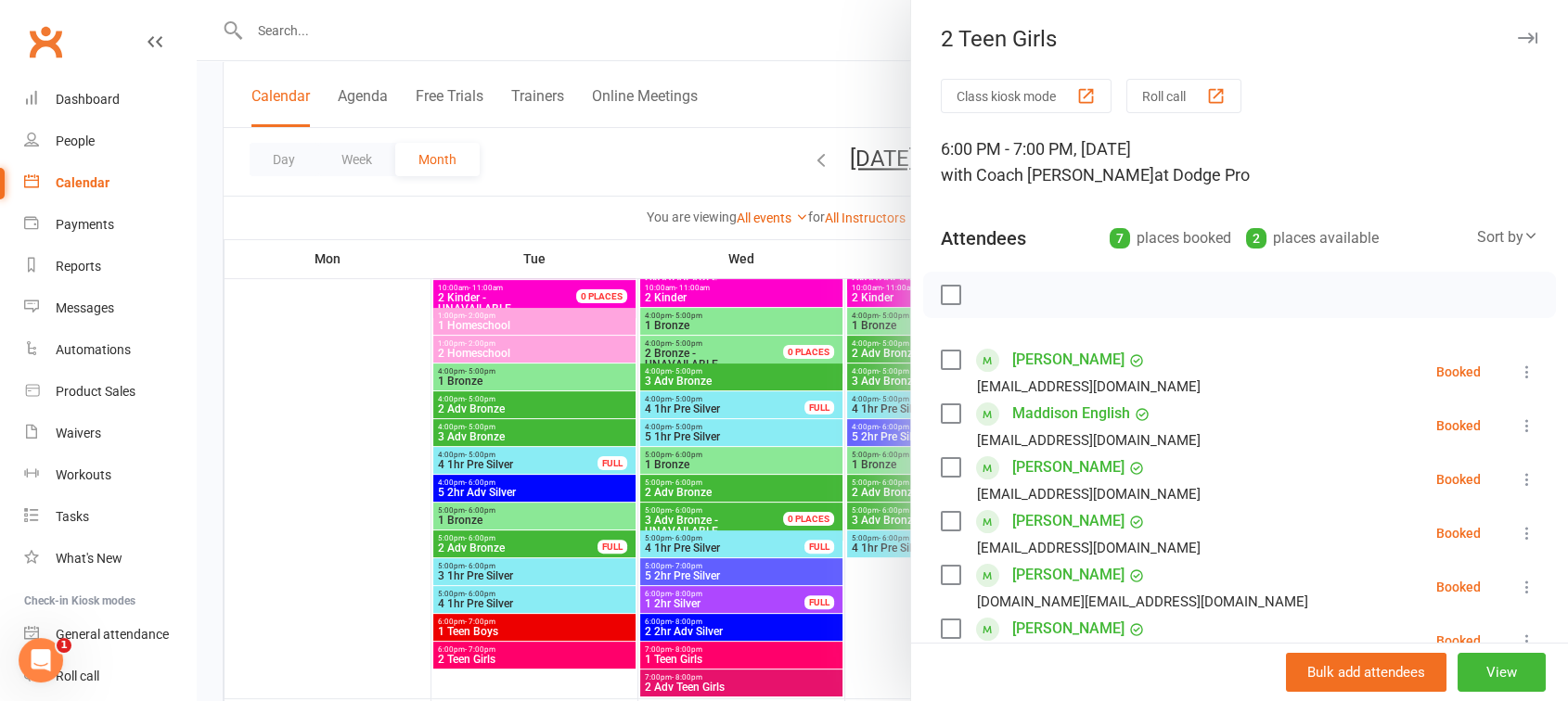
click at [730, 382] on div at bounding box center [882, 350] width 1372 height 701
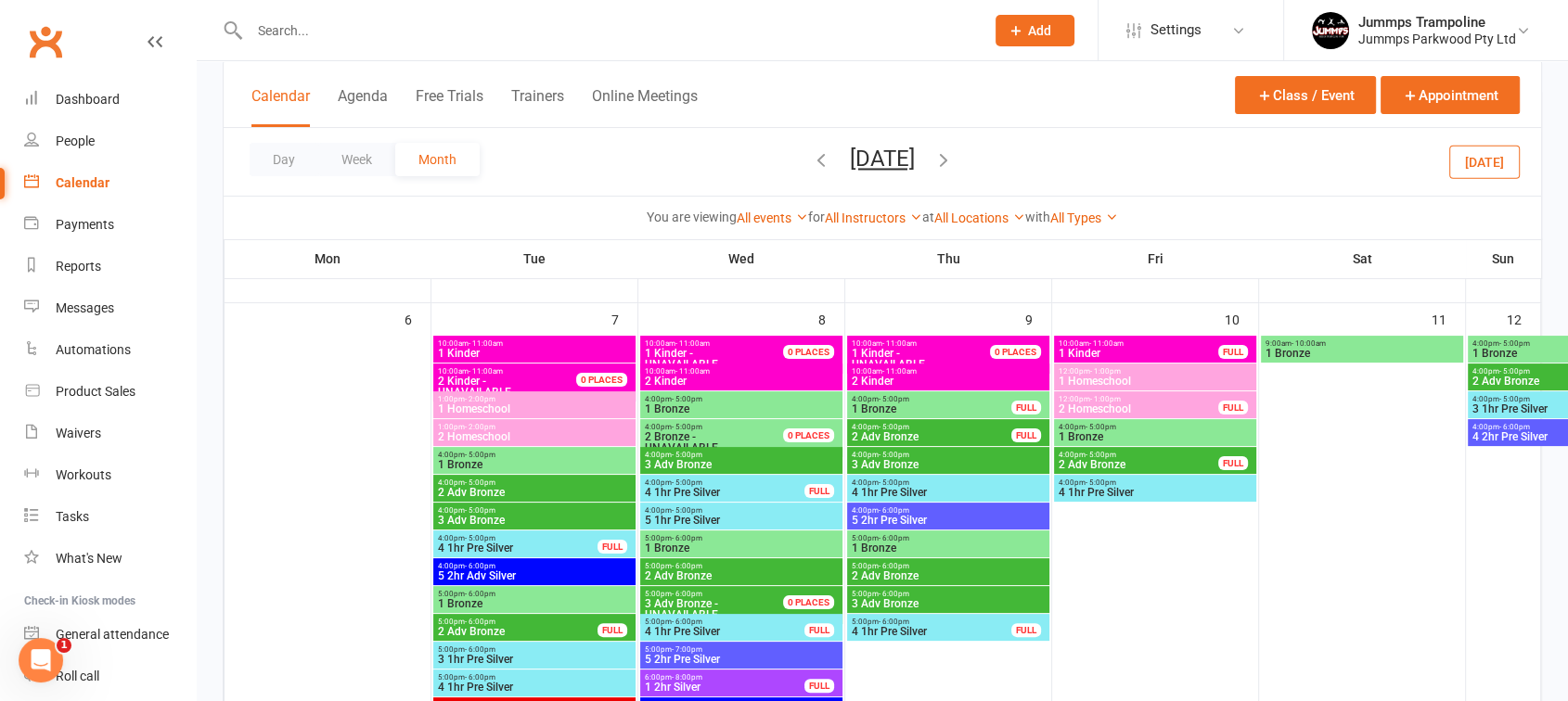
scroll to position [263, 0]
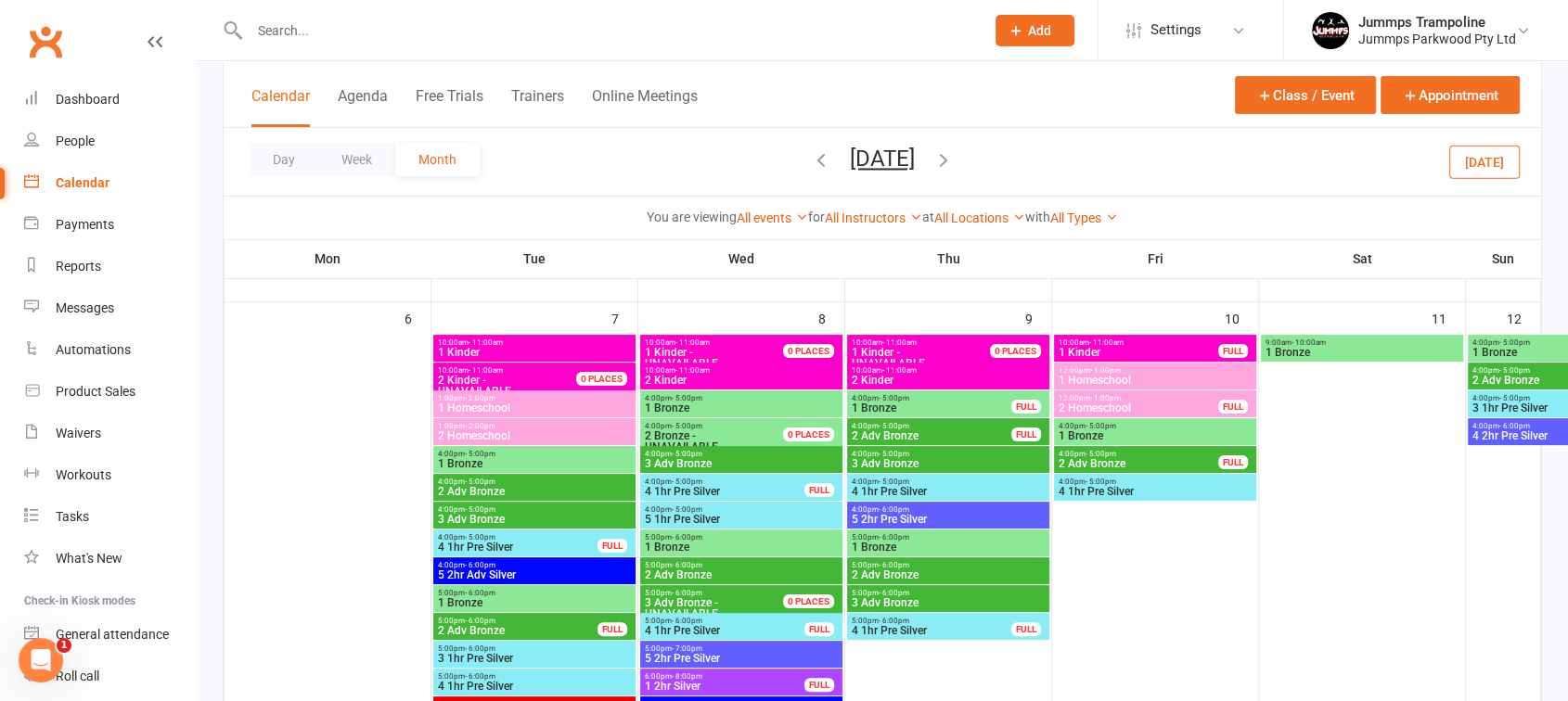
click at [771, 400] on span "4:00pm - 5:00pm" at bounding box center [741, 398] width 195 height 8
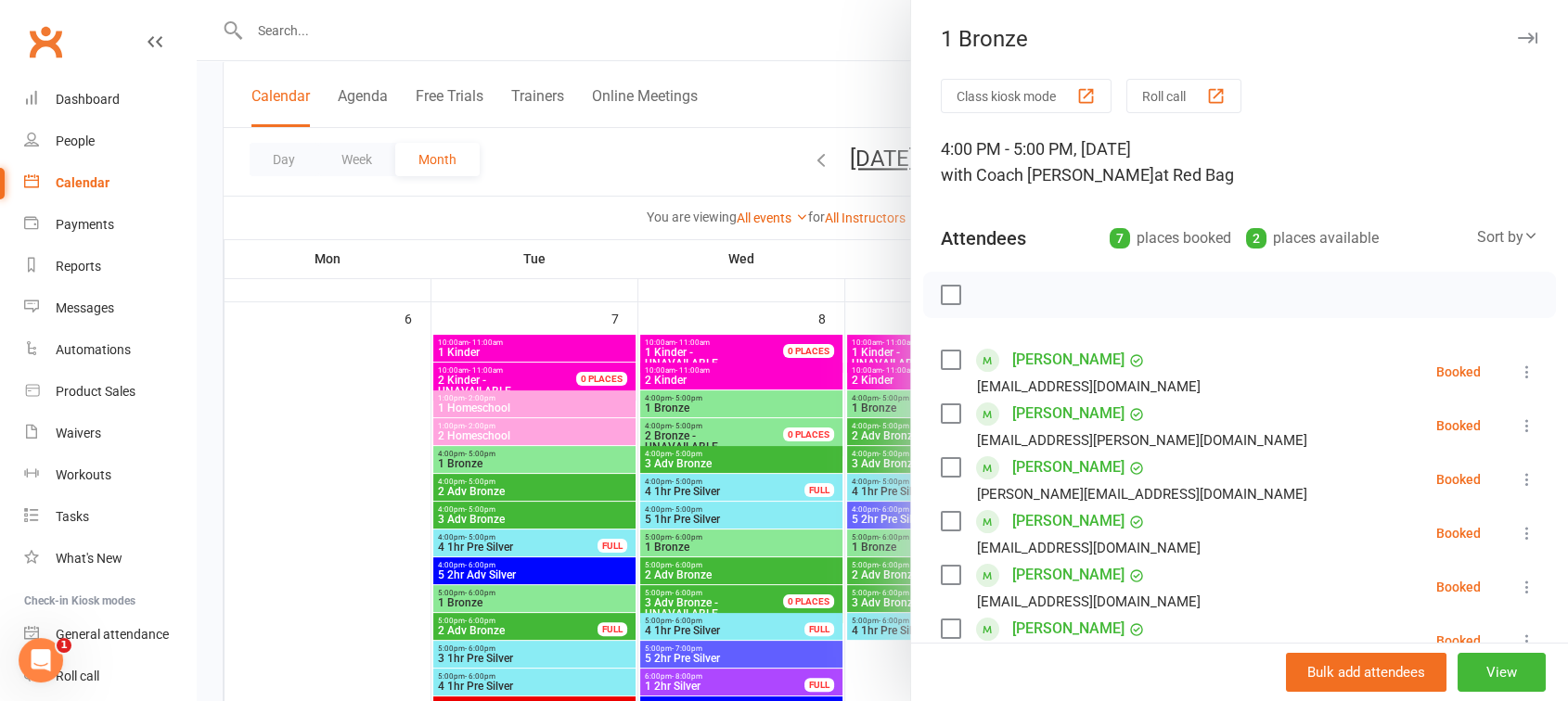
click at [720, 525] on div at bounding box center [882, 350] width 1372 height 701
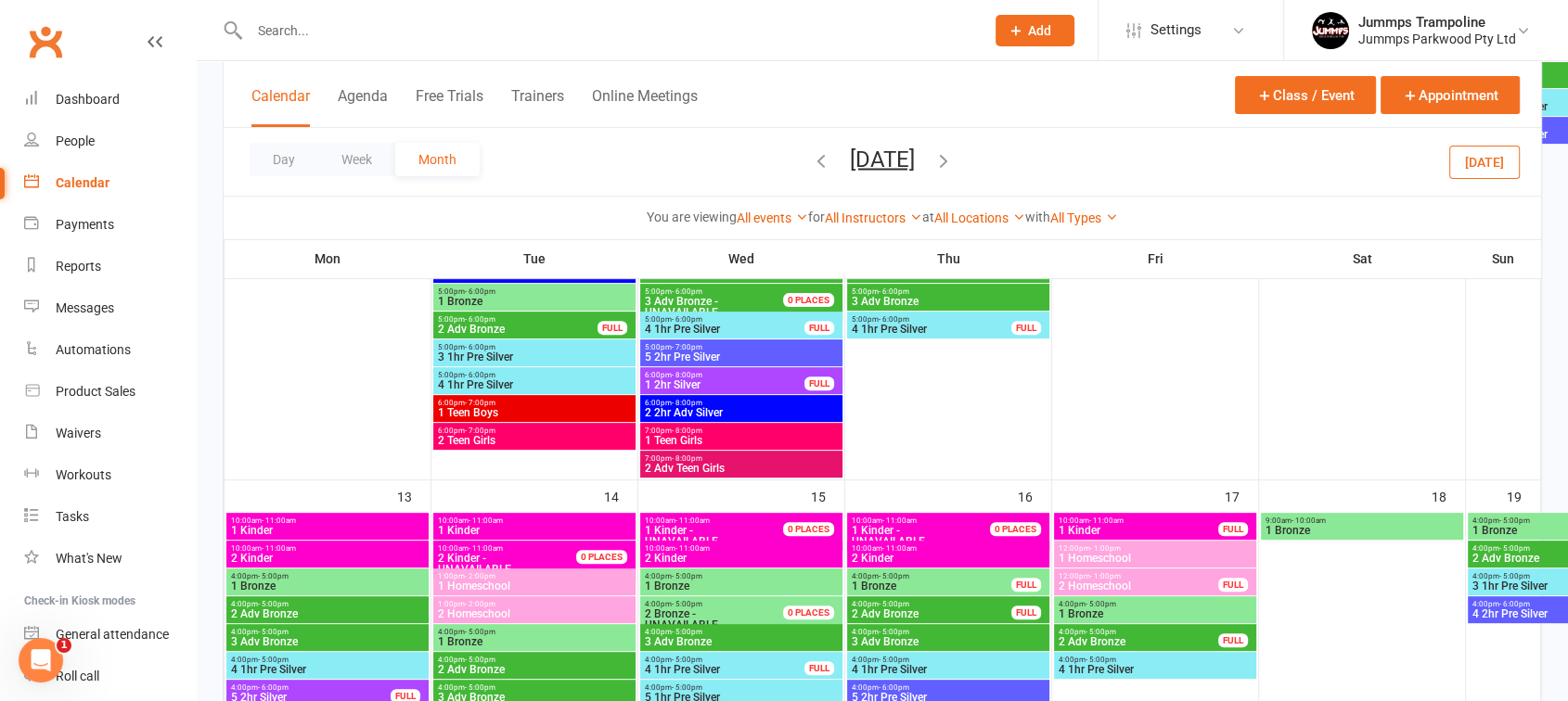
scroll to position [679, 0]
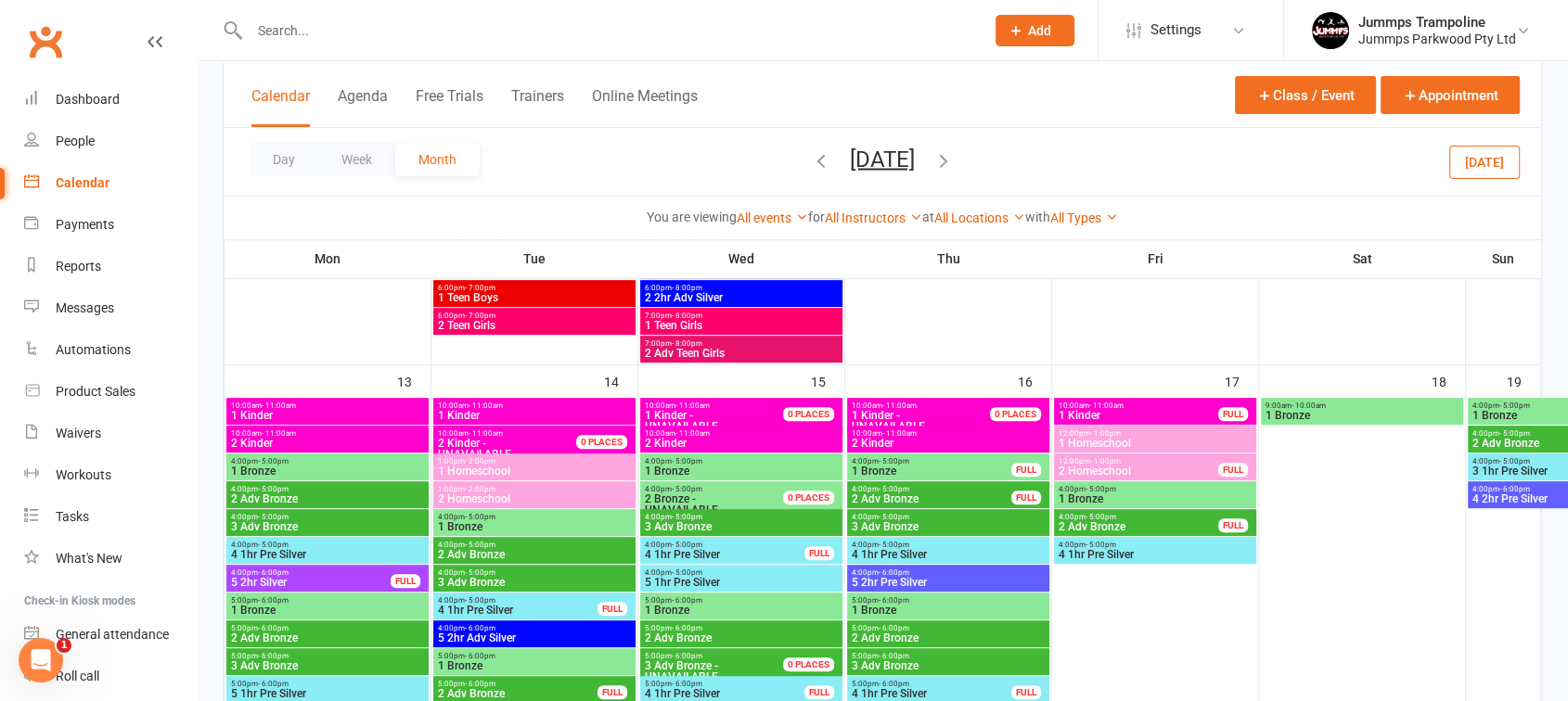
click at [741, 477] on div "4:00pm - 5:00pm 1 Bronze" at bounding box center [741, 466] width 202 height 27
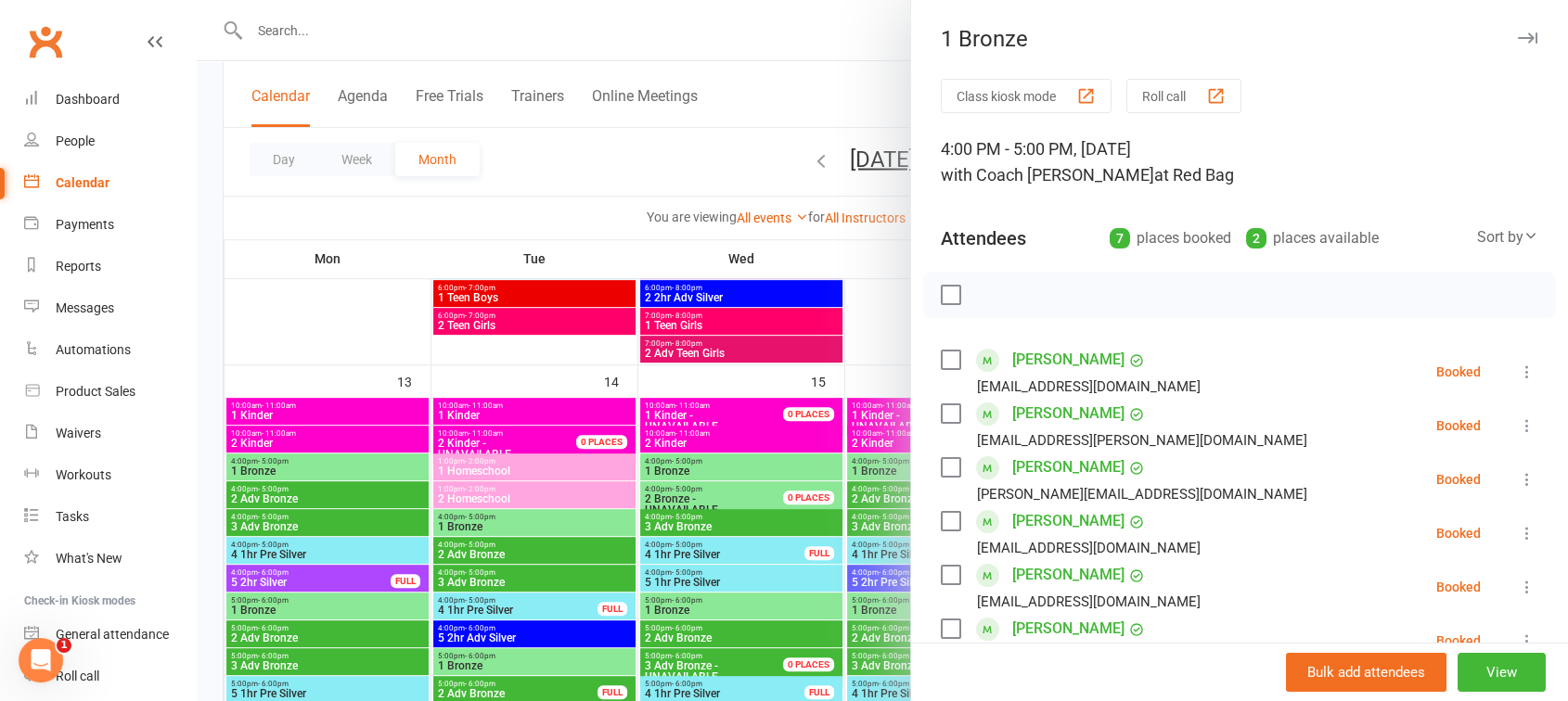
click at [751, 491] on div at bounding box center [882, 350] width 1372 height 701
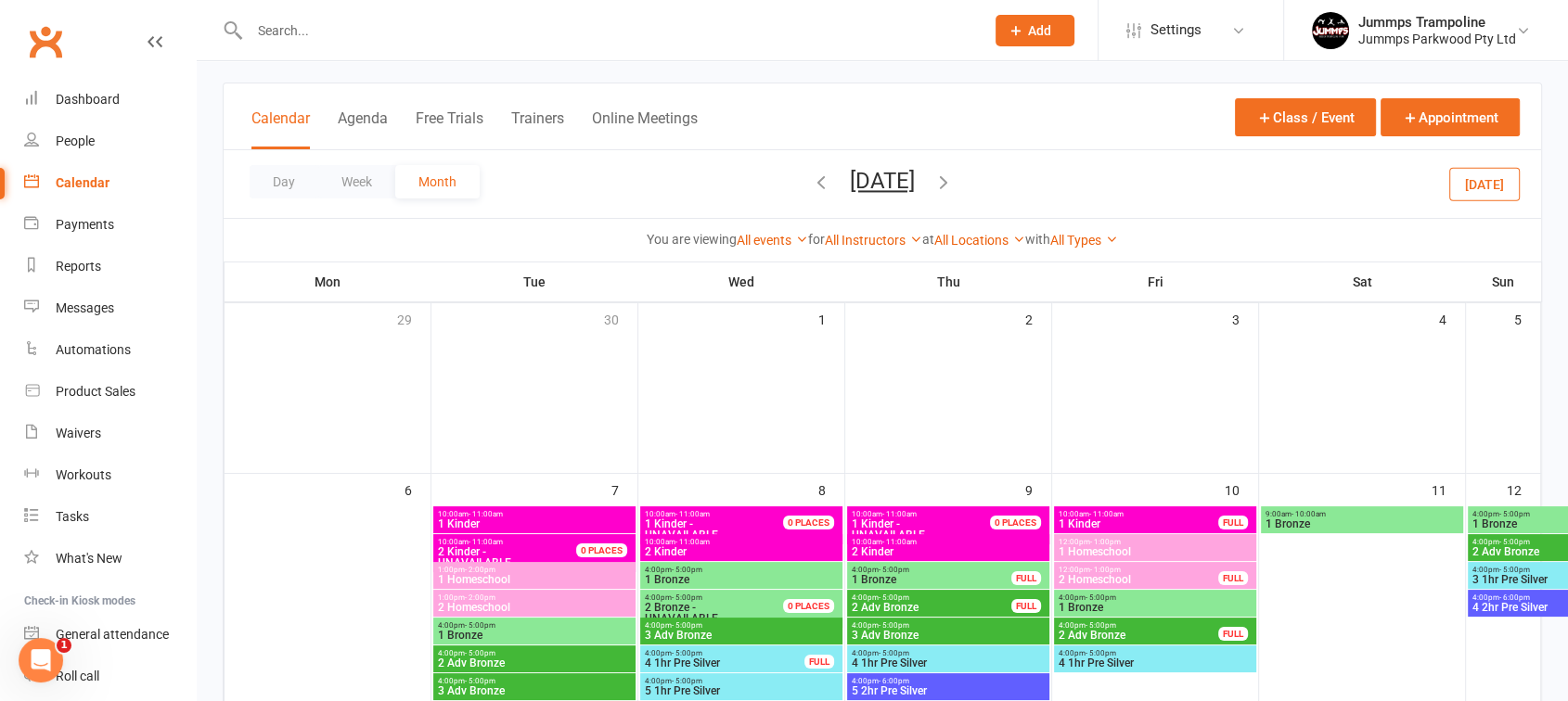
scroll to position [90, 0]
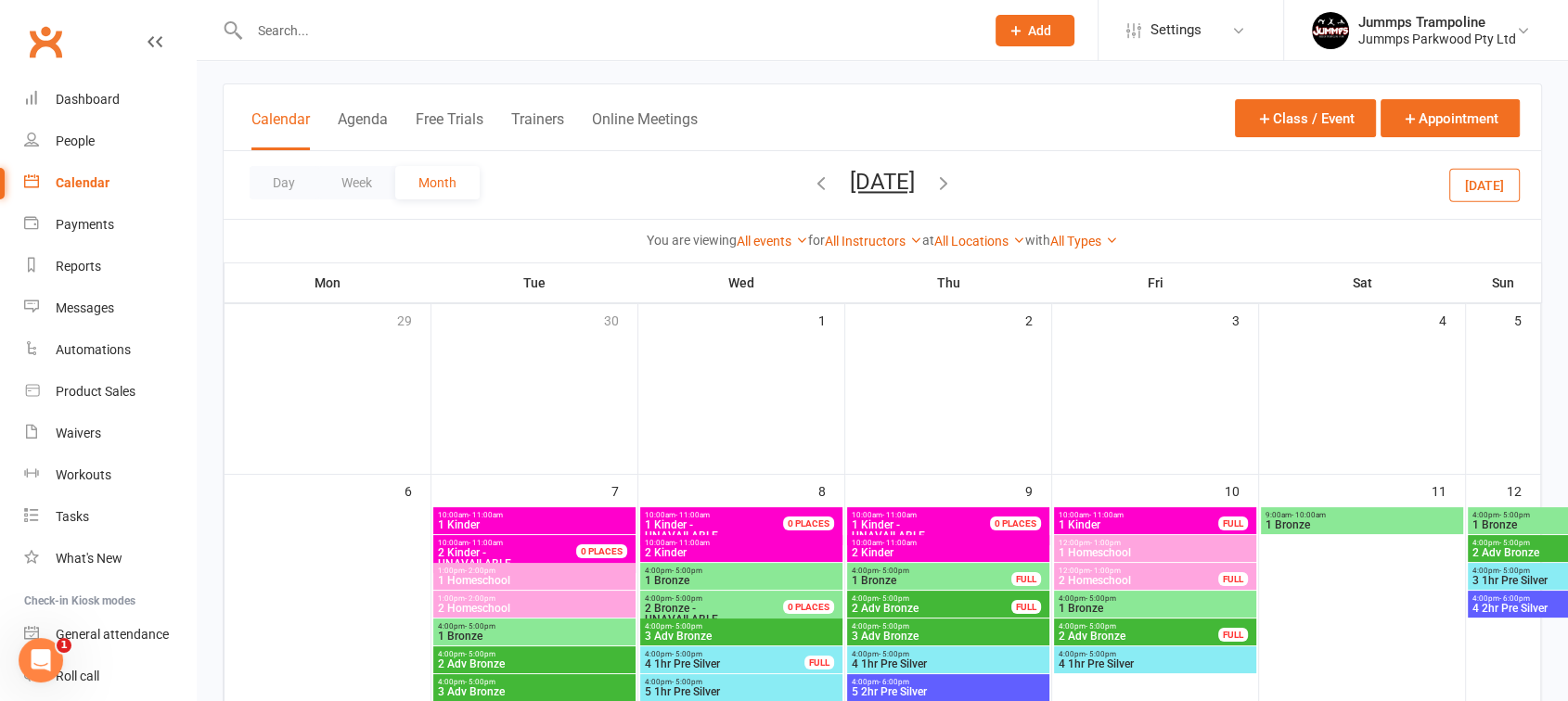
click at [715, 570] on span "4:00pm - 5:00pm" at bounding box center [741, 571] width 195 height 8
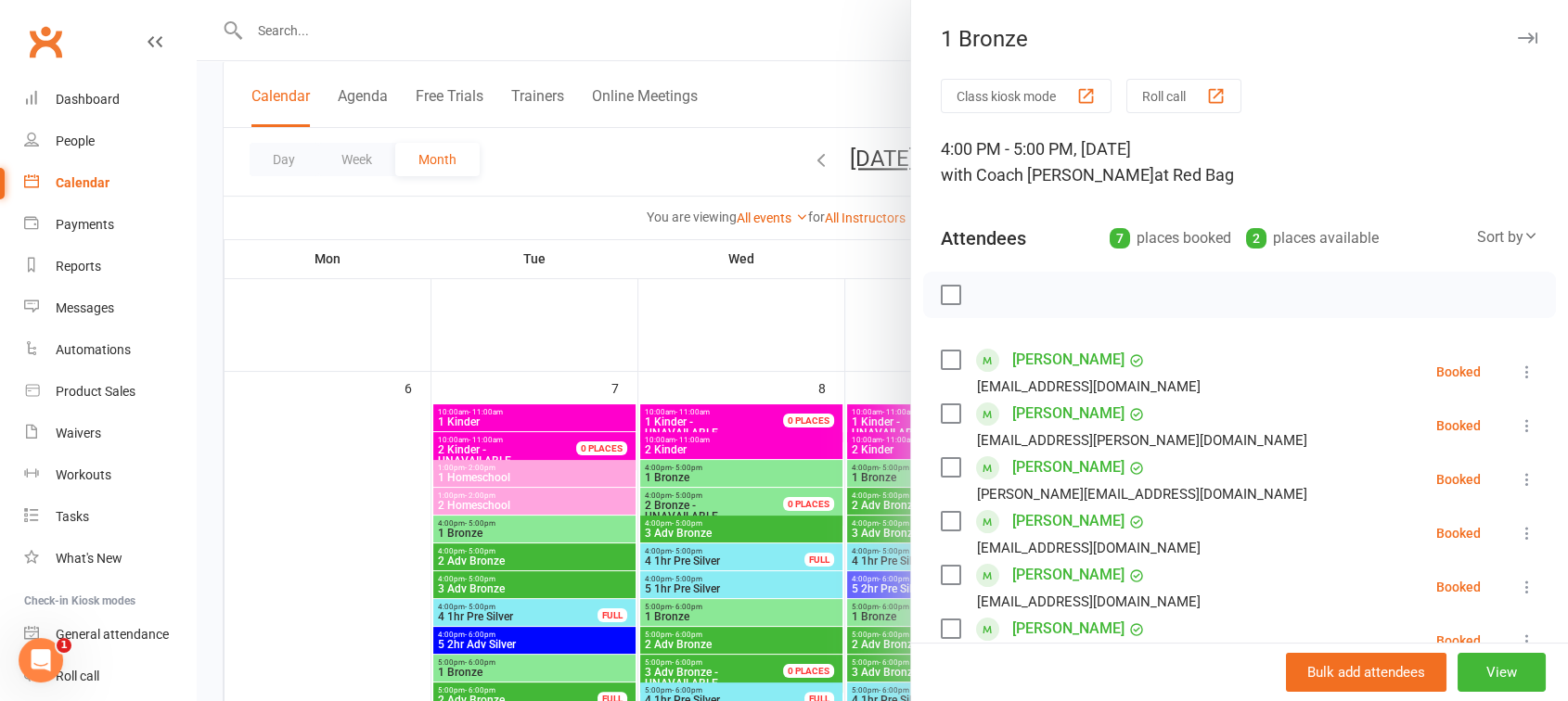
click at [713, 486] on div at bounding box center [882, 350] width 1372 height 701
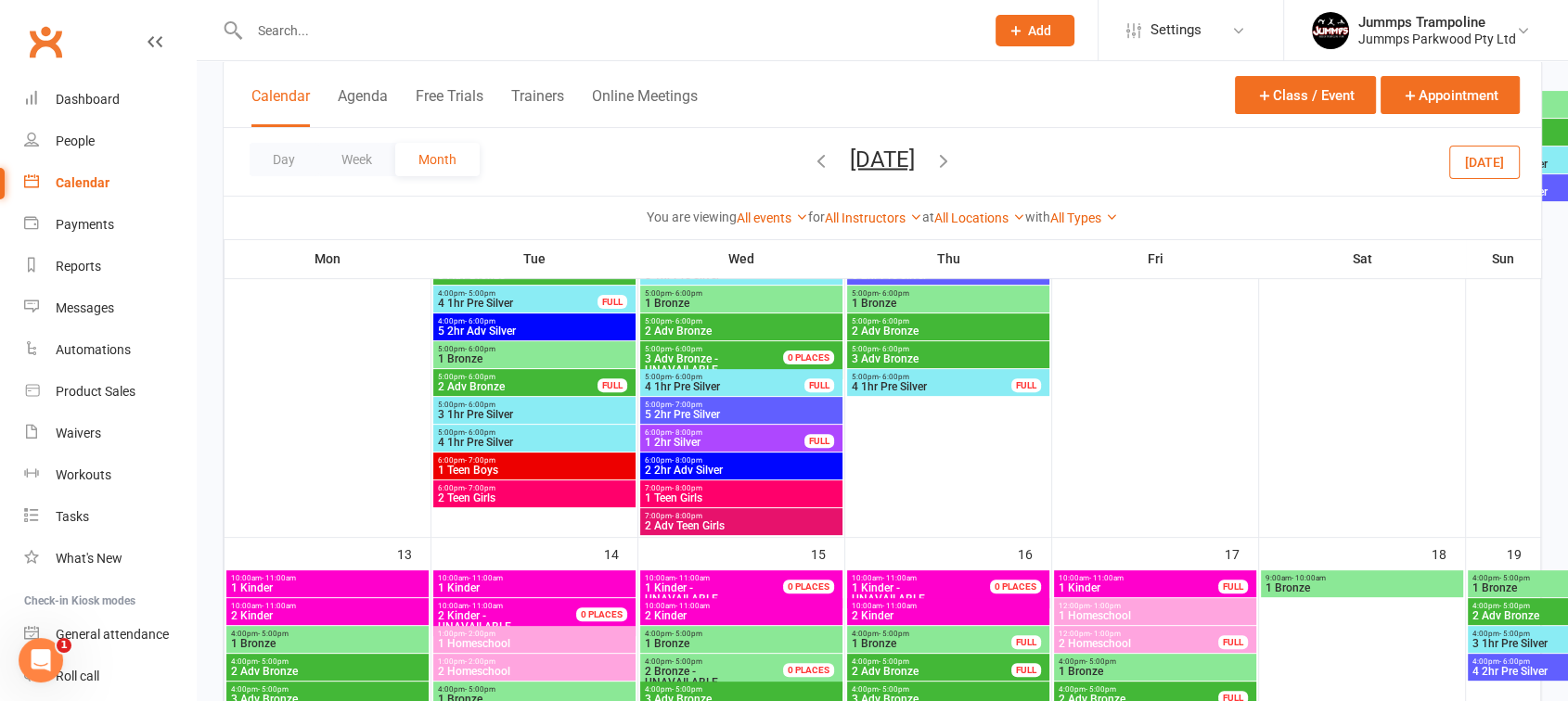
scroll to position [510, 0]
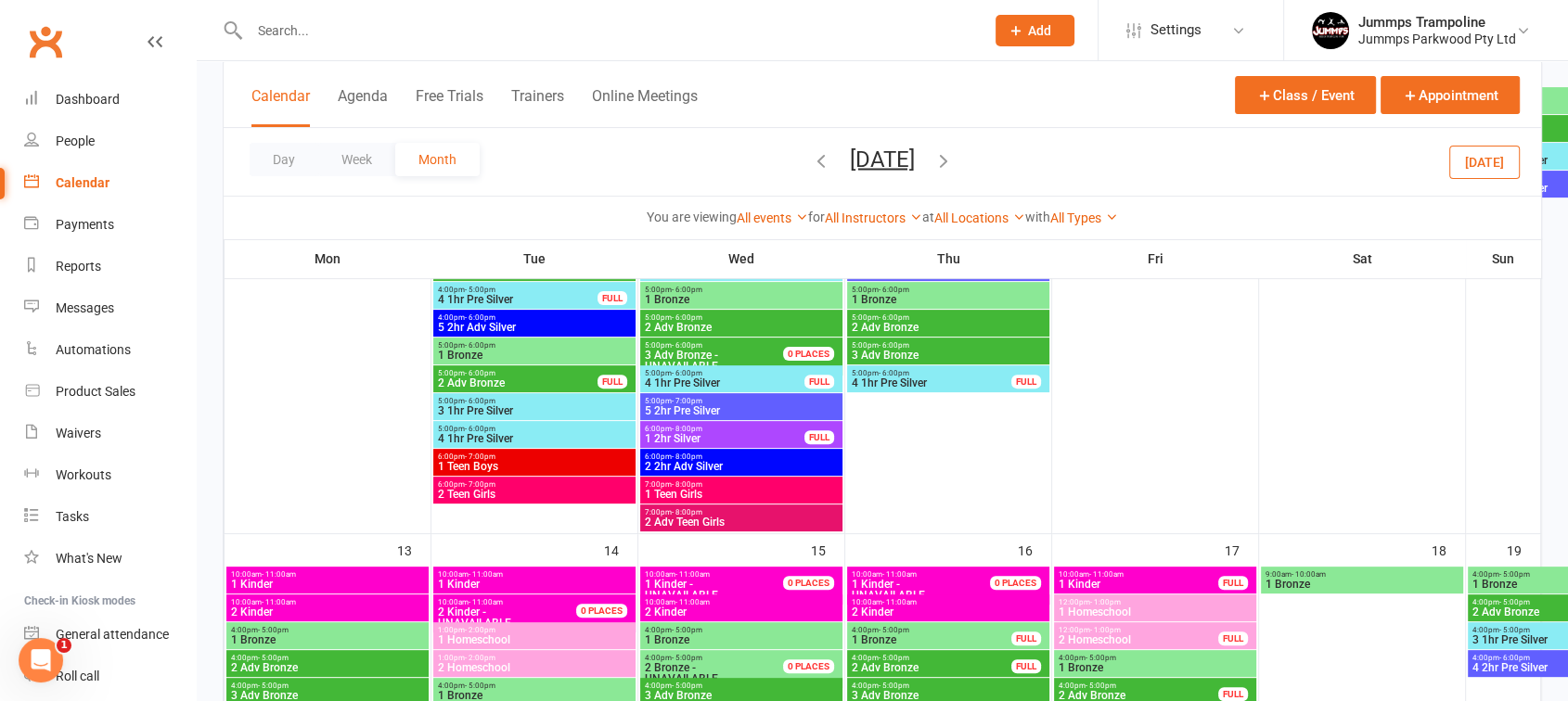
click at [561, 382] on span "2 Adv Bronze" at bounding box center [517, 382] width 161 height 11
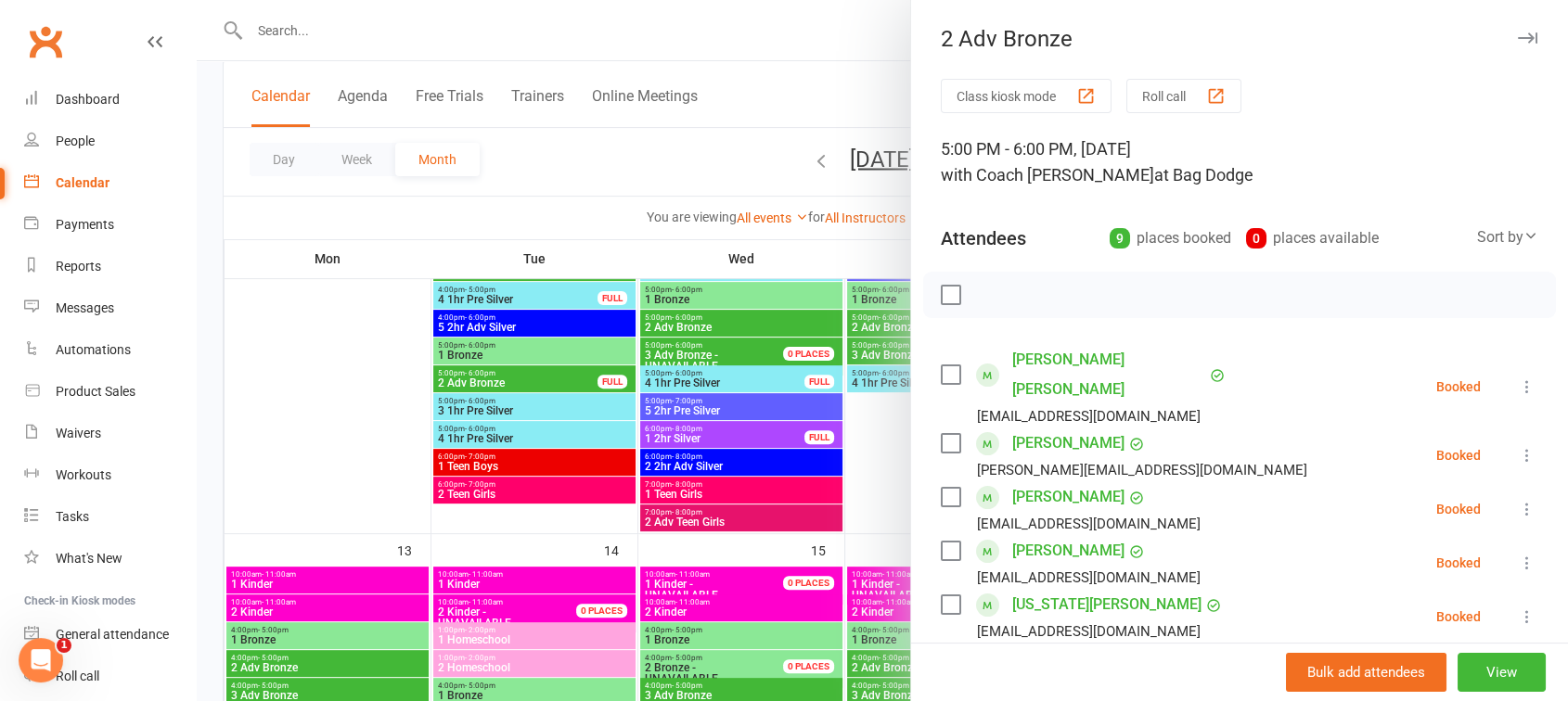
click at [576, 451] on div at bounding box center [882, 350] width 1372 height 701
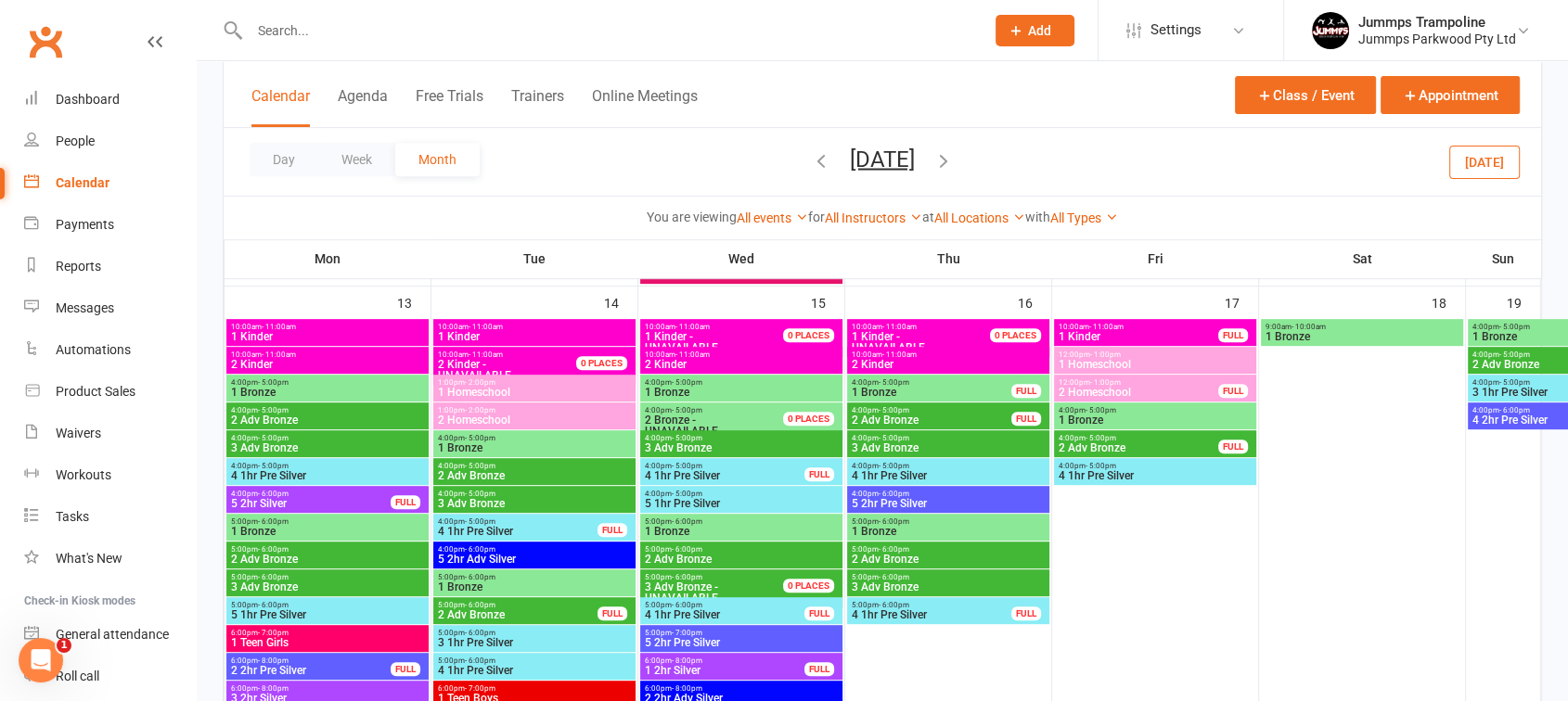
scroll to position [818, 0]
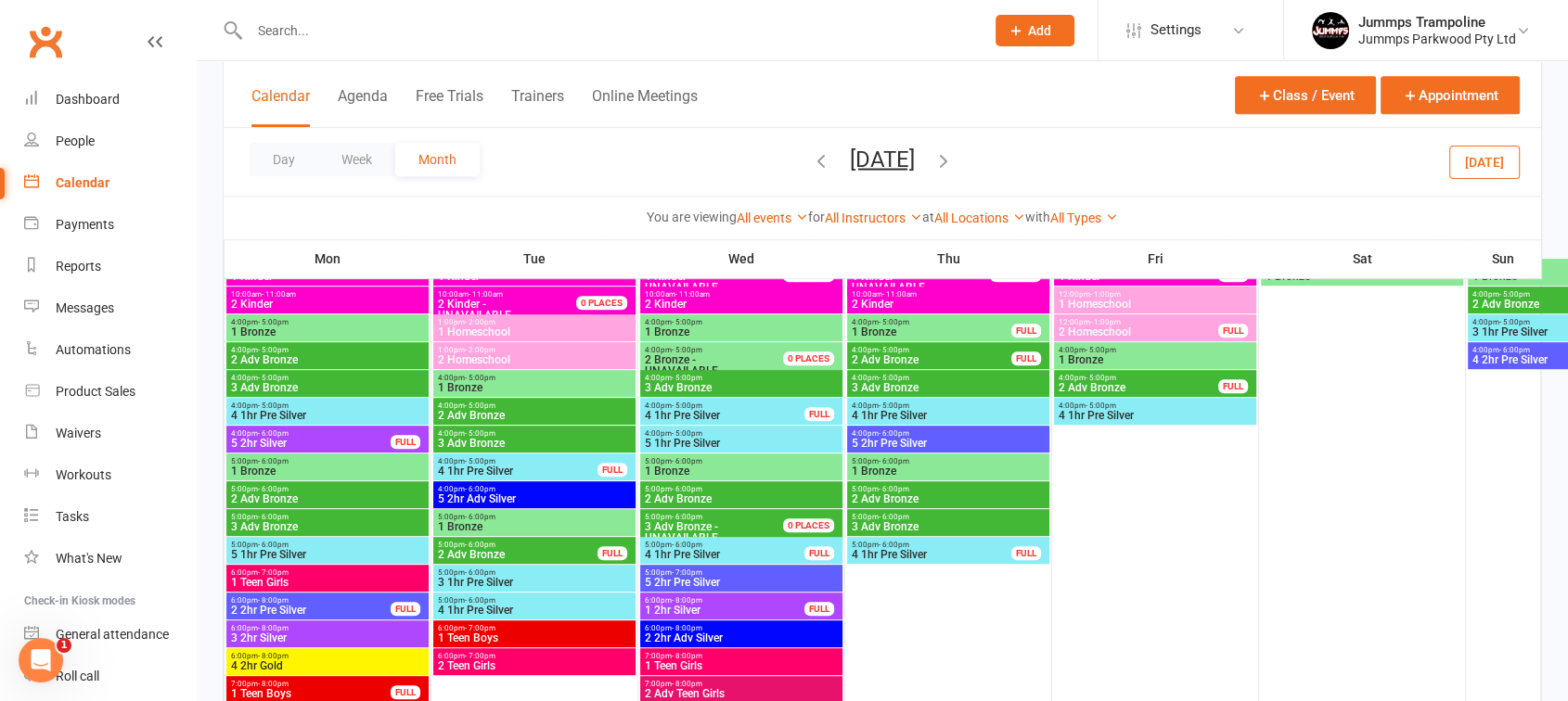
click at [506, 560] on div "5:00pm - 6:00pm 2 Adv Bronze FULL" at bounding box center [534, 550] width 202 height 27
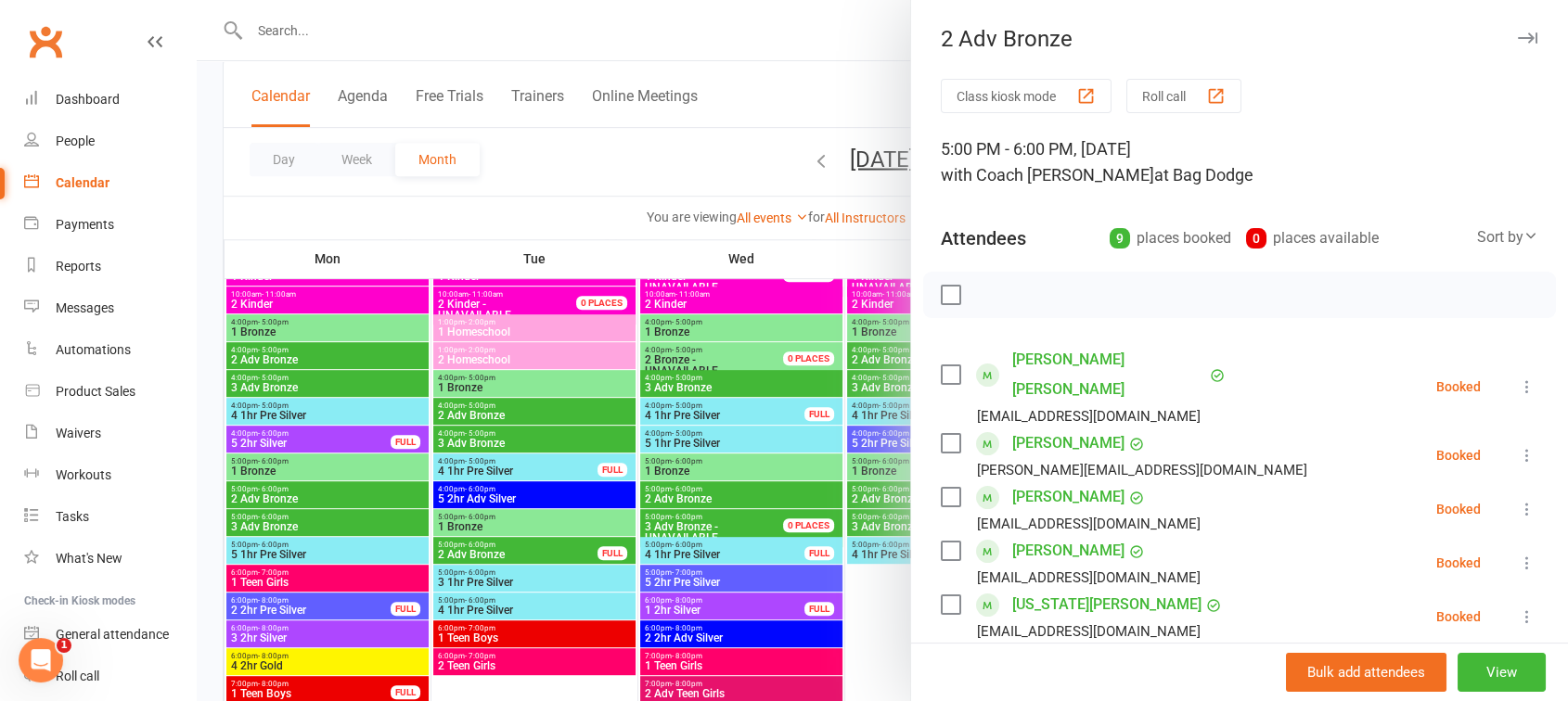
click at [532, 499] on div at bounding box center [882, 350] width 1372 height 701
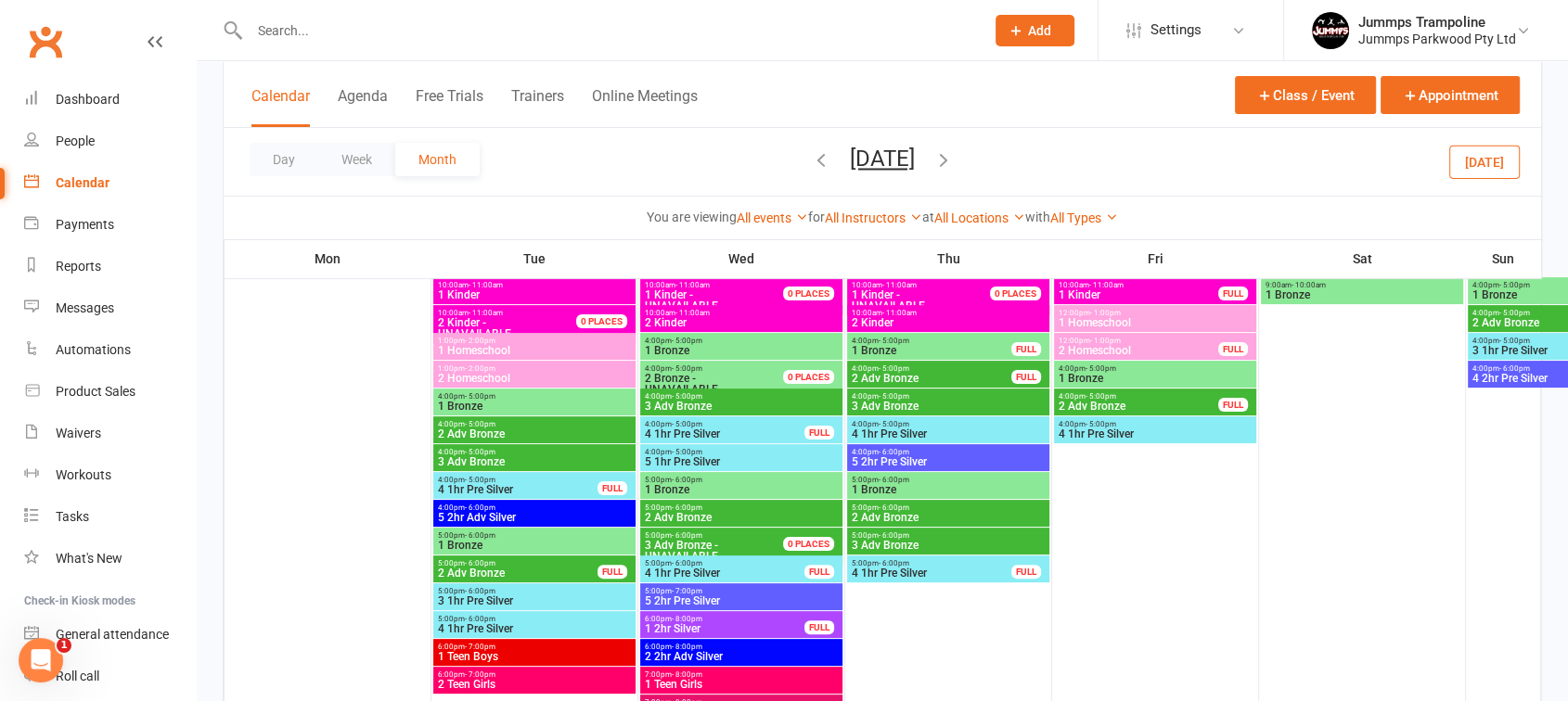
scroll to position [322, 0]
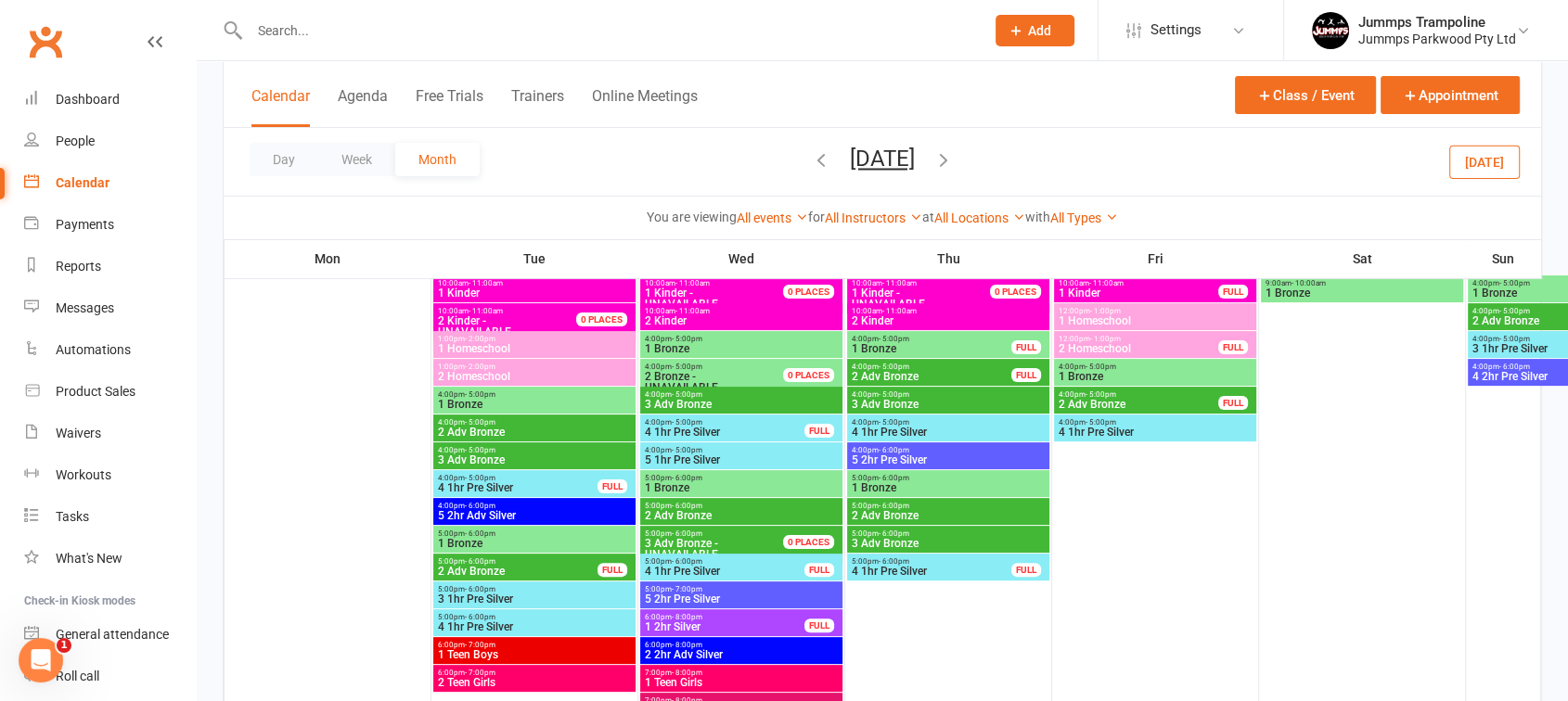
click at [511, 407] on span "1 Bronze" at bounding box center [534, 404] width 195 height 11
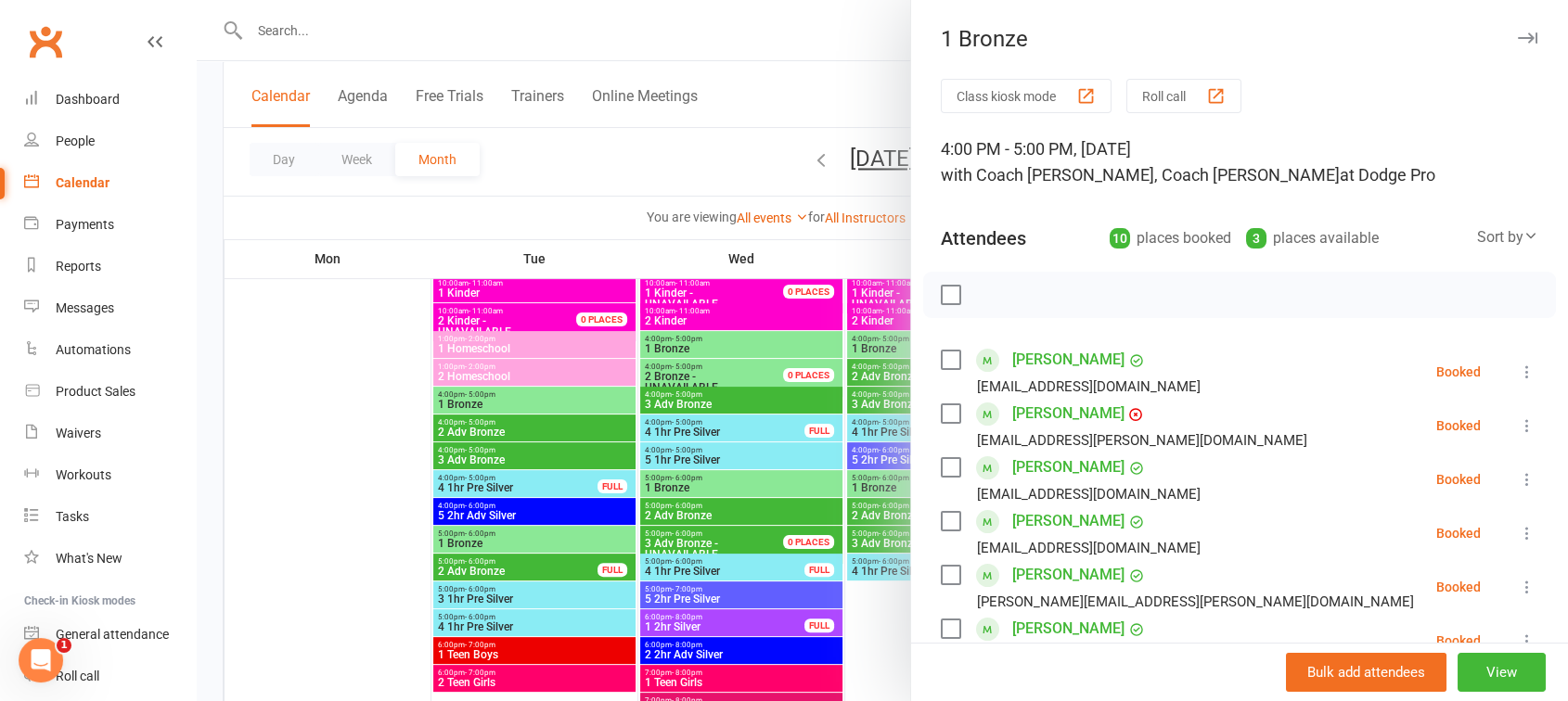
click at [616, 408] on div at bounding box center [882, 350] width 1372 height 701
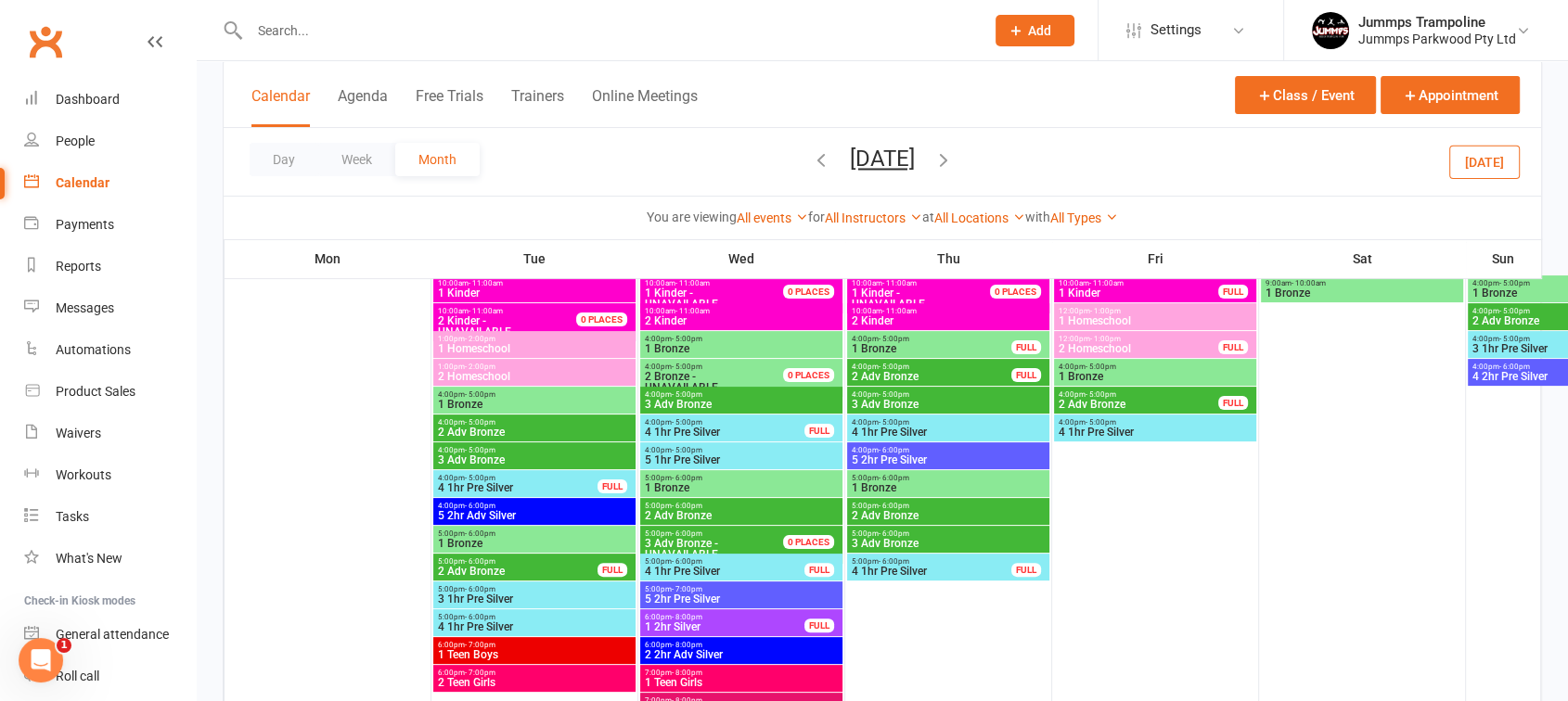
scroll to position [786, 0]
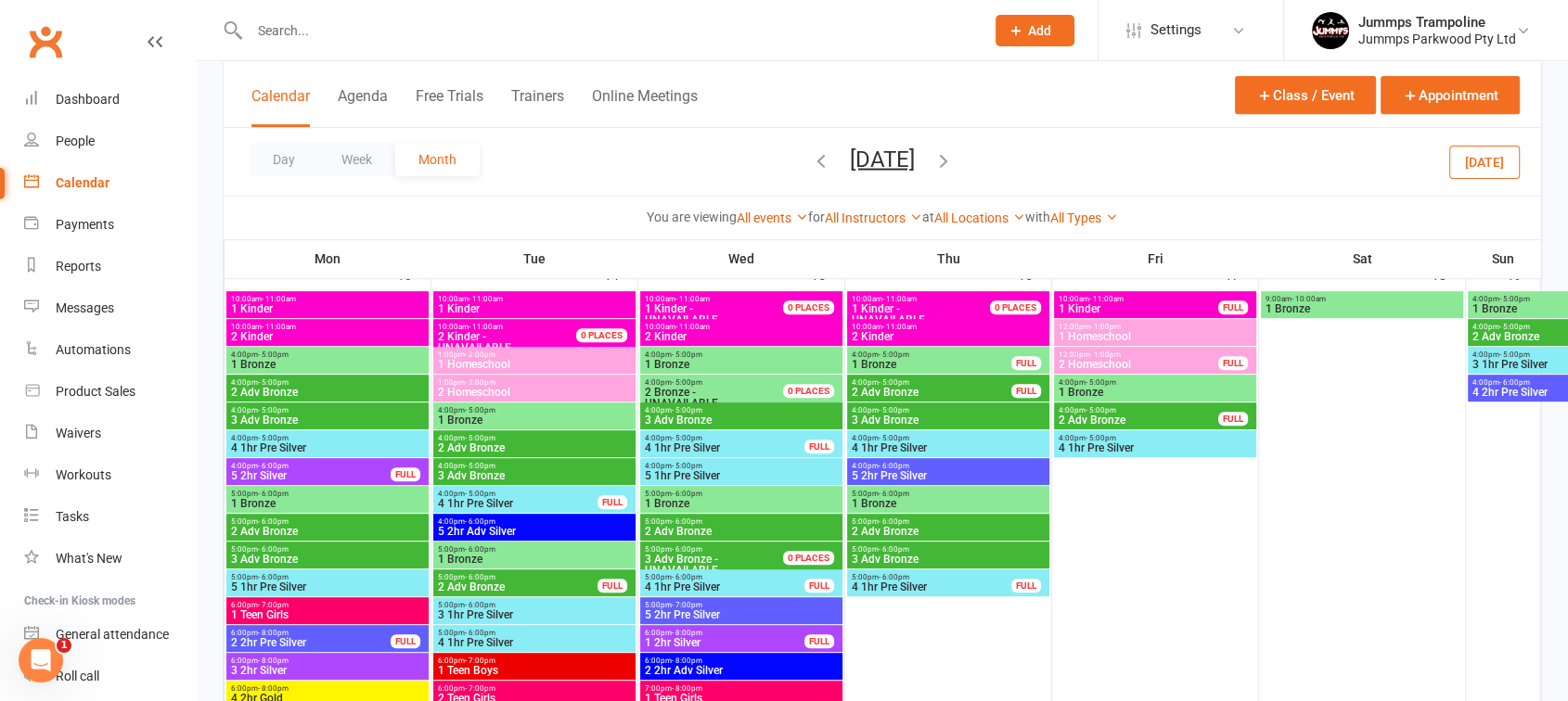
click at [509, 427] on div "4:00pm - 5:00pm 1 Bronze" at bounding box center [534, 416] width 202 height 27
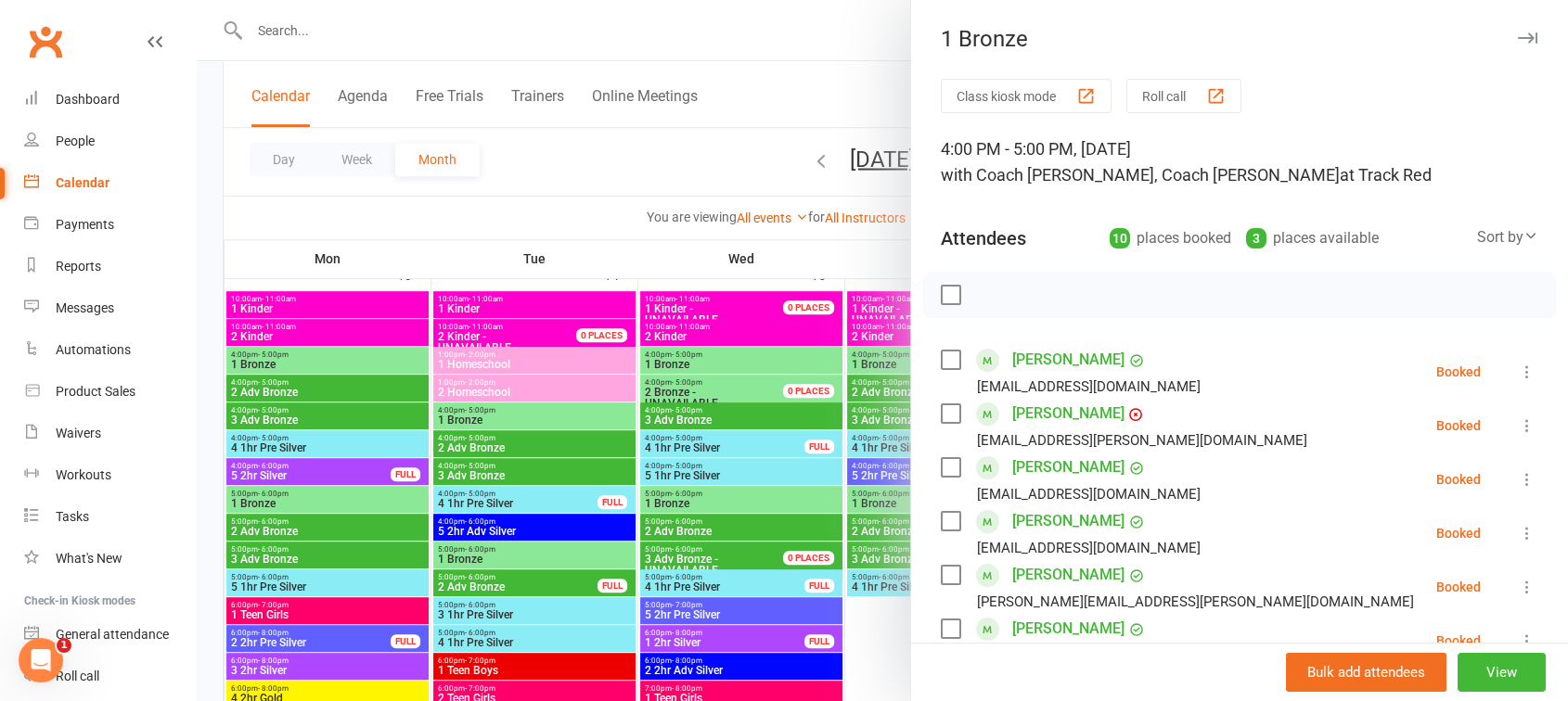
click at [512, 407] on div at bounding box center [882, 350] width 1372 height 701
